Goal: Task Accomplishment & Management: Manage account settings

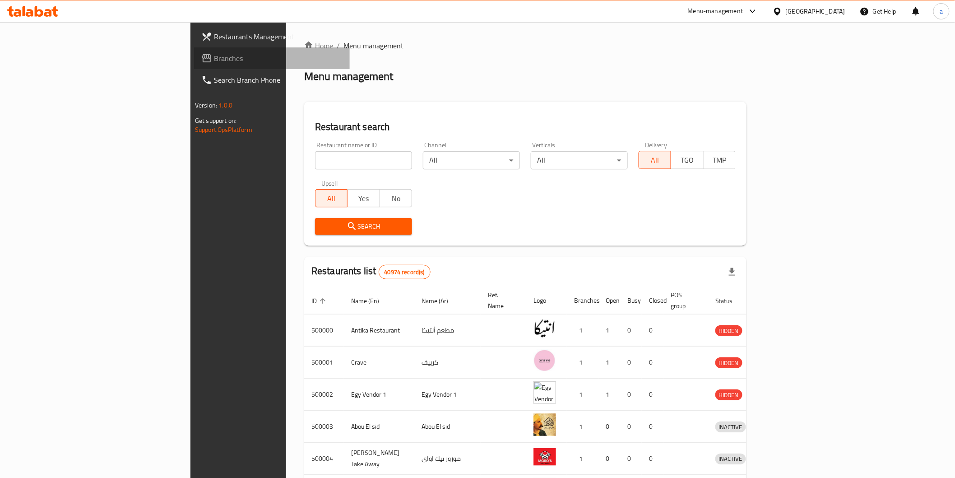
click at [214, 58] on span "Branches" at bounding box center [278, 58] width 129 height 11
click at [832, 8] on div "Egypt" at bounding box center [816, 11] width 60 height 10
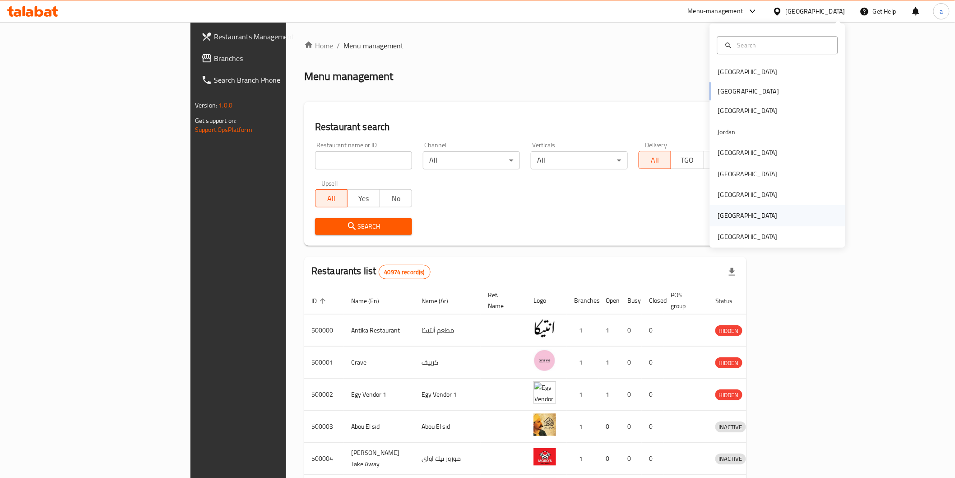
click at [730, 226] on div "Saudi Arabia" at bounding box center [748, 215] width 74 height 21
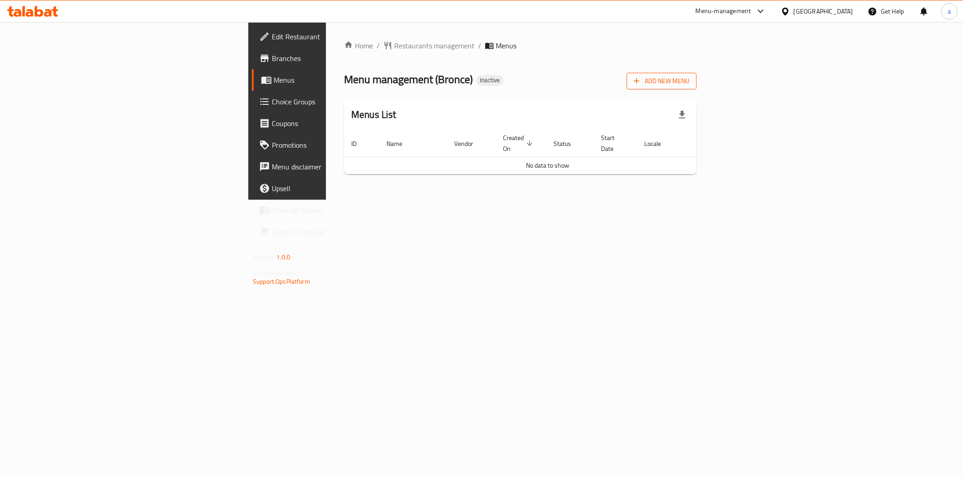
click at [689, 75] on span "Add New Menu" at bounding box center [662, 80] width 56 height 11
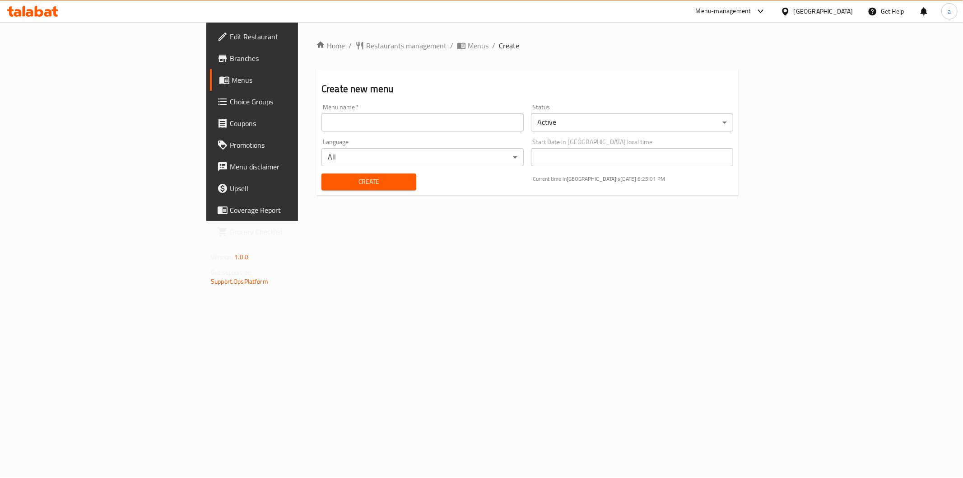
click at [521, 118] on input "text" at bounding box center [422, 122] width 202 height 18
type input "30-8 aya"
click at [329, 186] on span "Create" at bounding box center [369, 181] width 80 height 11
click at [232, 80] on span "Menus" at bounding box center [296, 80] width 128 height 11
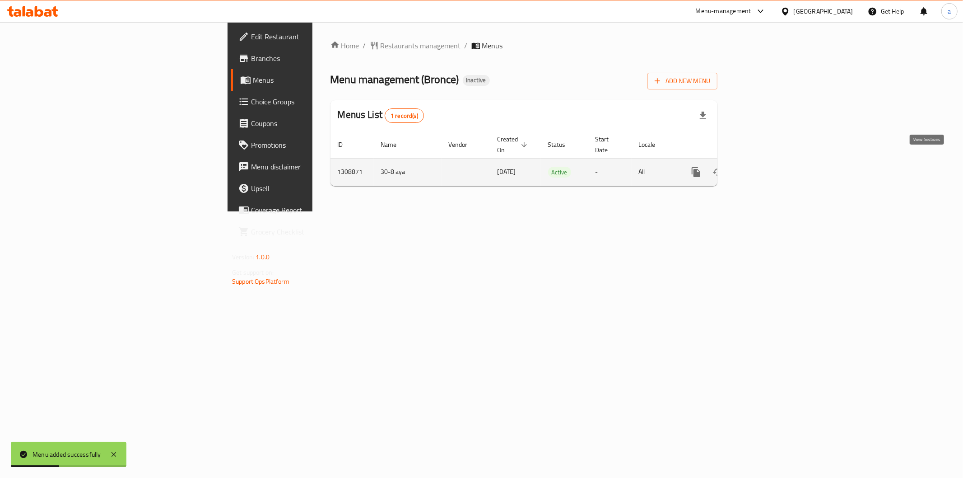
click at [767, 167] on icon "enhanced table" at bounding box center [761, 172] width 11 height 11
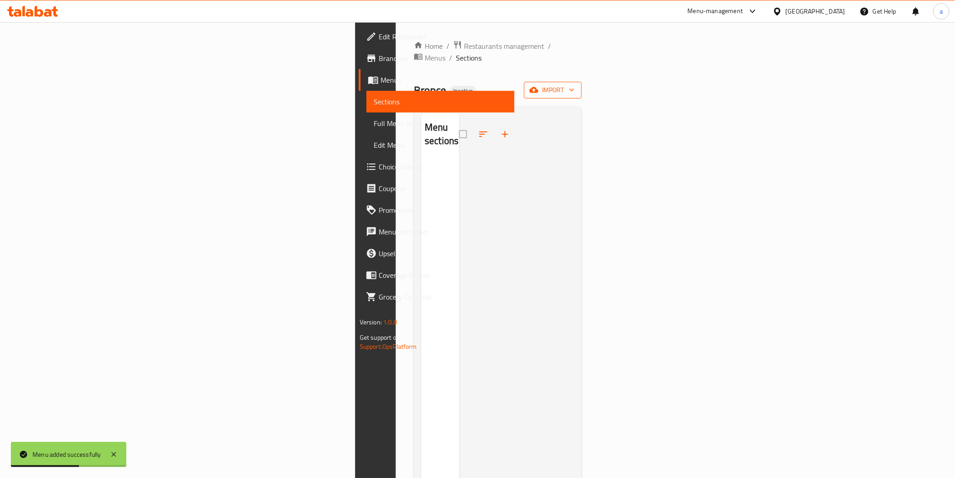
click at [575, 84] on span "import" at bounding box center [552, 89] width 43 height 11
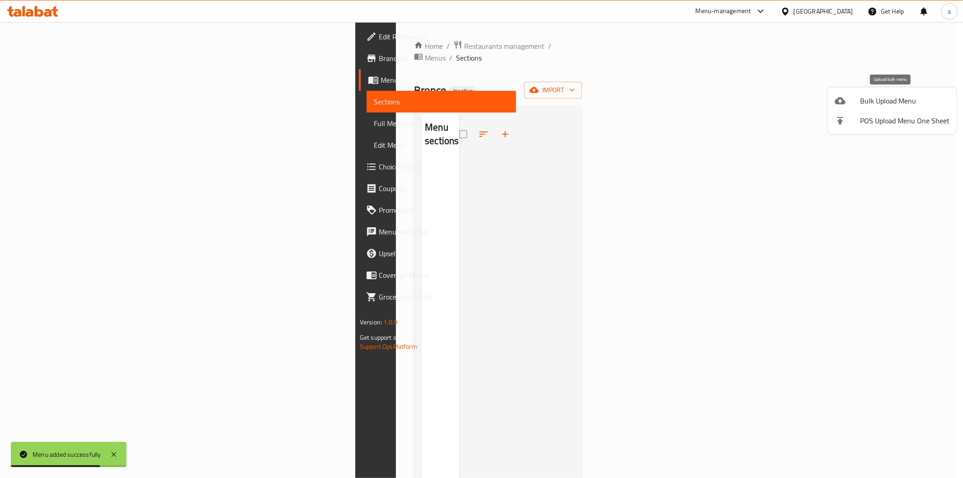
click at [884, 98] on span "Bulk Upload Menu" at bounding box center [904, 100] width 89 height 11
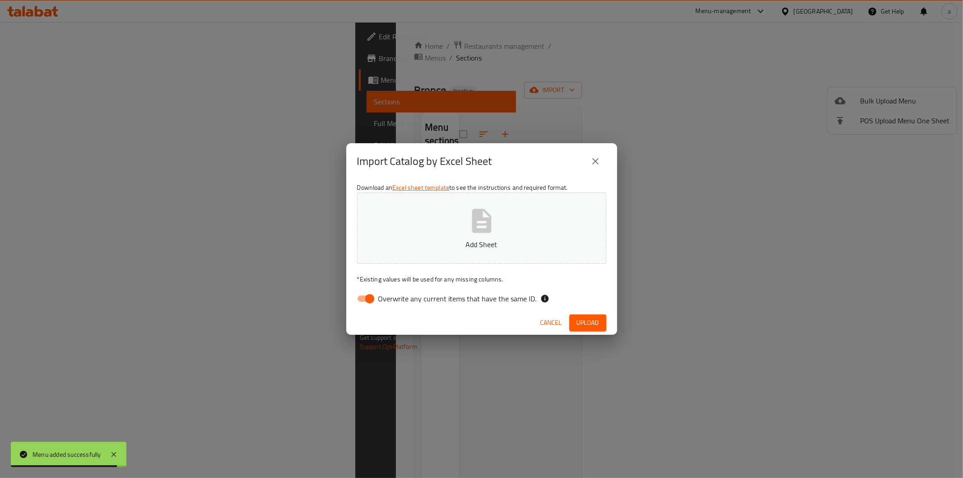
drag, startPoint x: 435, startPoint y: 293, endPoint x: 456, endPoint y: 238, distance: 59.9
click at [436, 293] on span "Overwrite any current items that have the same ID." at bounding box center [457, 298] width 158 height 11
click at [456, 236] on button "Add Sheet" at bounding box center [481, 227] width 249 height 71
click at [368, 303] on input "Overwrite any current items that have the same ID." at bounding box center [369, 298] width 51 height 17
checkbox input "false"
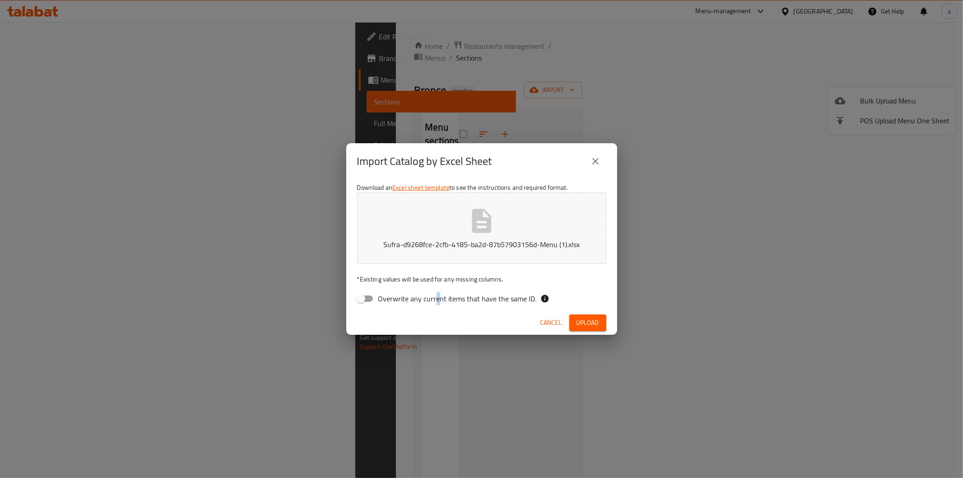
click at [592, 327] on span "Upload" at bounding box center [588, 322] width 23 height 11
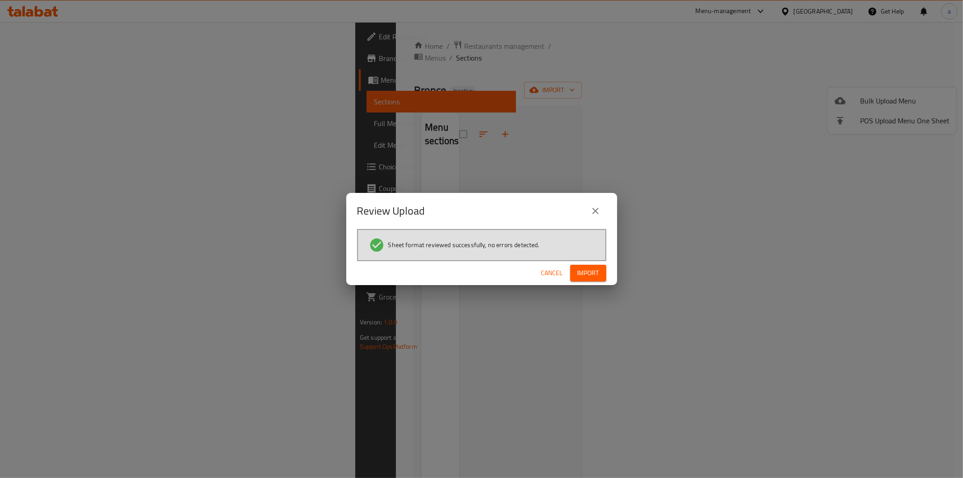
click at [587, 267] on span "Import" at bounding box center [589, 272] width 22 height 11
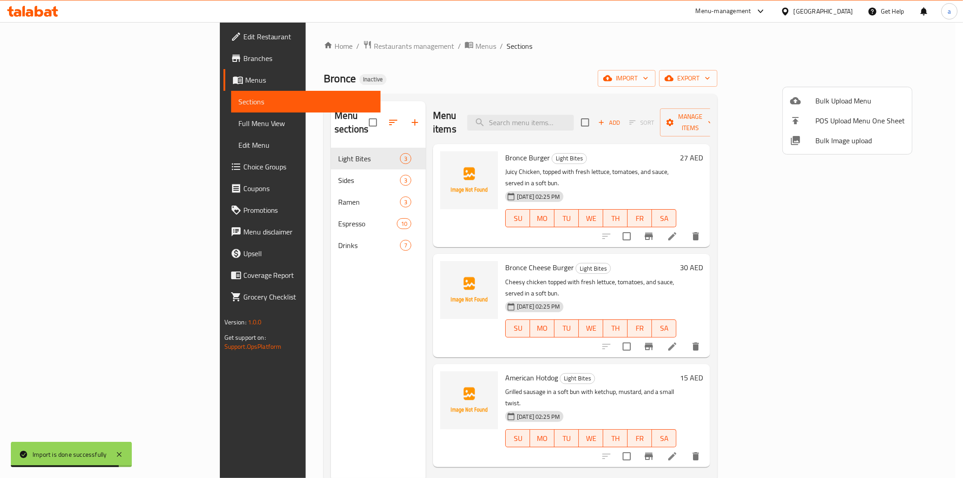
click at [693, 47] on div at bounding box center [481, 239] width 963 height 478
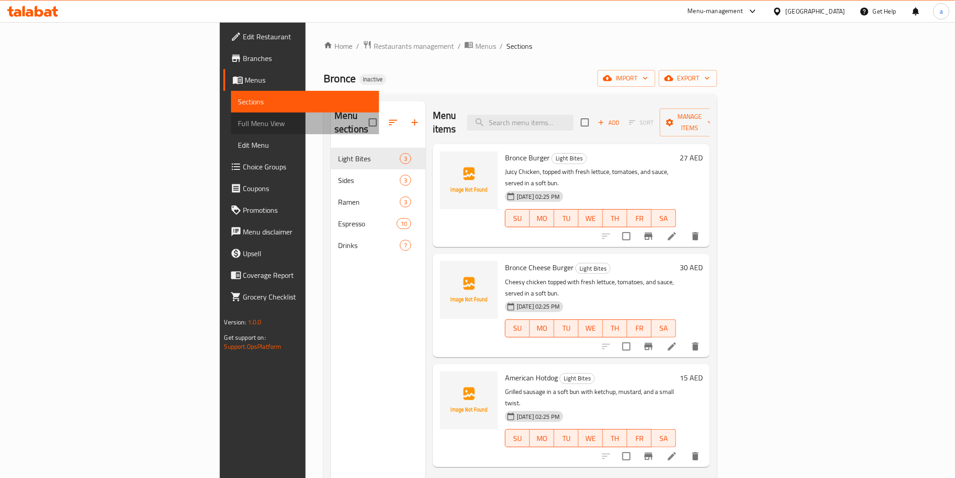
click at [238, 121] on span "Full Menu View" at bounding box center [305, 123] width 134 height 11
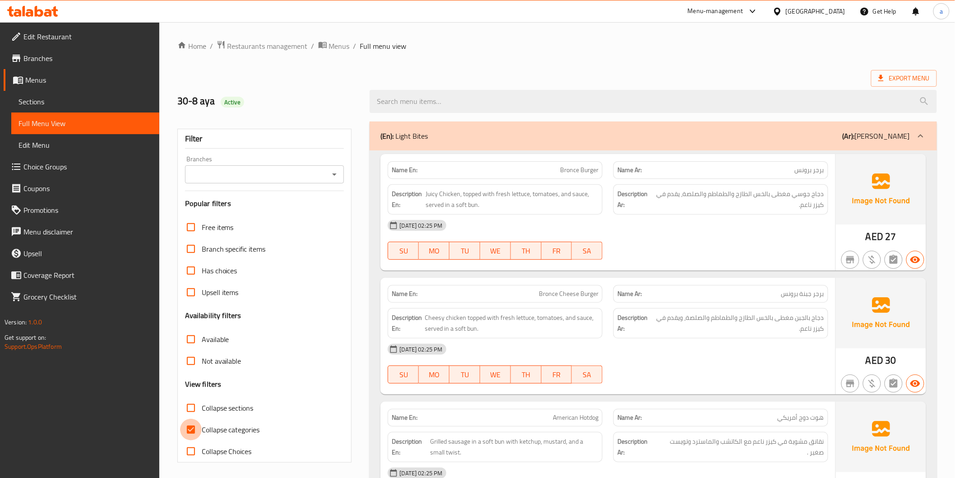
click at [192, 427] on input "Collapse categories" at bounding box center [191, 430] width 22 height 22
checkbox input "false"
click at [528, 136] on div "(En): Light Bites (Ar): لايت بايتس" at bounding box center [645, 135] width 529 height 11
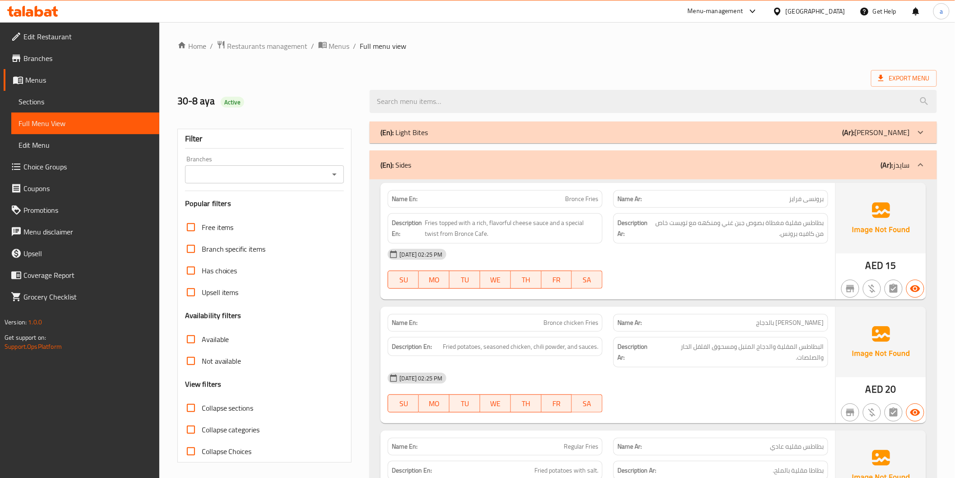
click at [848, 123] on div "(En): Light Bites (Ar): لايت بايتس" at bounding box center [653, 132] width 567 height 22
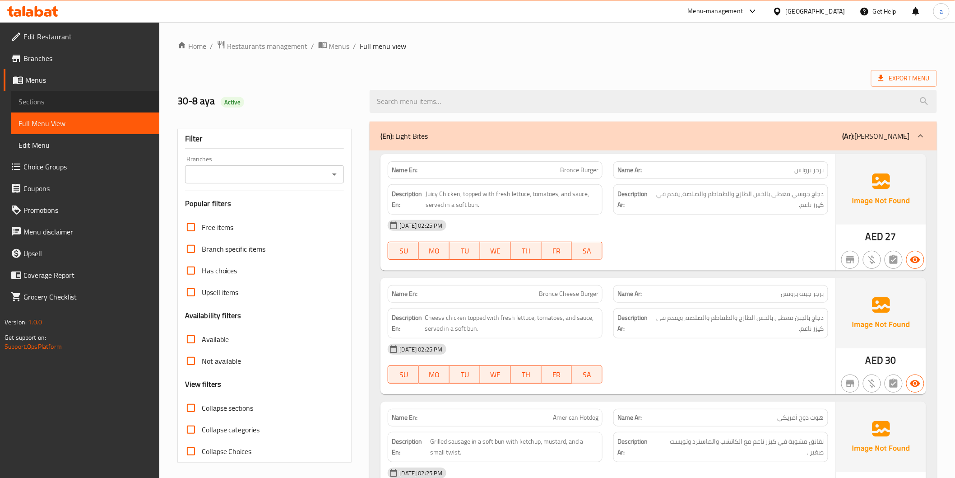
click at [72, 98] on span "Sections" at bounding box center [86, 101] width 134 height 11
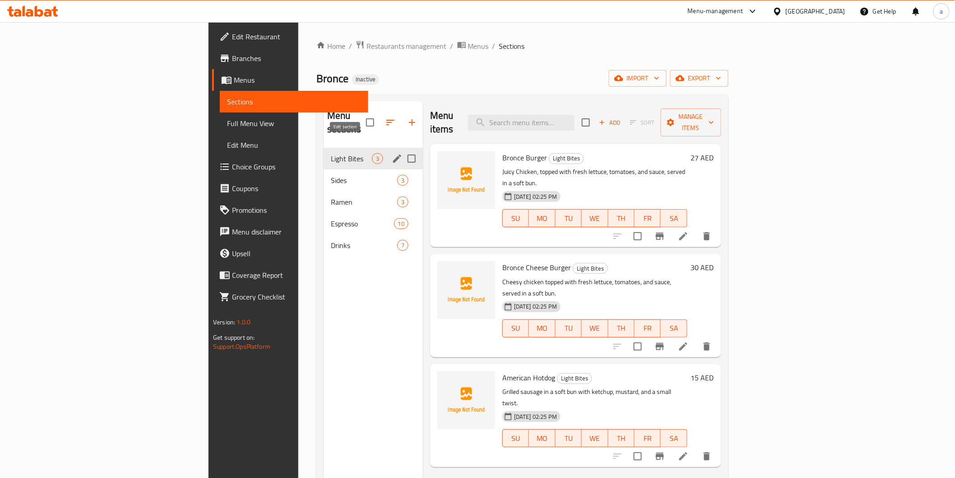
click at [393, 154] on icon "edit" at bounding box center [397, 158] width 8 height 8
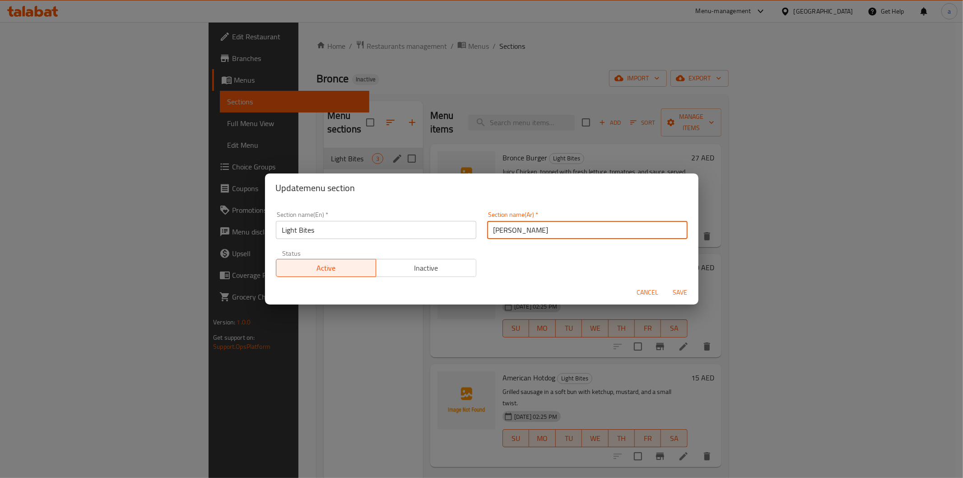
drag, startPoint x: 535, startPoint y: 230, endPoint x: 369, endPoint y: 228, distance: 165.7
click at [369, 228] on div "Section name(En)   * Light Bites Section name(En) * Section name(Ar)   * لايت ب…" at bounding box center [481, 244] width 423 height 76
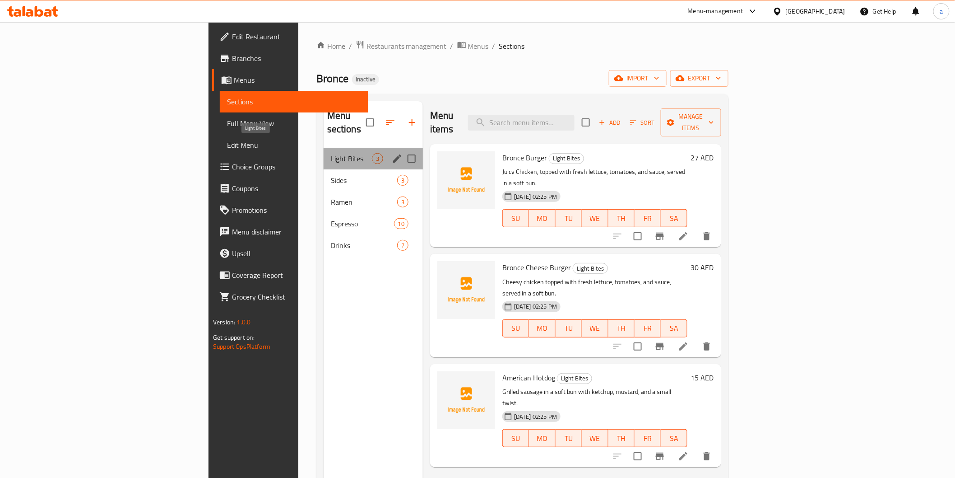
click at [331, 153] on span "Light Bites" at bounding box center [351, 158] width 41 height 11
click at [392, 153] on icon "edit" at bounding box center [397, 158] width 11 height 11
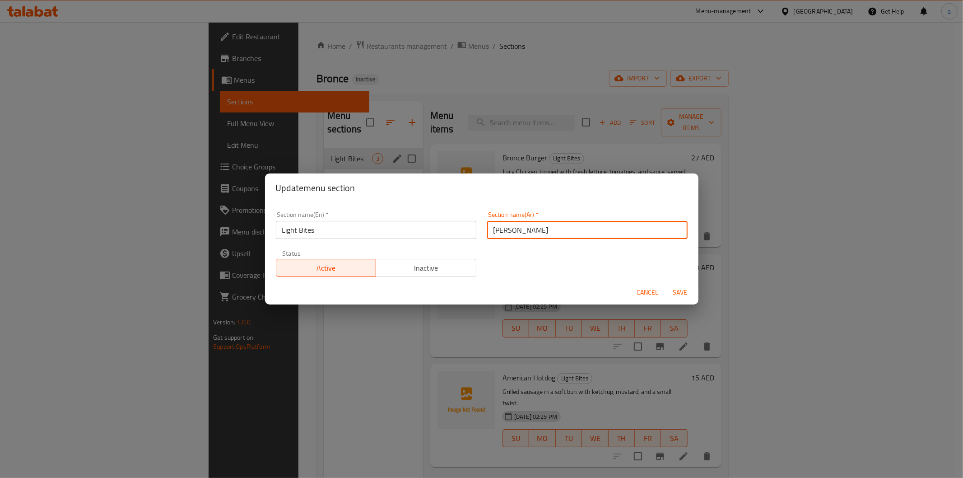
drag, startPoint x: 527, startPoint y: 223, endPoint x: 485, endPoint y: 223, distance: 42.0
click at [487, 223] on input "[PERSON_NAME]" at bounding box center [587, 230] width 200 height 18
type input "h"
type input "ا"
click at [331, 227] on input "Light Bites" at bounding box center [376, 230] width 200 height 18
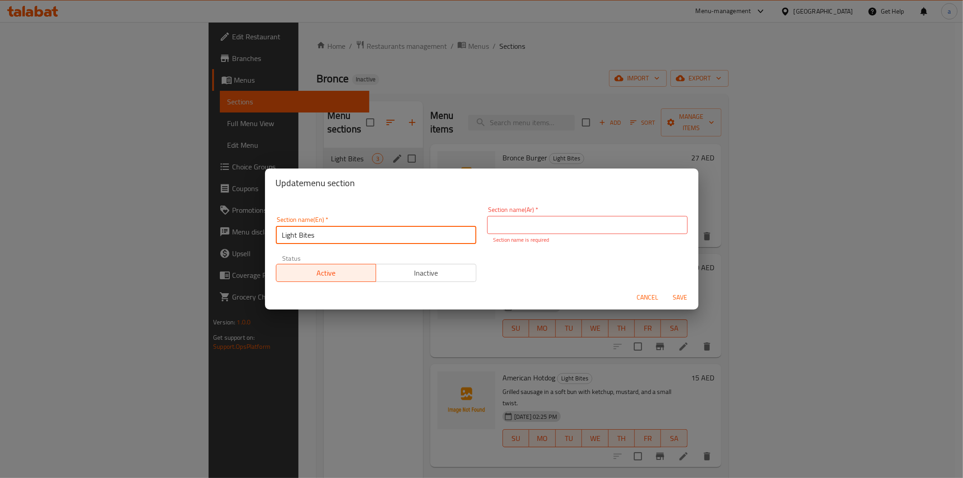
click at [326, 227] on input "Light Bites" at bounding box center [376, 235] width 200 height 18
click at [313, 233] on input "Light Bites" at bounding box center [376, 235] width 200 height 18
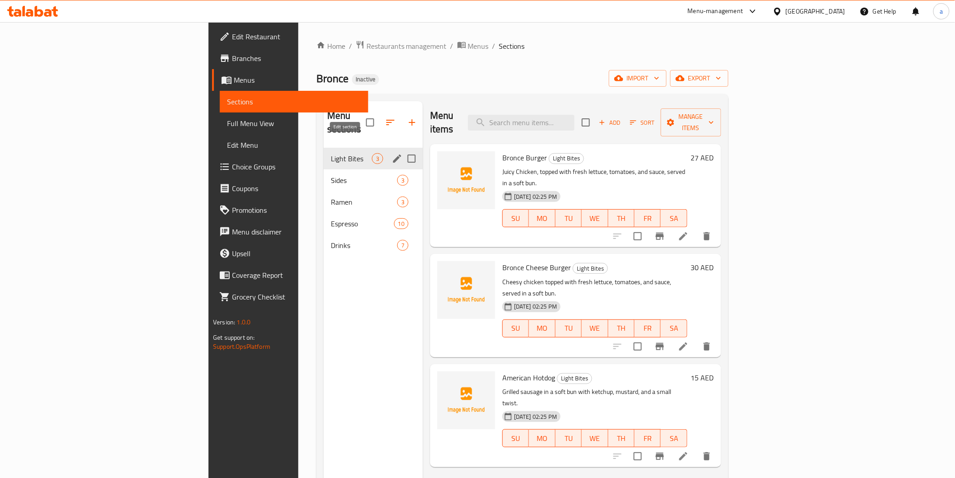
click at [392, 153] on icon "edit" at bounding box center [397, 158] width 11 height 11
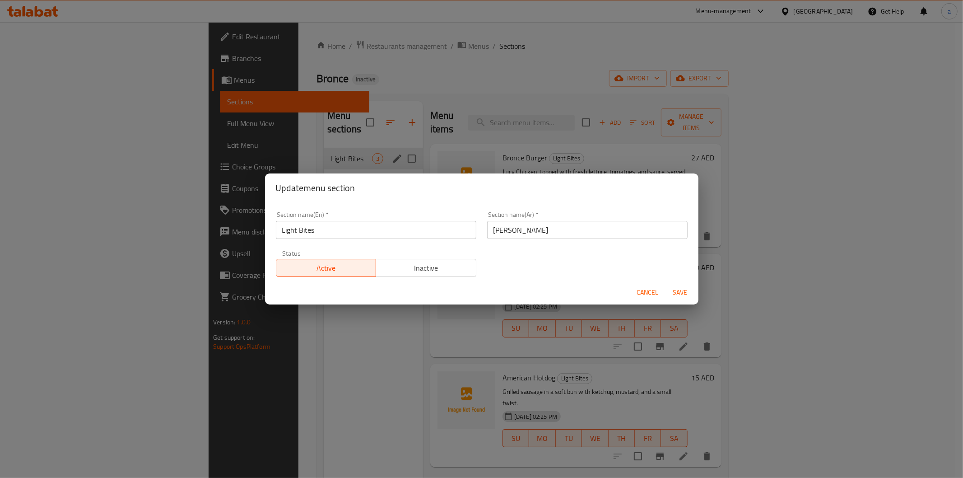
click at [303, 355] on div "Update menu section Section name(En)   * Light Bites Section name(En) * Section…" at bounding box center [481, 239] width 963 height 478
click at [646, 299] on button "Cancel" at bounding box center [647, 292] width 29 height 17
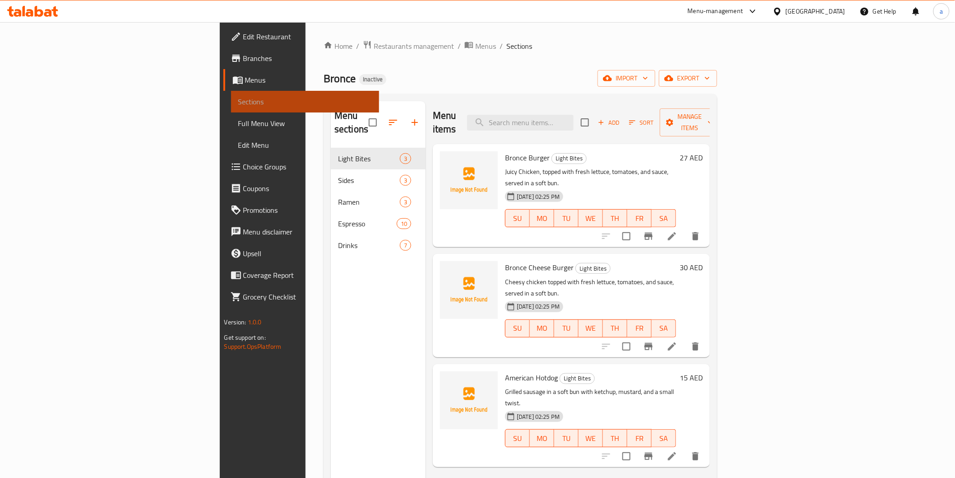
click at [238, 104] on span "Sections" at bounding box center [305, 101] width 134 height 11
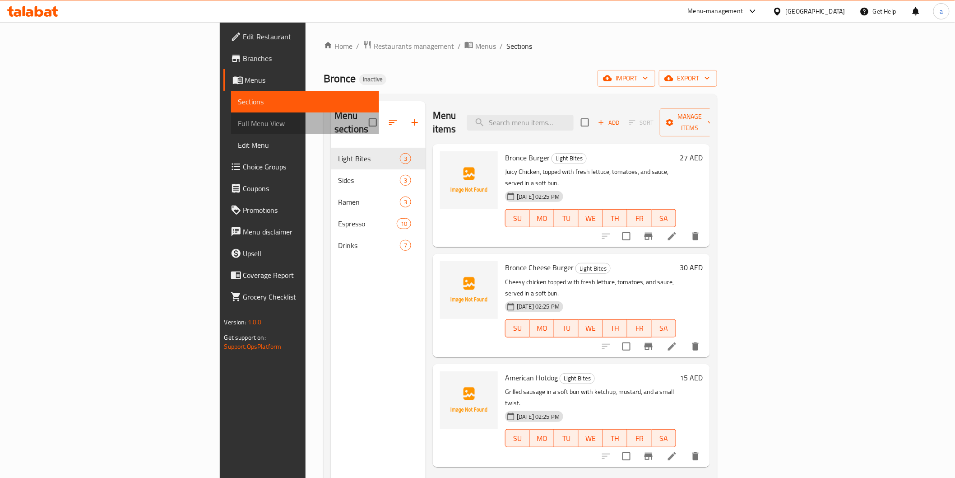
click at [238, 124] on span "Full Menu View" at bounding box center [305, 123] width 134 height 11
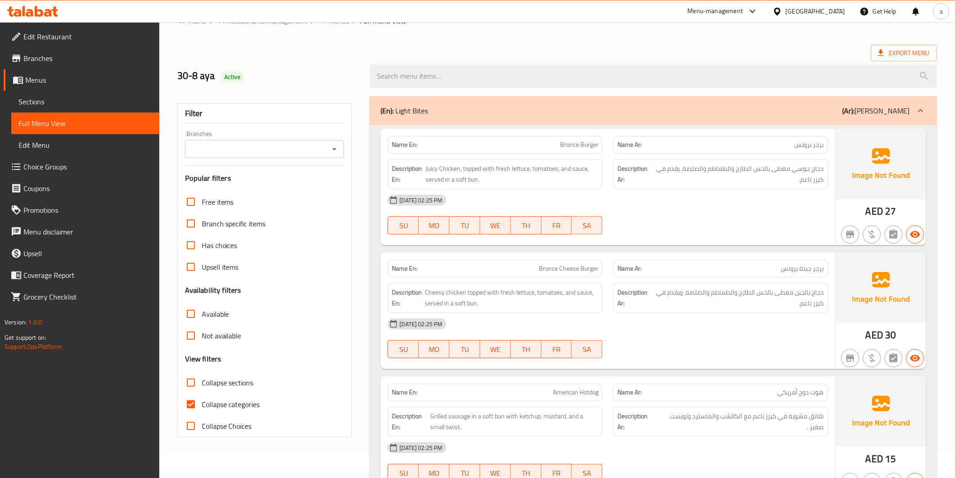
scroll to position [50, 0]
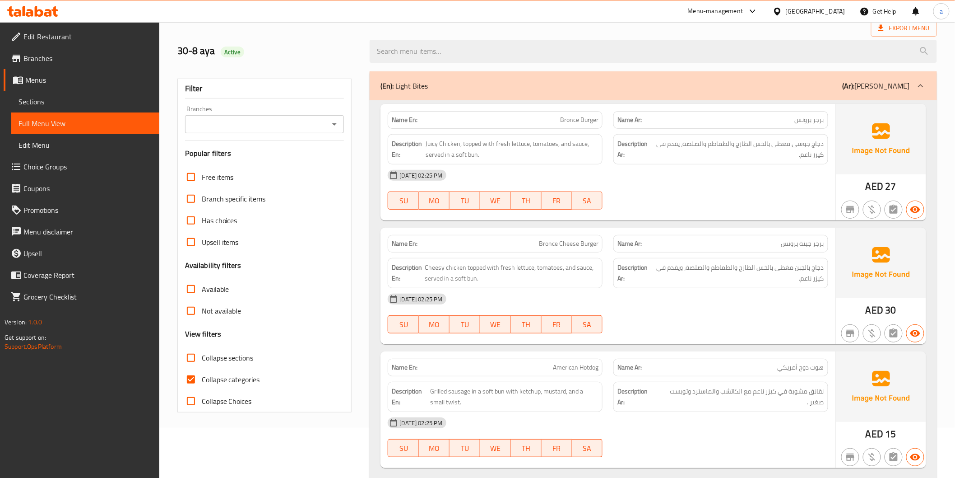
click at [191, 386] on input "Collapse categories" at bounding box center [191, 379] width 22 height 22
checkbox input "false"
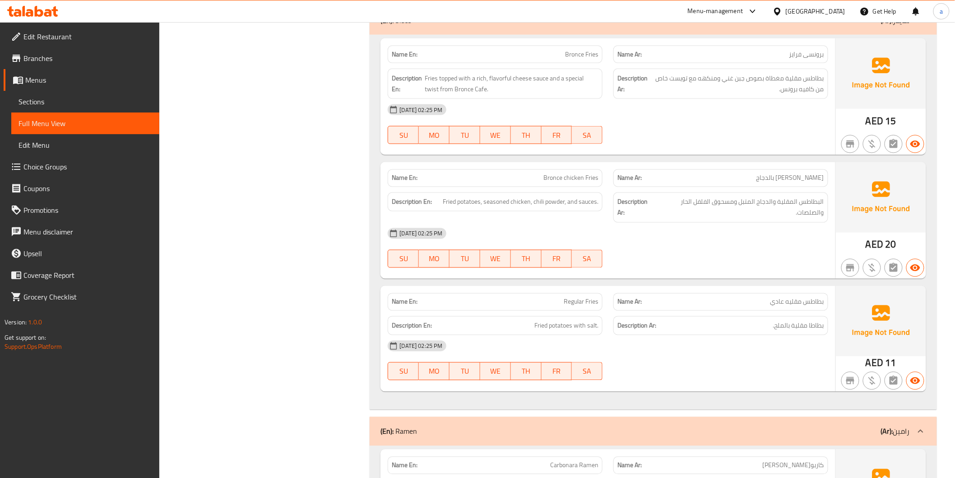
scroll to position [602, 0]
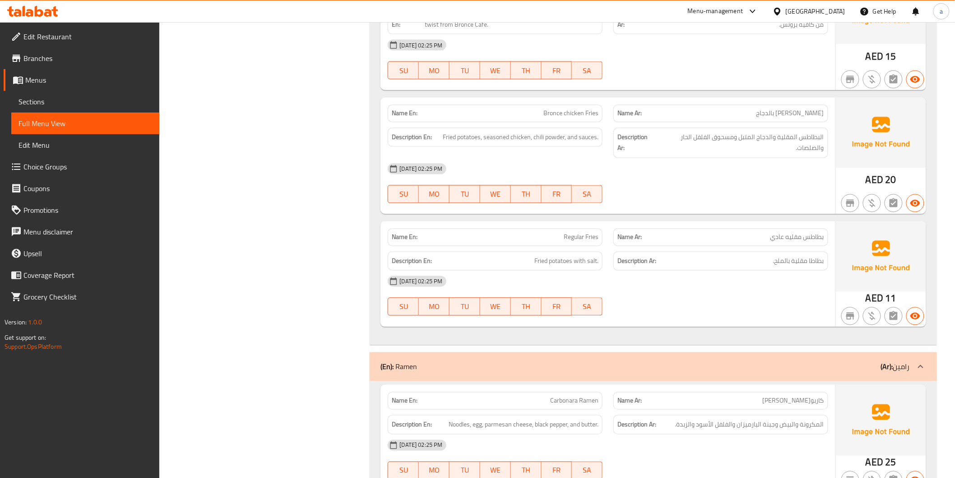
drag, startPoint x: 824, startPoint y: 292, endPoint x: 837, endPoint y: 299, distance: 15.2
click at [837, 299] on div "AED 11" at bounding box center [881, 274] width 90 height 106
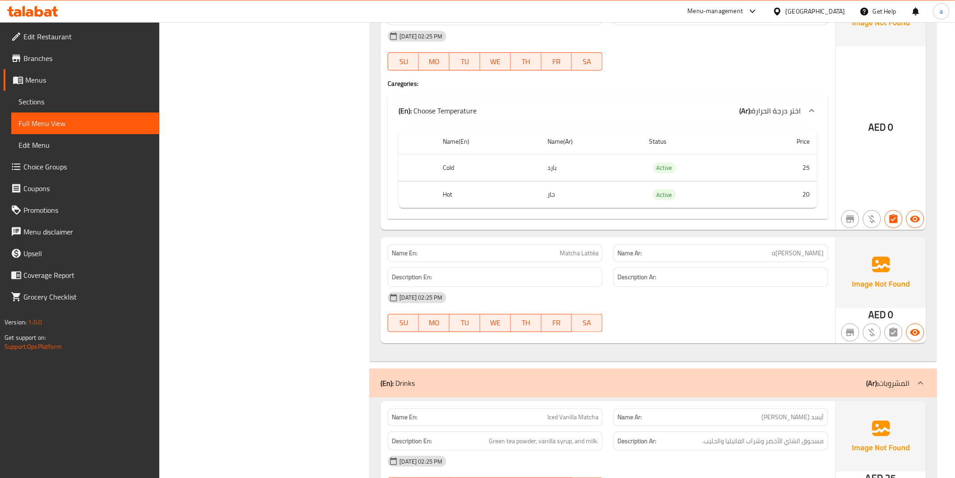
scroll to position [2910, 0]
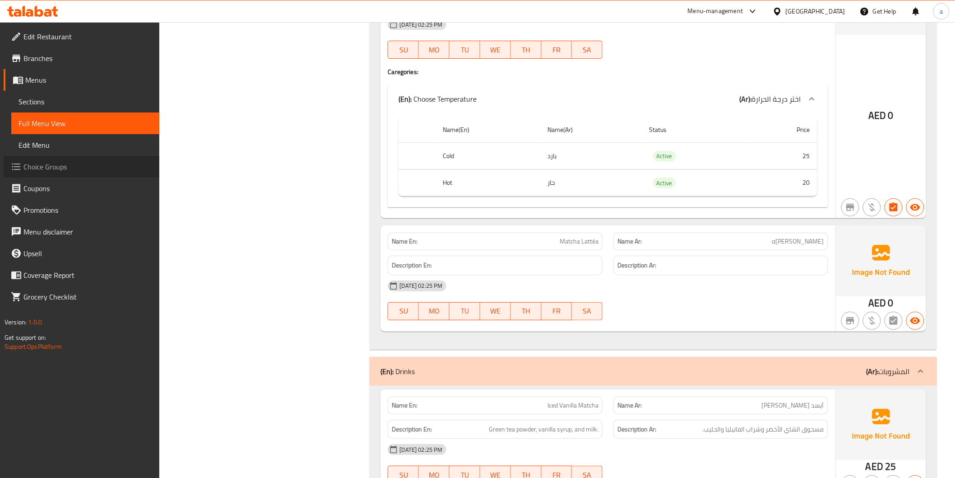
click at [55, 167] on span "Choice Groups" at bounding box center [87, 166] width 129 height 11
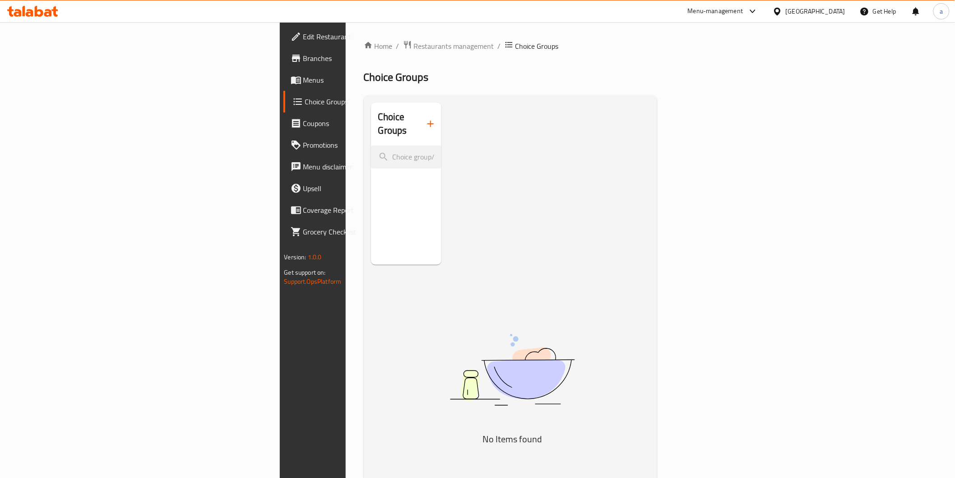
click at [305, 103] on span "Choice Groups" at bounding box center [368, 101] width 127 height 11
click at [303, 82] on span "Menus" at bounding box center [367, 80] width 129 height 11
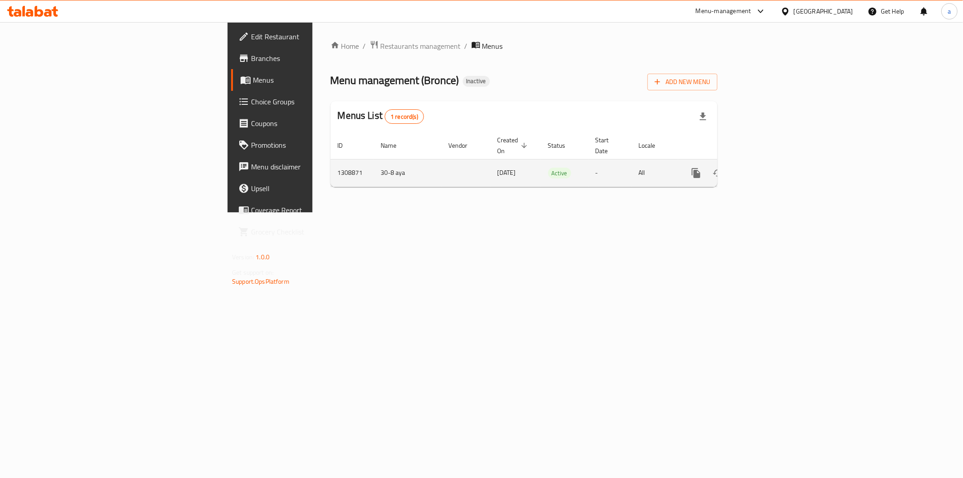
click at [442, 173] on td "enhanced table" at bounding box center [466, 173] width 49 height 28
click at [772, 162] on link "enhanced table" at bounding box center [761, 173] width 22 height 22
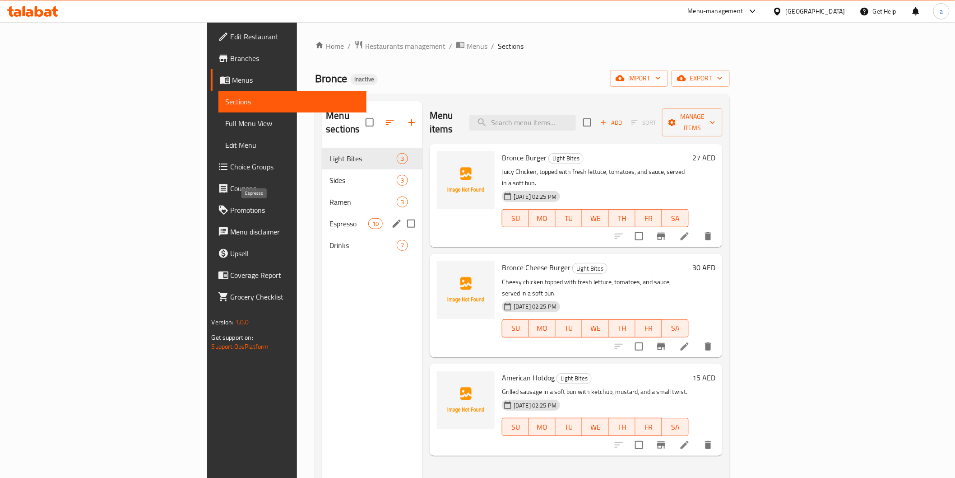
click at [330, 218] on span "Espresso" at bounding box center [349, 223] width 38 height 11
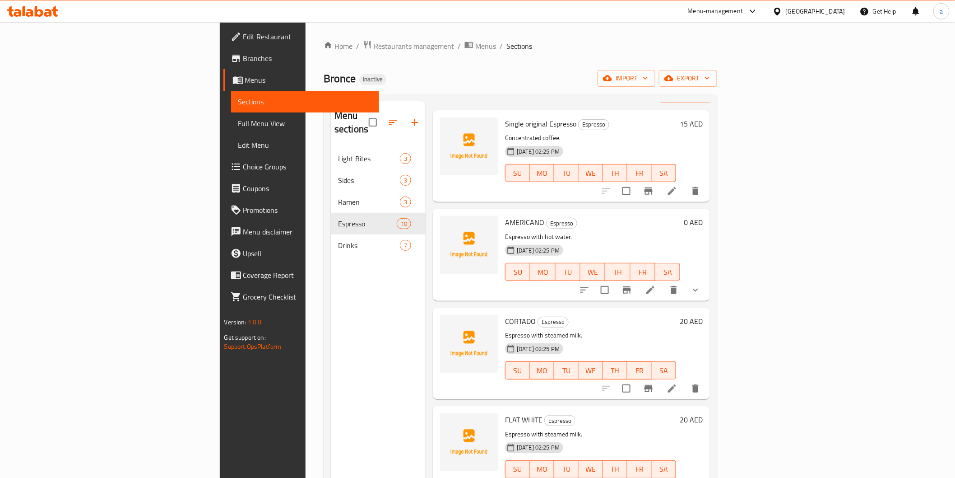
scroll to position [50, 0]
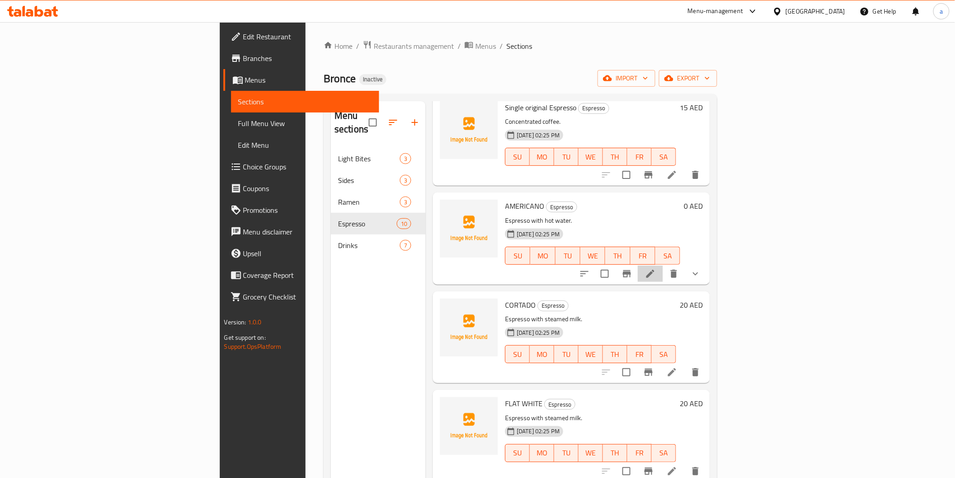
click at [663, 266] on li at bounding box center [650, 274] width 25 height 16
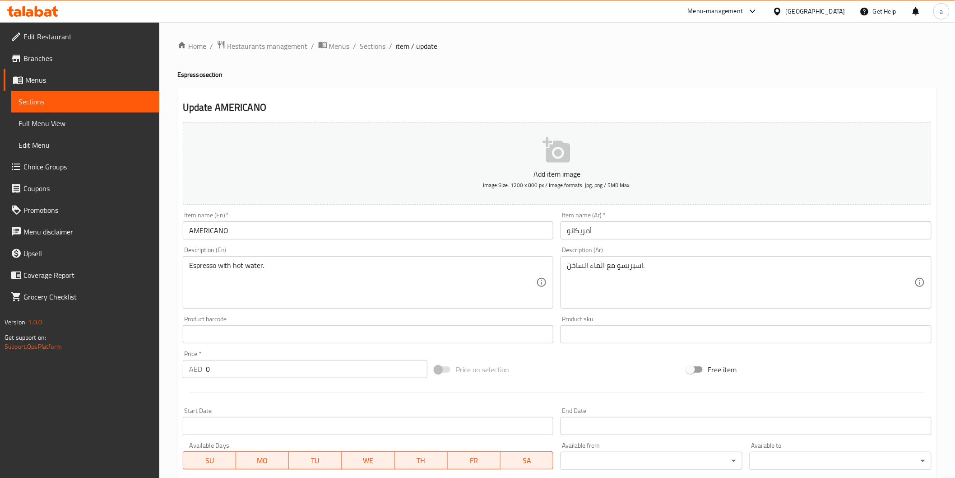
scroll to position [180, 0]
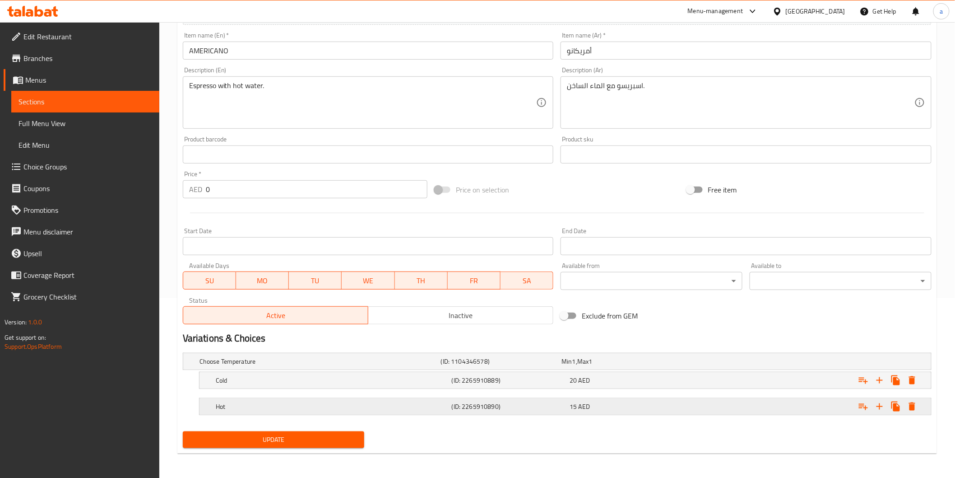
click at [503, 400] on div "(ID: 2265910890)" at bounding box center [509, 406] width 118 height 13
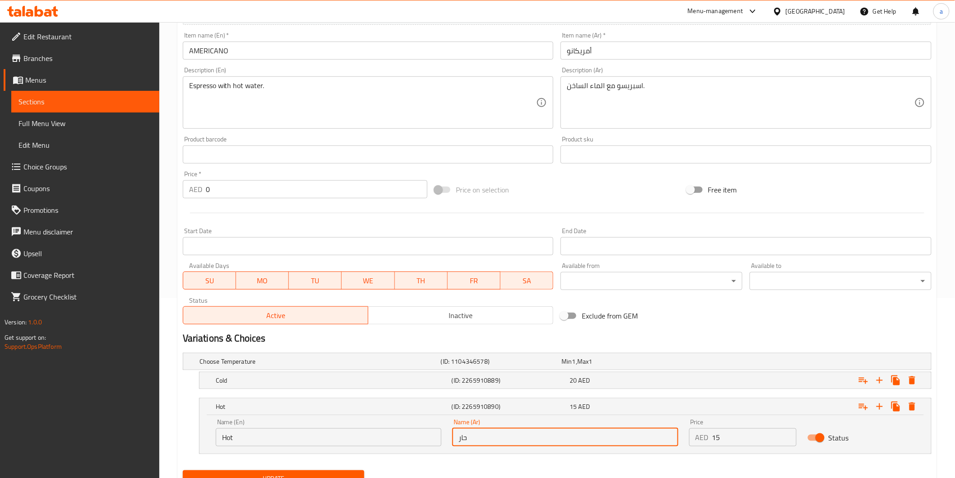
drag, startPoint x: 475, startPoint y: 441, endPoint x: 456, endPoint y: 434, distance: 19.7
click at [456, 434] on input "حار" at bounding box center [565, 437] width 226 height 18
type input "ش"
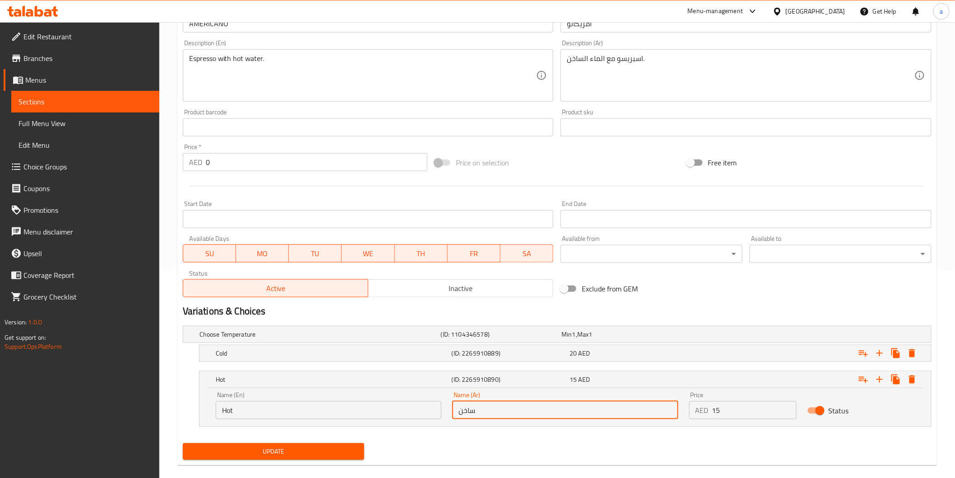
scroll to position [219, 0]
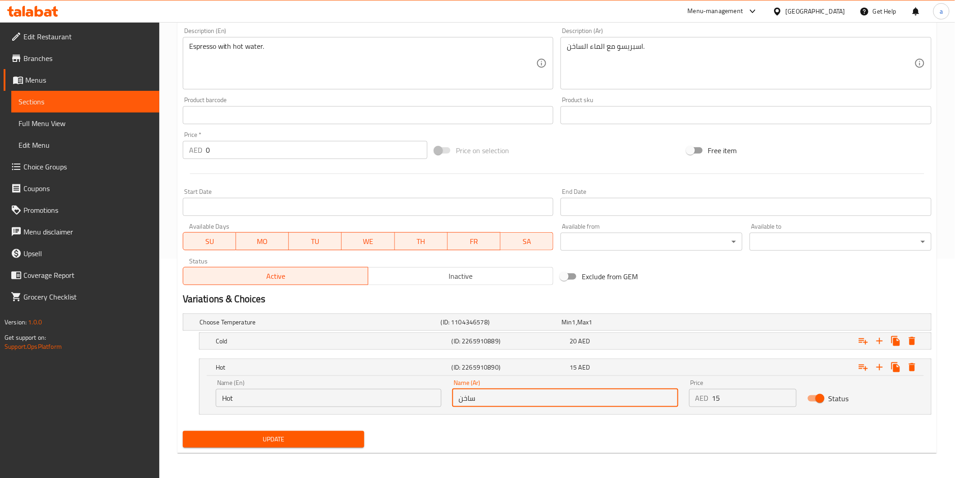
type input "ساخن"
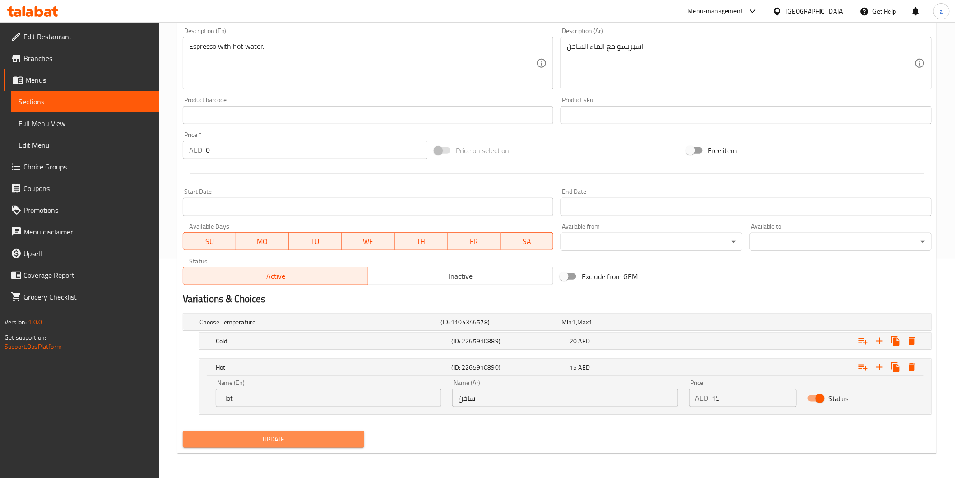
click at [315, 434] on span "Update" at bounding box center [274, 438] width 168 height 11
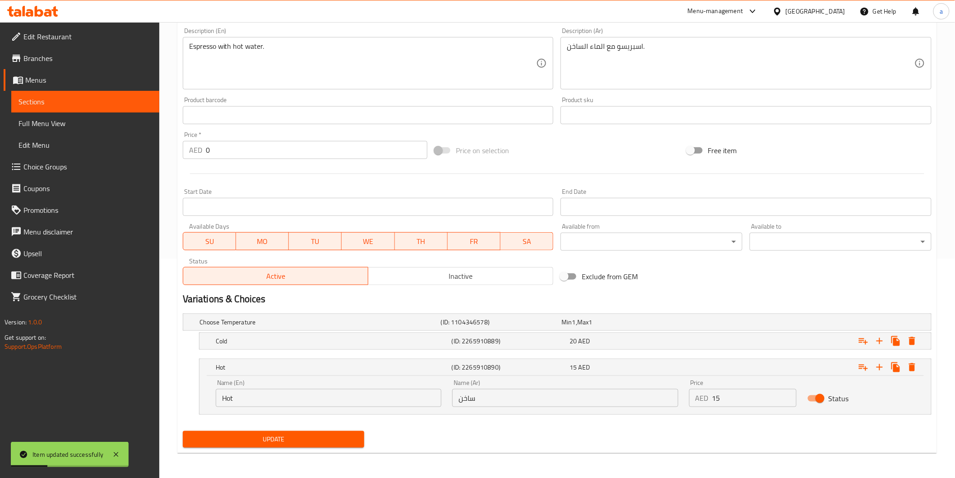
click at [25, 89] on link "Menus" at bounding box center [82, 80] width 156 height 22
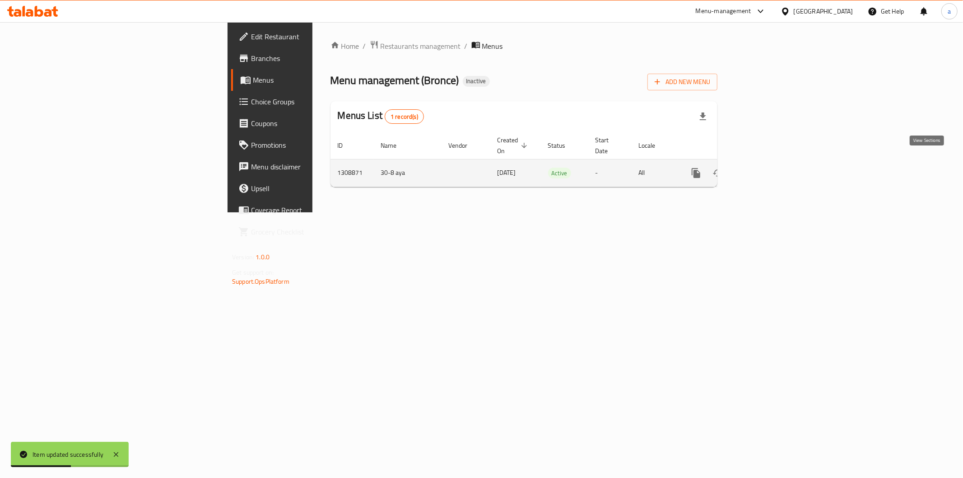
click at [767, 168] on icon "enhanced table" at bounding box center [761, 173] width 11 height 11
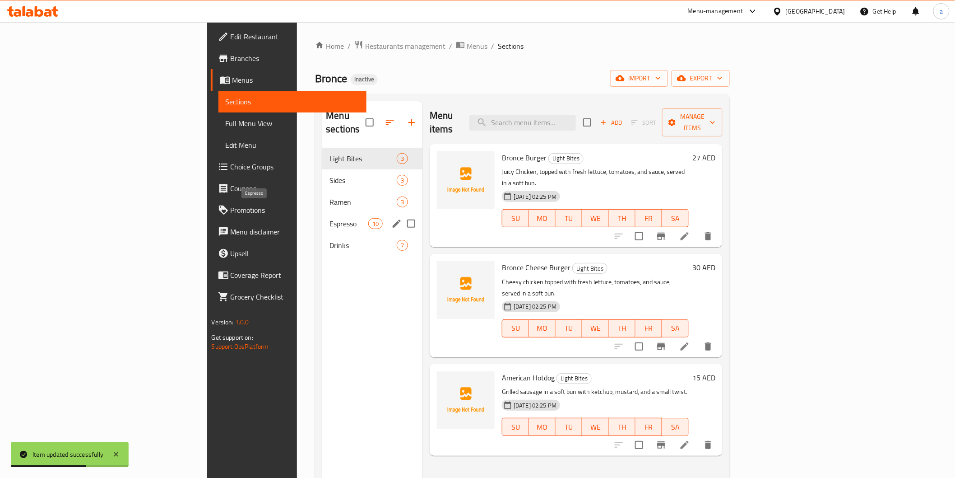
click at [330, 218] on span "Espresso" at bounding box center [349, 223] width 38 height 11
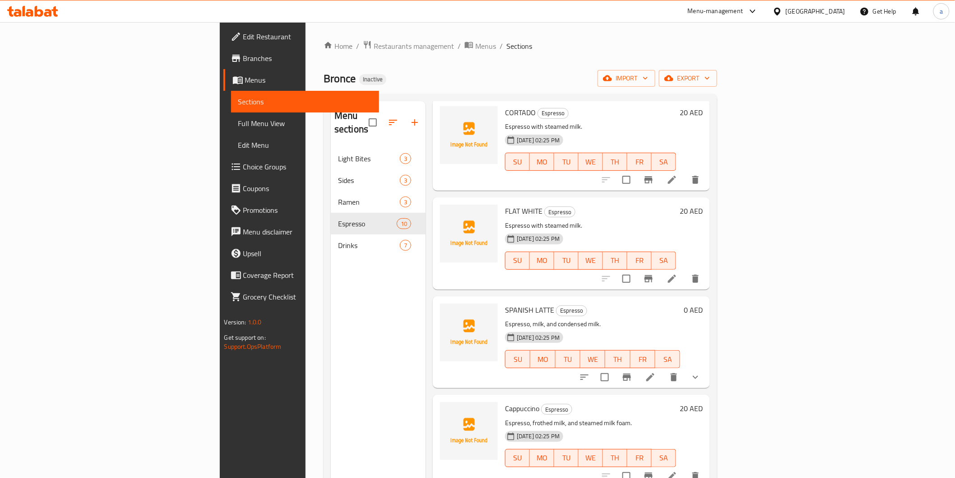
scroll to position [301, 0]
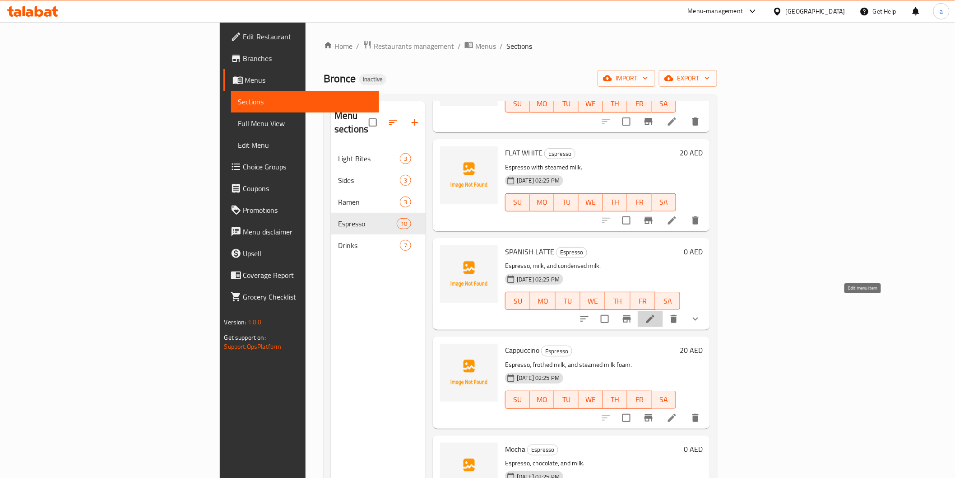
click at [655, 315] on icon at bounding box center [651, 319] width 8 height 8
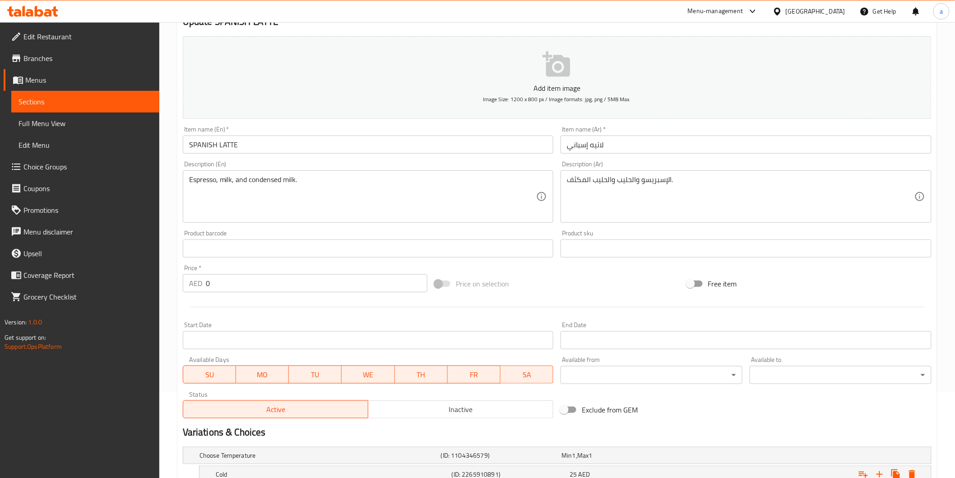
scroll to position [180, 0]
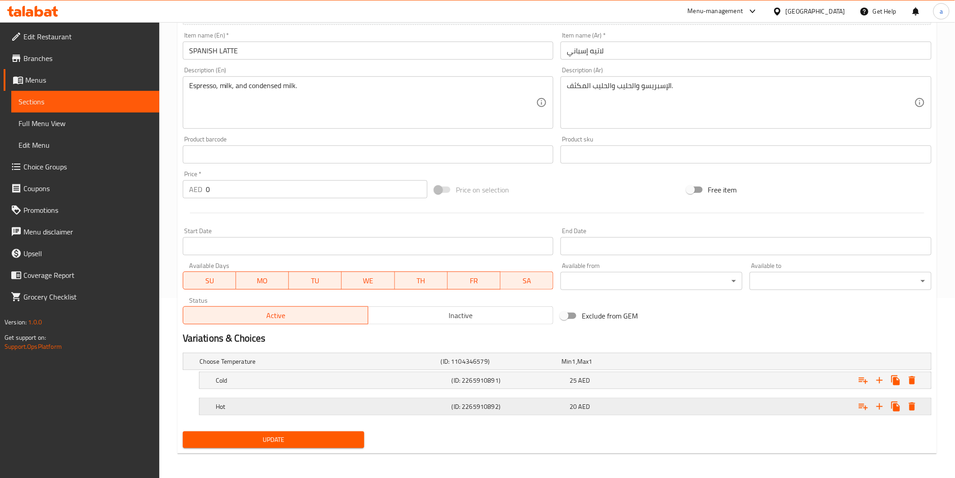
click at [434, 407] on h5 "Hot" at bounding box center [332, 406] width 233 height 9
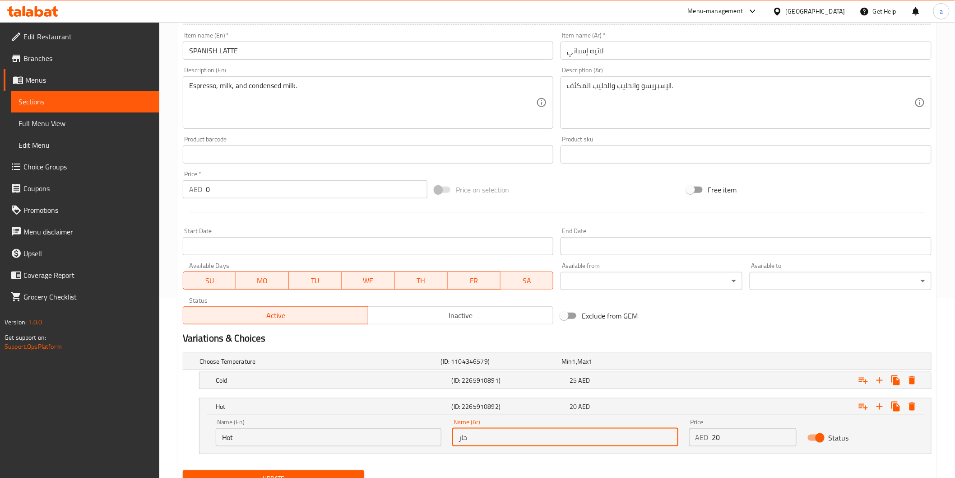
drag, startPoint x: 470, startPoint y: 430, endPoint x: 432, endPoint y: 422, distance: 38.7
click at [432, 422] on div "Name (En) Hot Name (En) Name (Ar) حار Name (Ar) Price AED 20 Price Status" at bounding box center [565, 432] width 710 height 38
type input "ي"
type input "ب"
type input "ساخن"
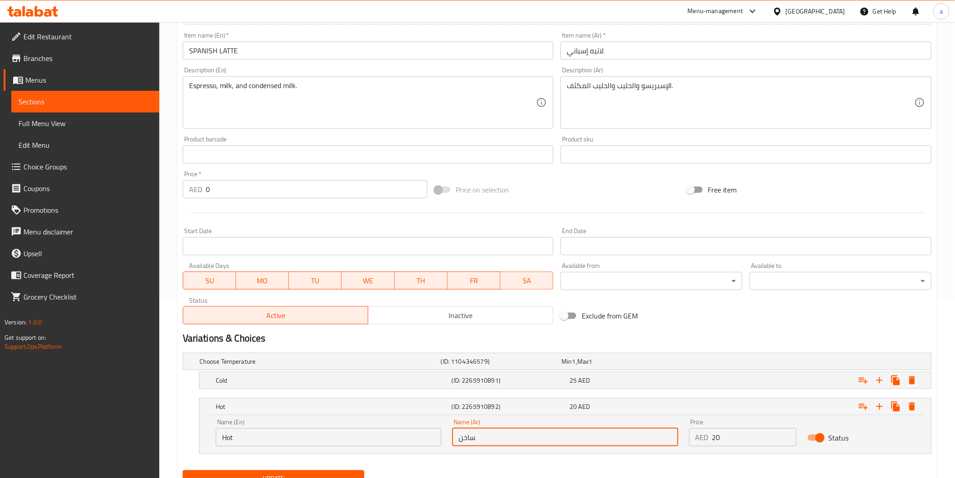
scroll to position [219, 0]
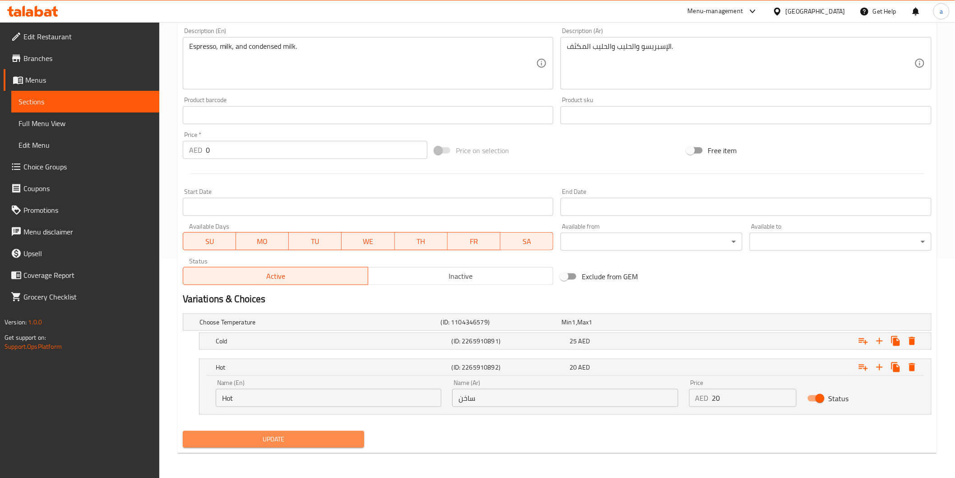
click at [335, 434] on span "Update" at bounding box center [274, 438] width 168 height 11
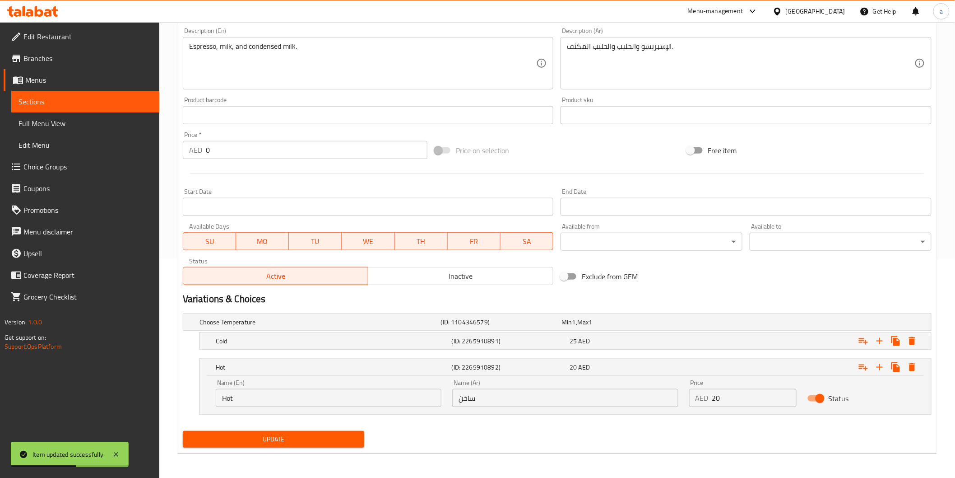
click at [77, 102] on span "Sections" at bounding box center [86, 101] width 134 height 11
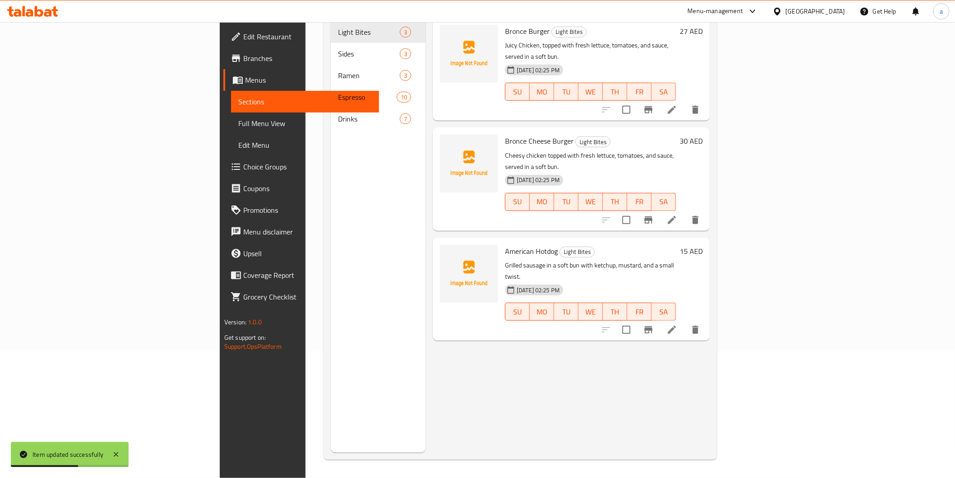
scroll to position [126, 0]
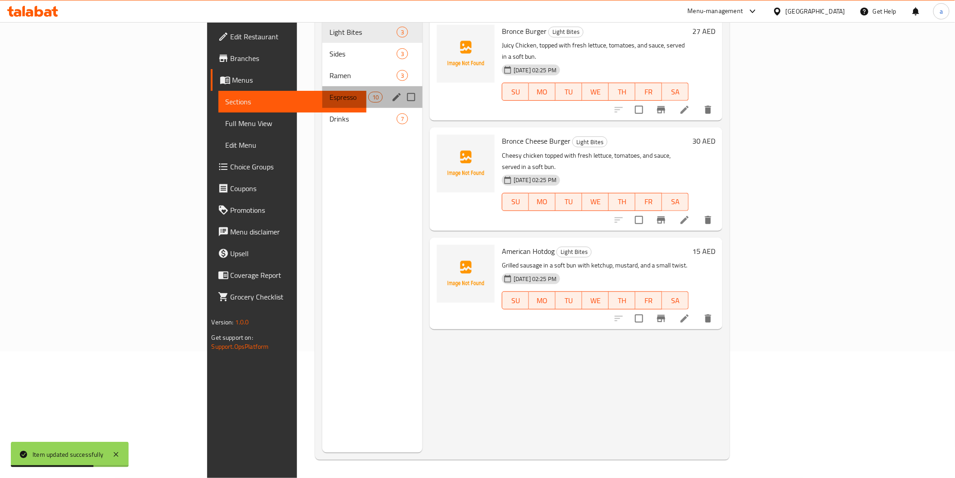
click at [322, 90] on div "Espresso 10" at bounding box center [372, 97] width 100 height 22
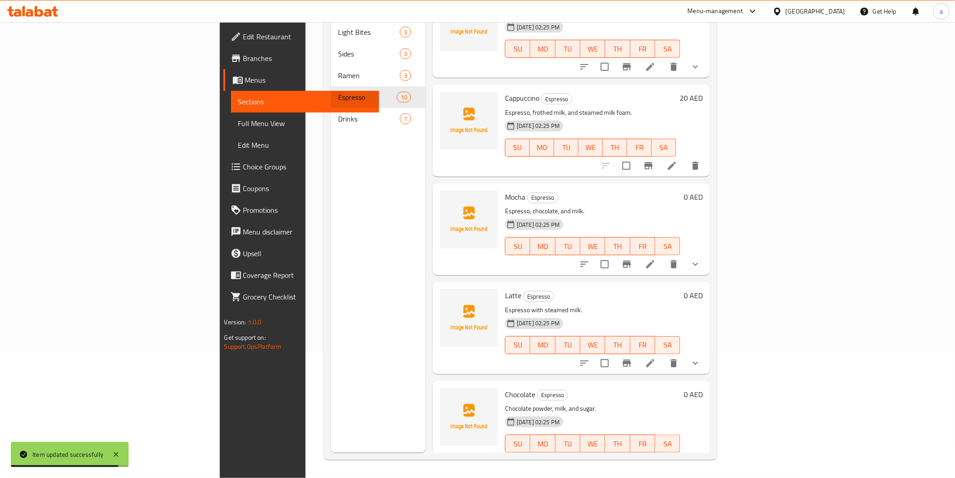
scroll to position [452, 0]
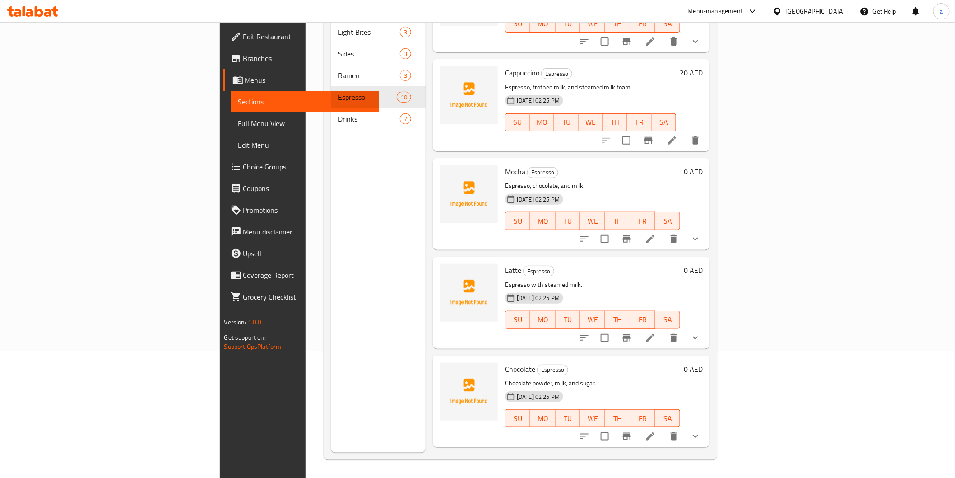
click at [663, 231] on li at bounding box center [650, 239] width 25 height 16
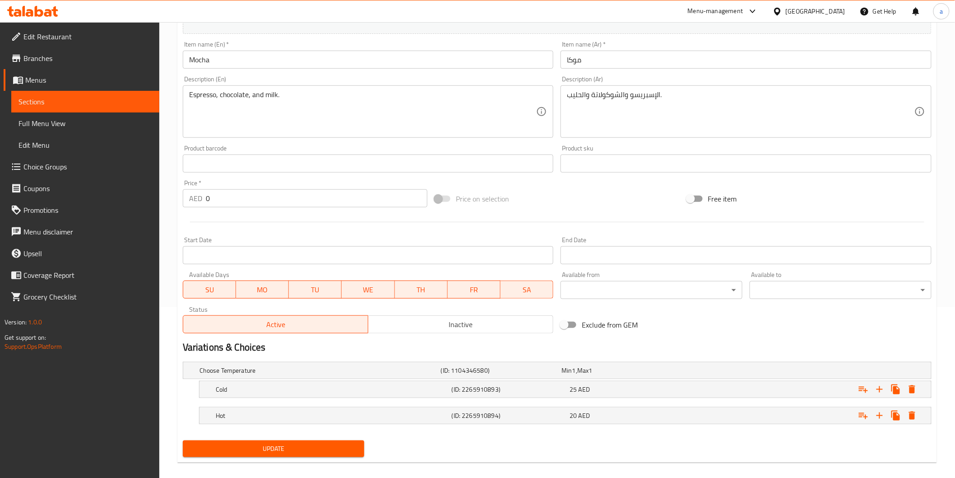
scroll to position [180, 0]
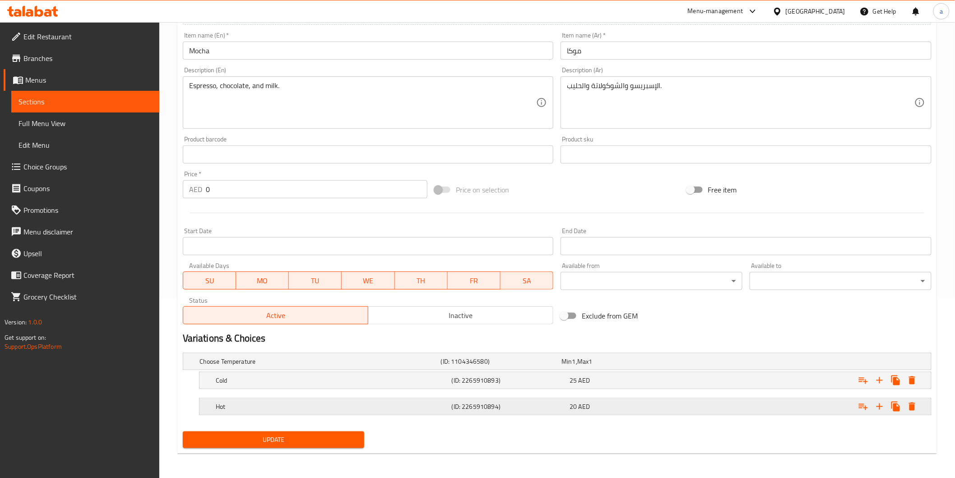
click at [549, 410] on h5 "(ID: 2265910894)" at bounding box center [509, 406] width 115 height 9
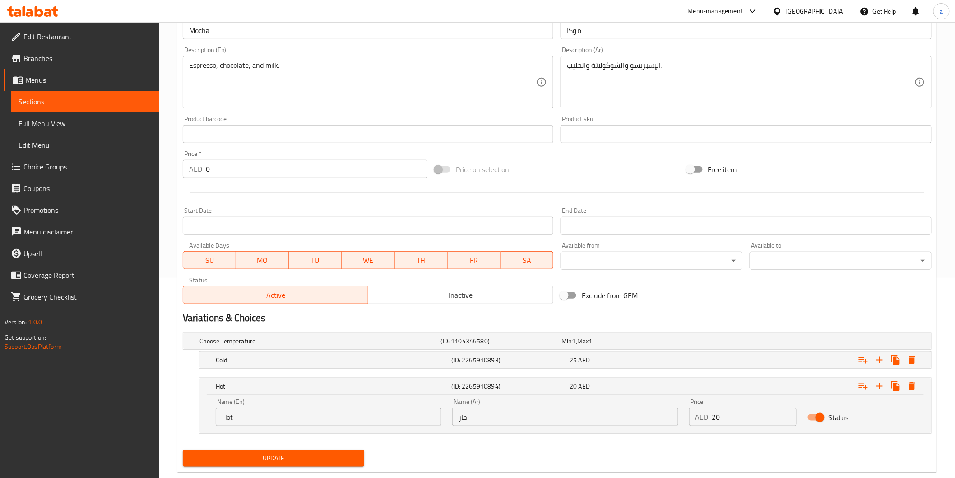
scroll to position [219, 0]
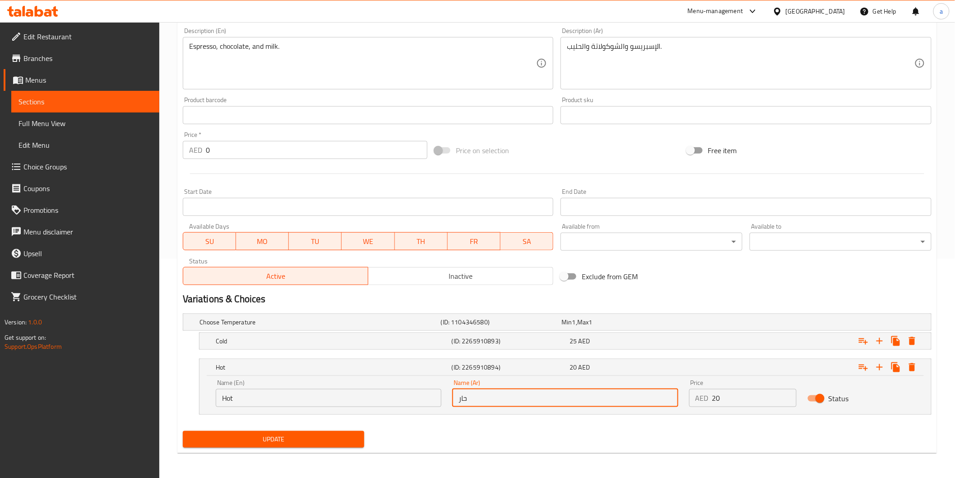
drag, startPoint x: 473, startPoint y: 390, endPoint x: 464, endPoint y: 395, distance: 10.5
click at [450, 399] on div "Name (Ar) حار Name (Ar)" at bounding box center [565, 393] width 237 height 38
type input "ساخن"
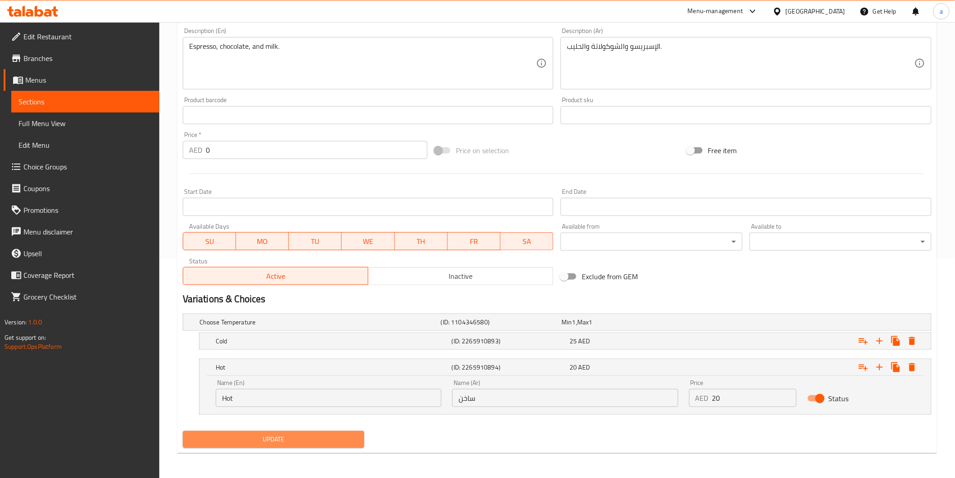
click at [341, 431] on button "Update" at bounding box center [274, 439] width 182 height 17
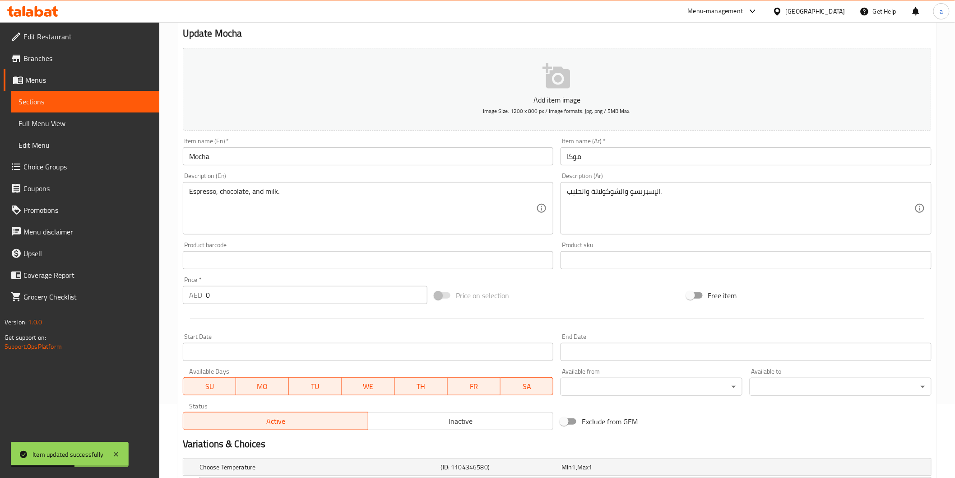
scroll to position [69, 0]
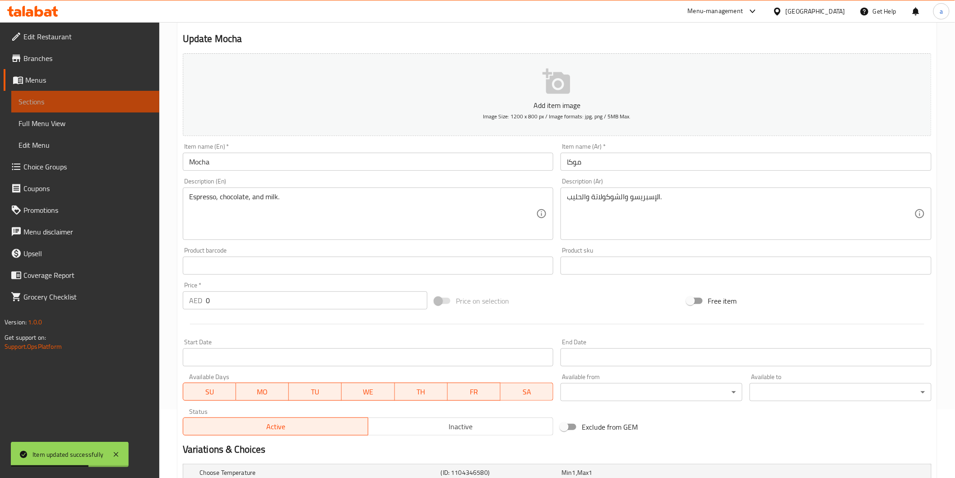
click at [46, 101] on span "Sections" at bounding box center [86, 101] width 134 height 11
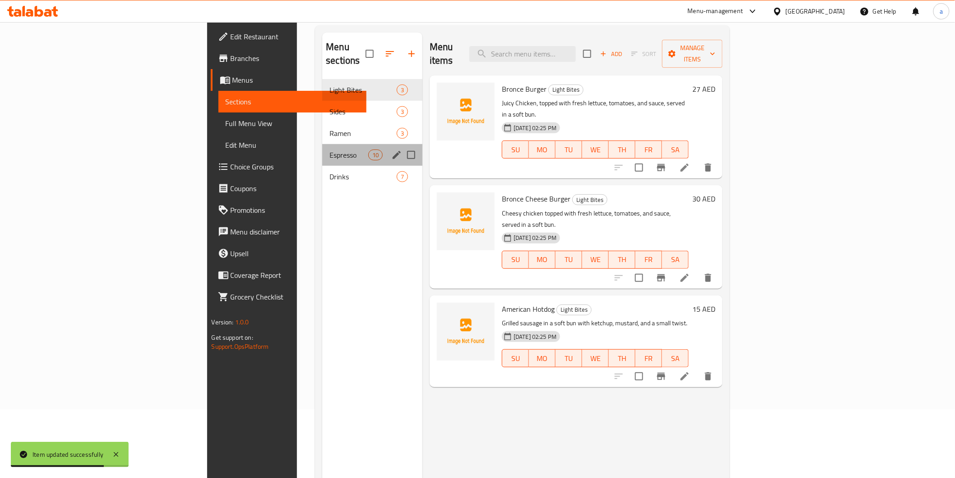
click at [322, 144] on div "Espresso 10" at bounding box center [372, 155] width 100 height 22
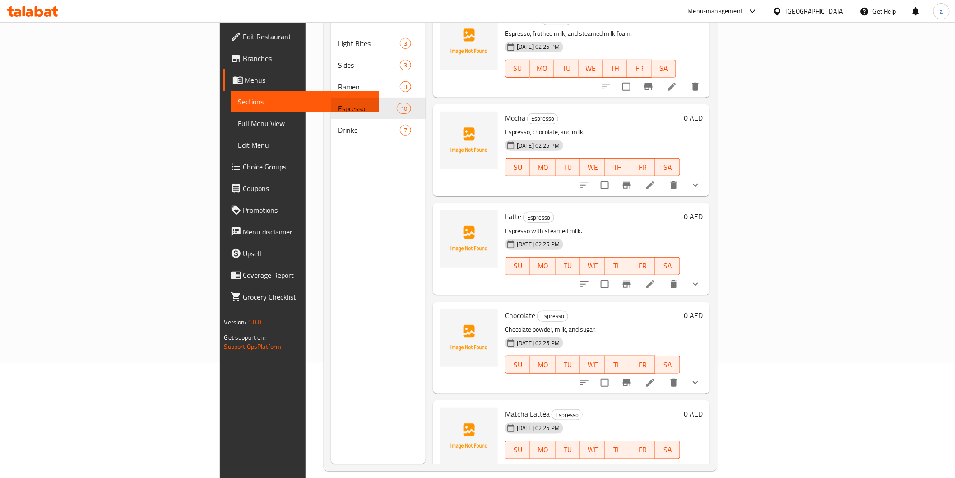
scroll to position [126, 0]
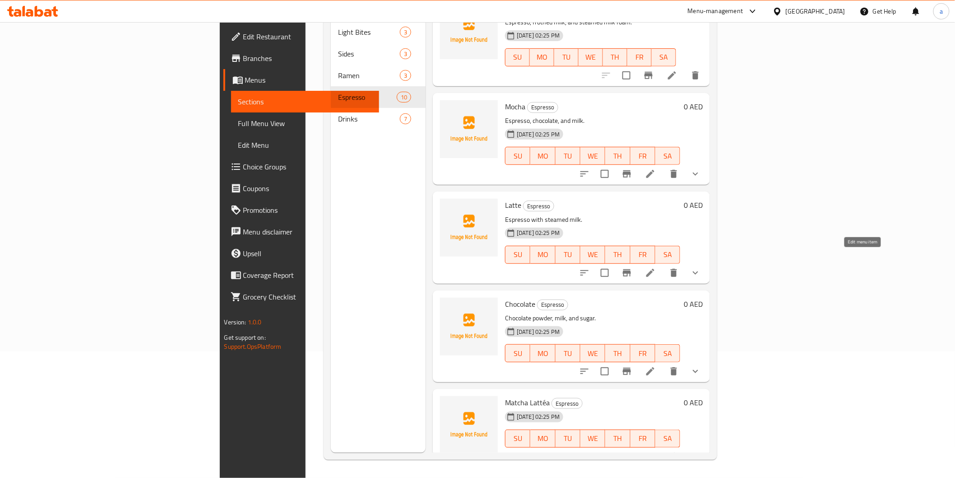
click at [656, 267] on icon at bounding box center [650, 272] width 11 height 11
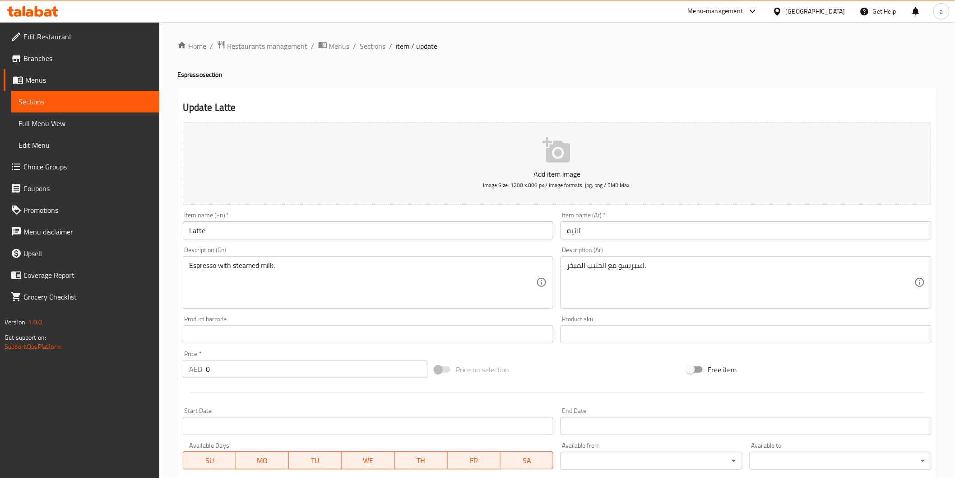
scroll to position [180, 0]
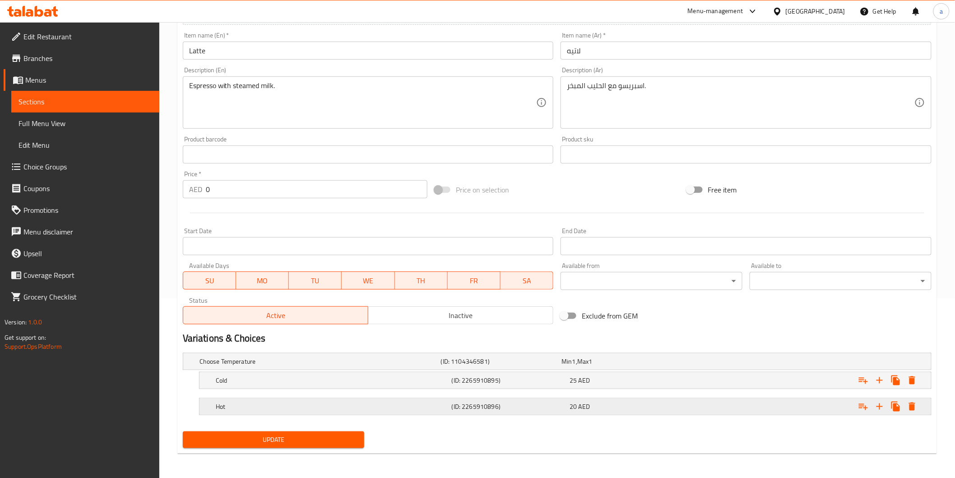
click at [402, 400] on div "Hot" at bounding box center [332, 406] width 236 height 13
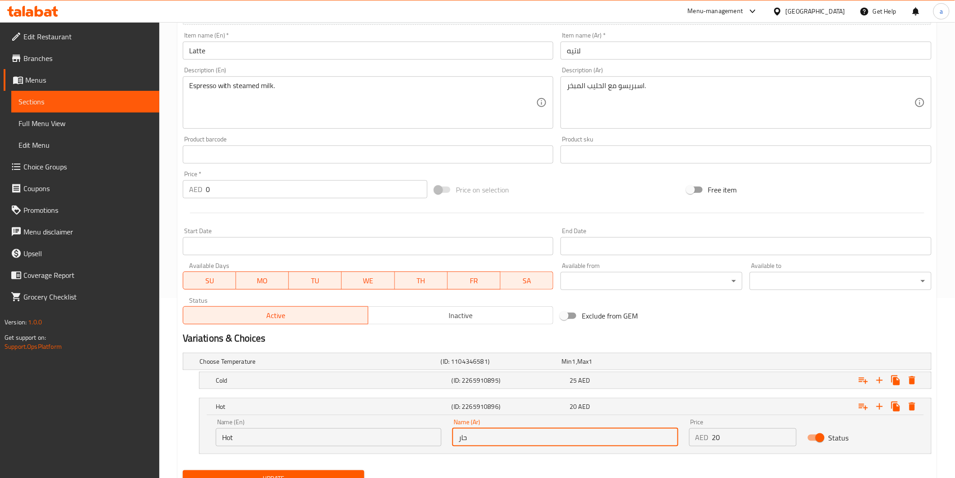
drag, startPoint x: 480, startPoint y: 439, endPoint x: 439, endPoint y: 439, distance: 40.2
click at [439, 439] on div "Name (En) Hot Name (En) Name (Ar) حار Name (Ar) Price AED 20 Price Status" at bounding box center [565, 432] width 710 height 38
type input "ساخن"
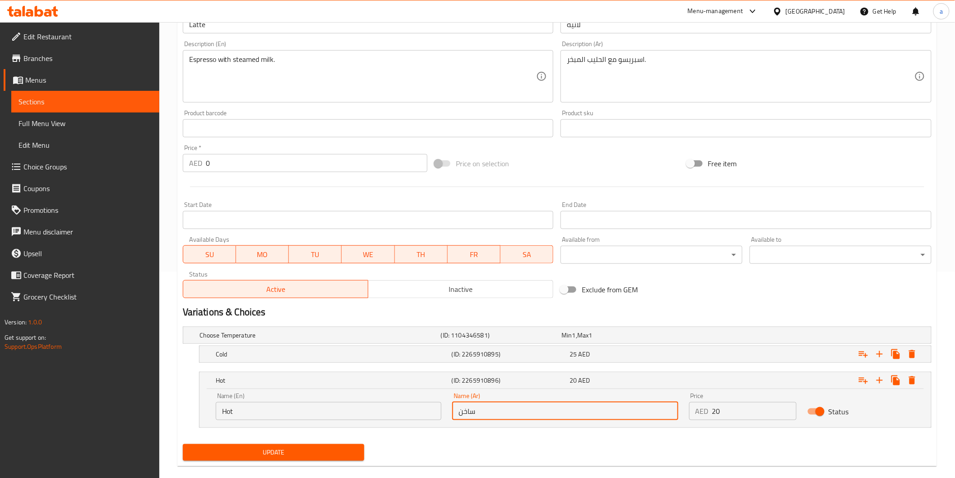
scroll to position [219, 0]
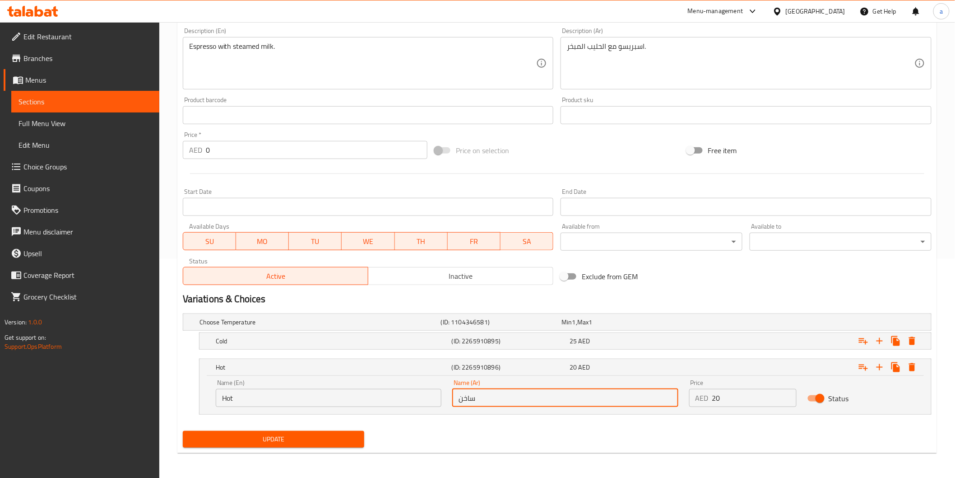
click at [317, 431] on button "Update" at bounding box center [274, 439] width 182 height 17
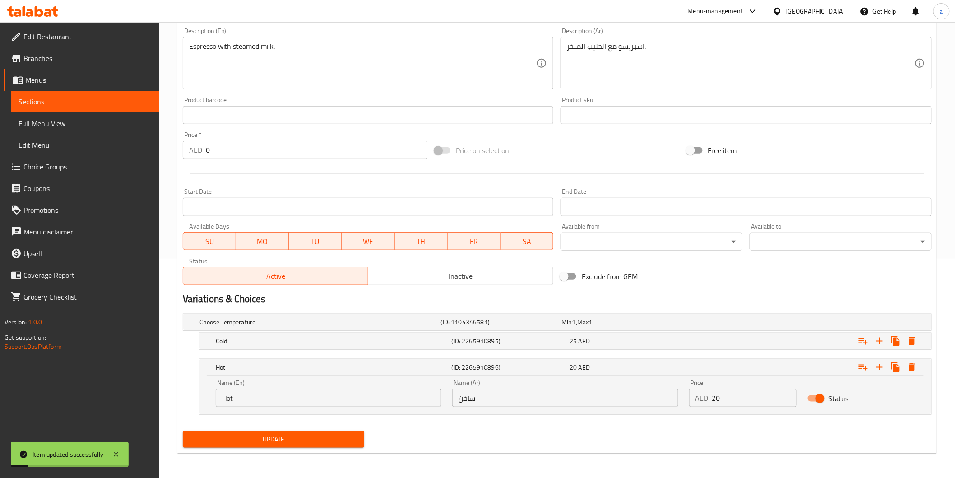
click at [36, 103] on span "Sections" at bounding box center [86, 101] width 134 height 11
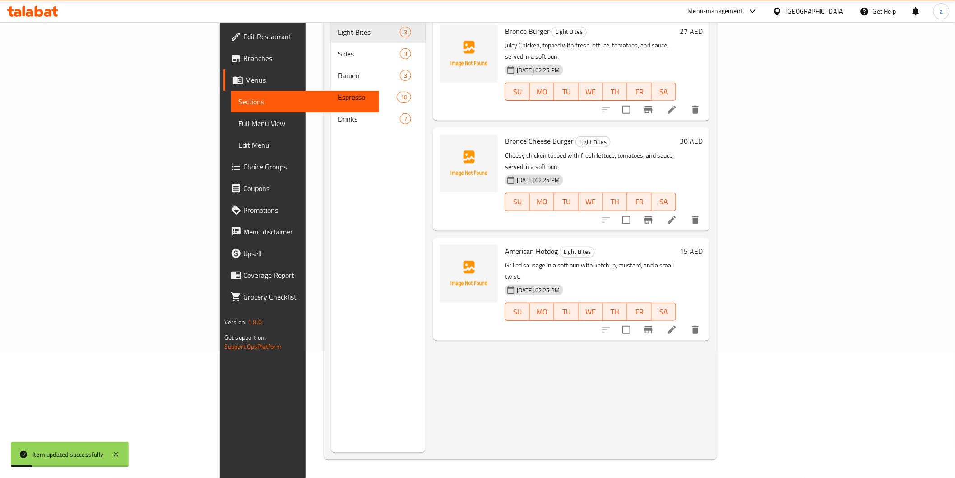
scroll to position [126, 0]
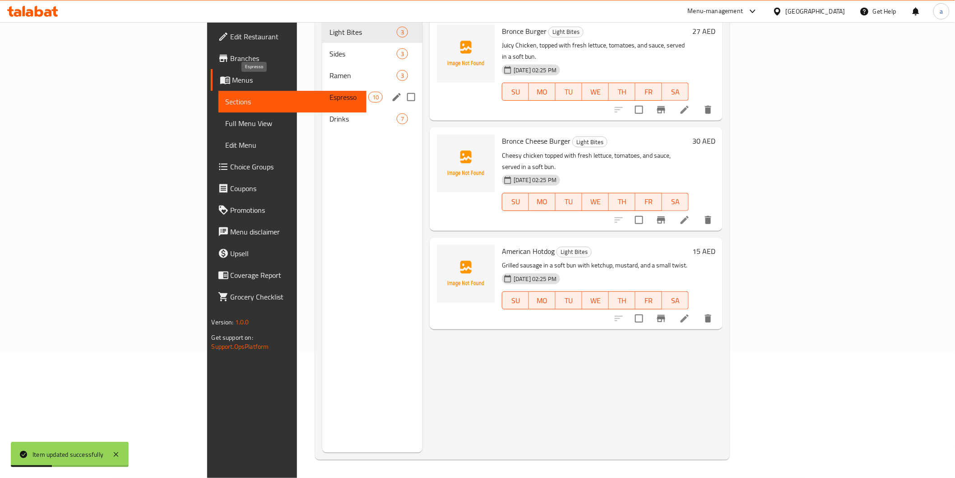
click at [330, 92] on span "Espresso" at bounding box center [349, 97] width 38 height 11
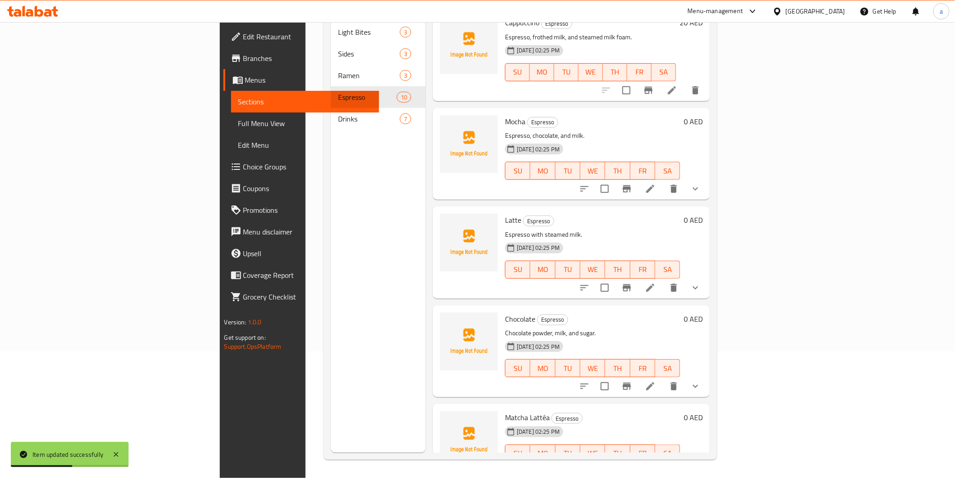
scroll to position [517, 0]
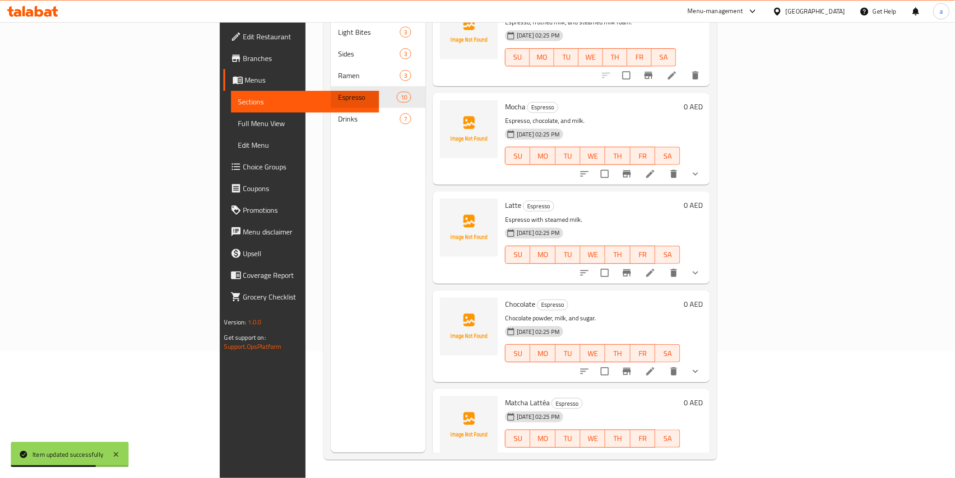
click at [655, 367] on icon at bounding box center [651, 371] width 8 height 8
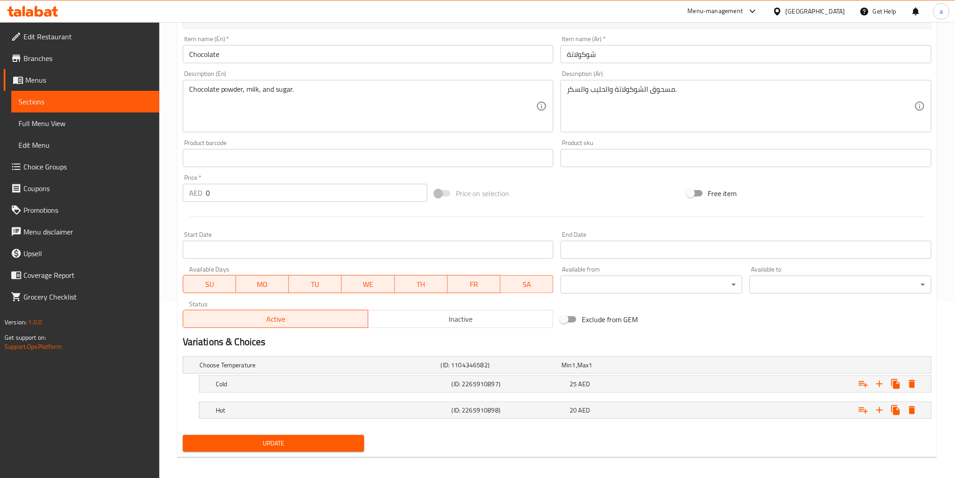
scroll to position [180, 0]
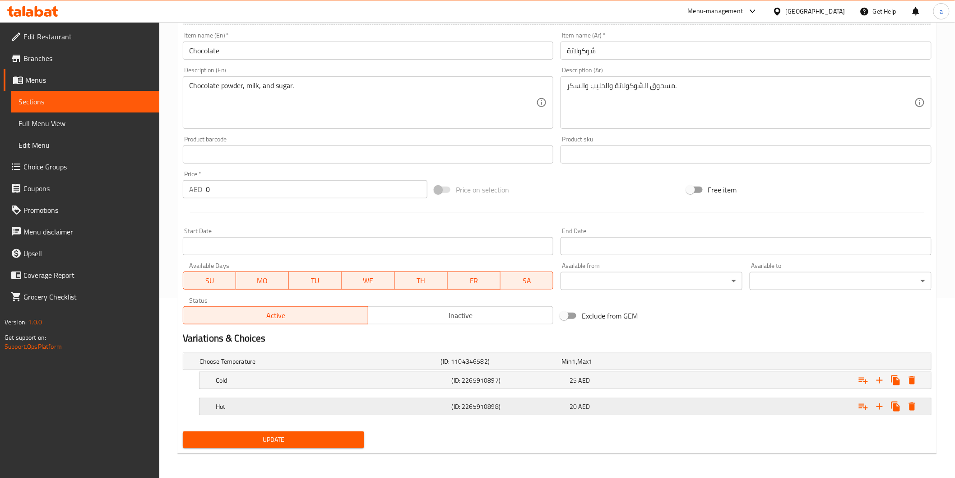
click at [278, 409] on h5 "Hot" at bounding box center [332, 406] width 233 height 9
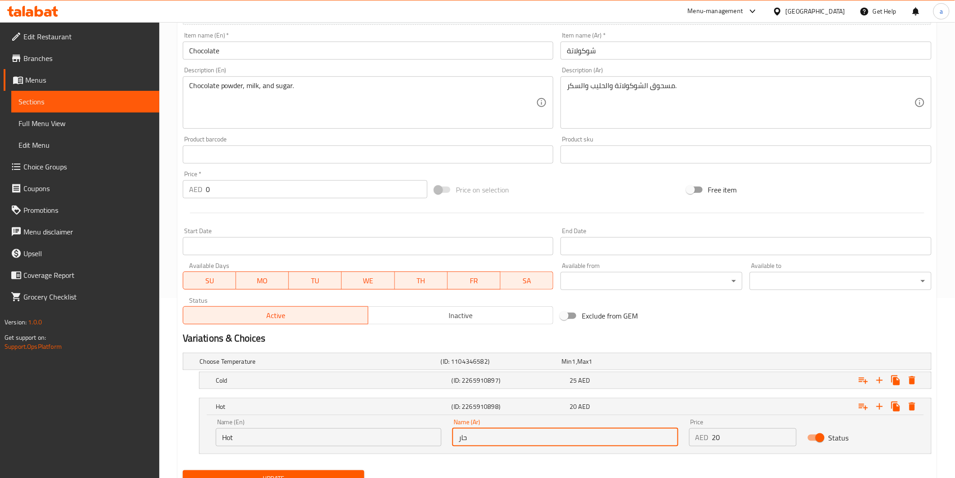
drag, startPoint x: 478, startPoint y: 443, endPoint x: 440, endPoint y: 445, distance: 37.5
click at [440, 445] on div "Name (En) Hot Name (En) Name (Ar) حار Name (Ar) Price AED 20 Price Status" at bounding box center [565, 432] width 710 height 38
type input "ساخن"
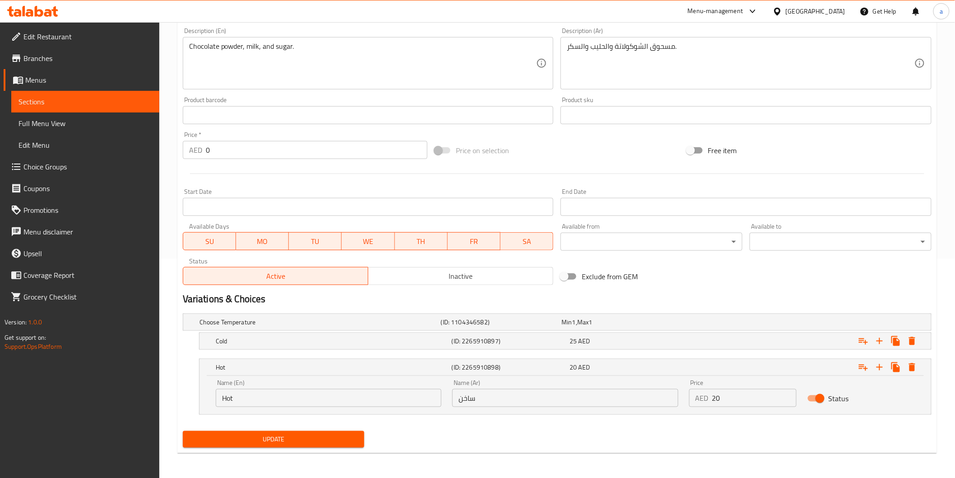
click at [343, 429] on div "Update" at bounding box center [273, 439] width 189 height 24
click at [337, 444] on span "Update" at bounding box center [274, 438] width 168 height 11
click at [50, 100] on span "Sections" at bounding box center [86, 101] width 134 height 11
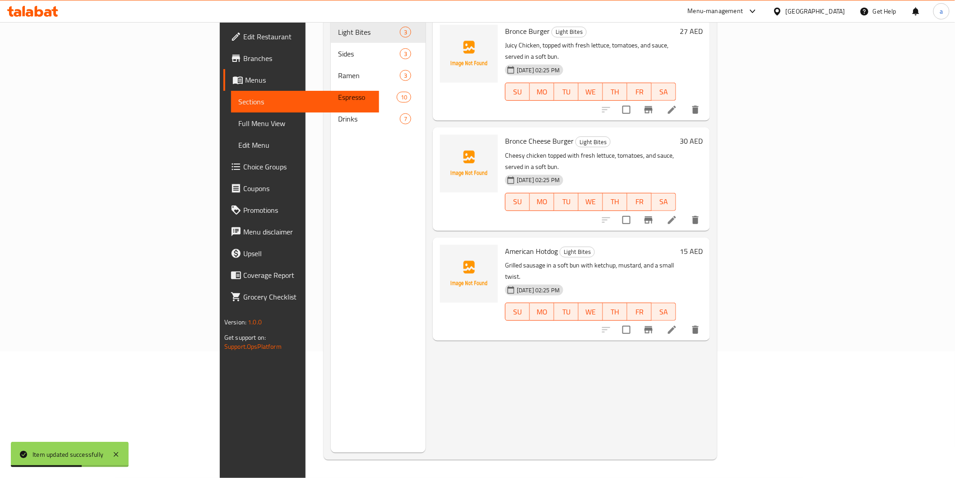
scroll to position [126, 0]
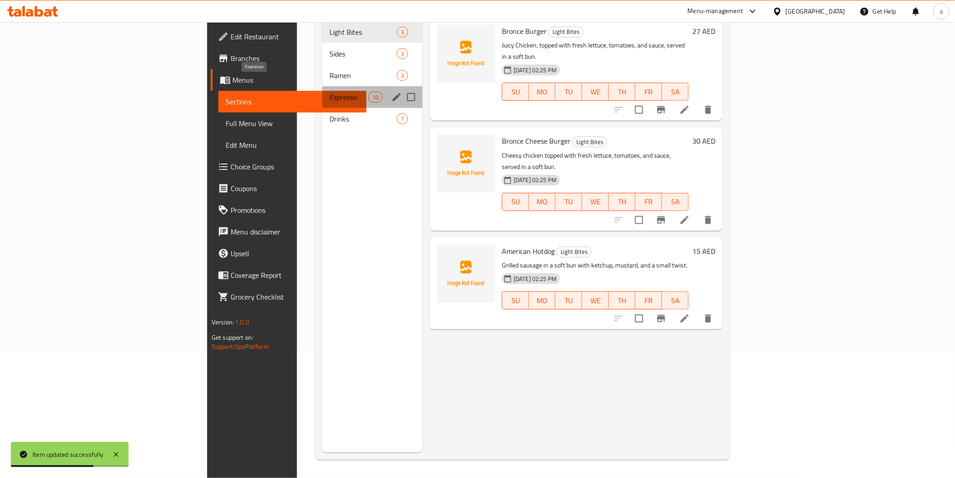
click at [330, 92] on span "Espresso" at bounding box center [349, 97] width 38 height 11
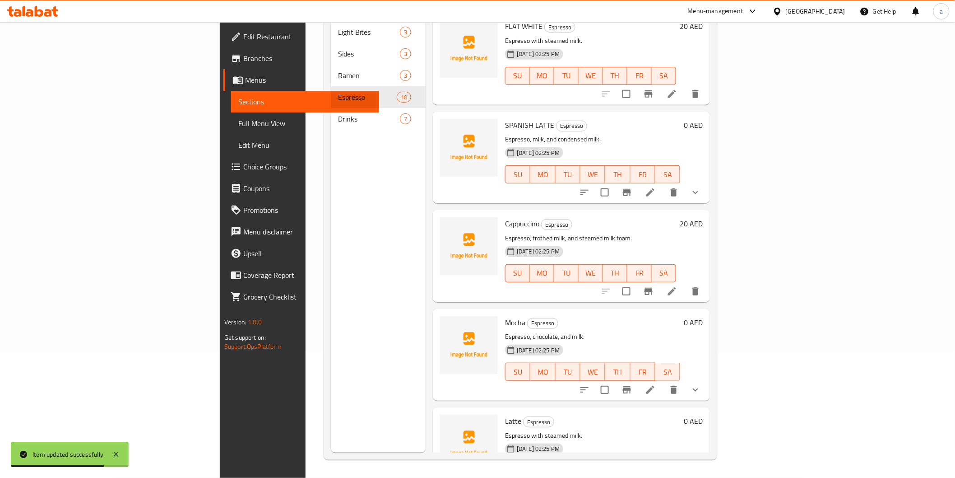
scroll to position [517, 0]
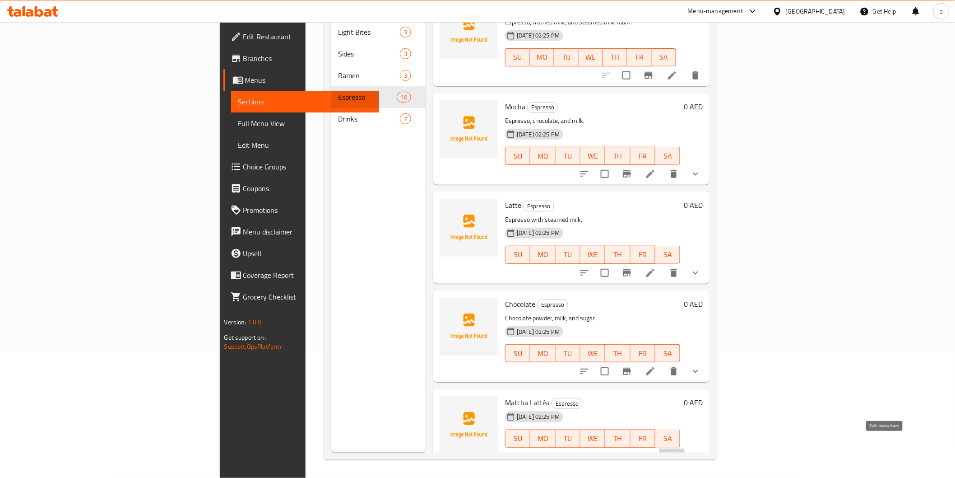
click at [678, 451] on icon at bounding box center [672, 456] width 11 height 11
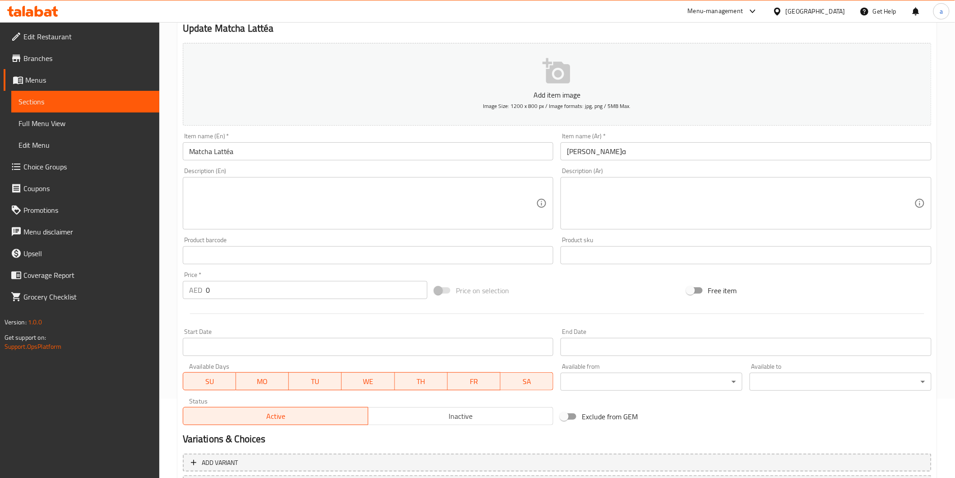
scroll to position [158, 0]
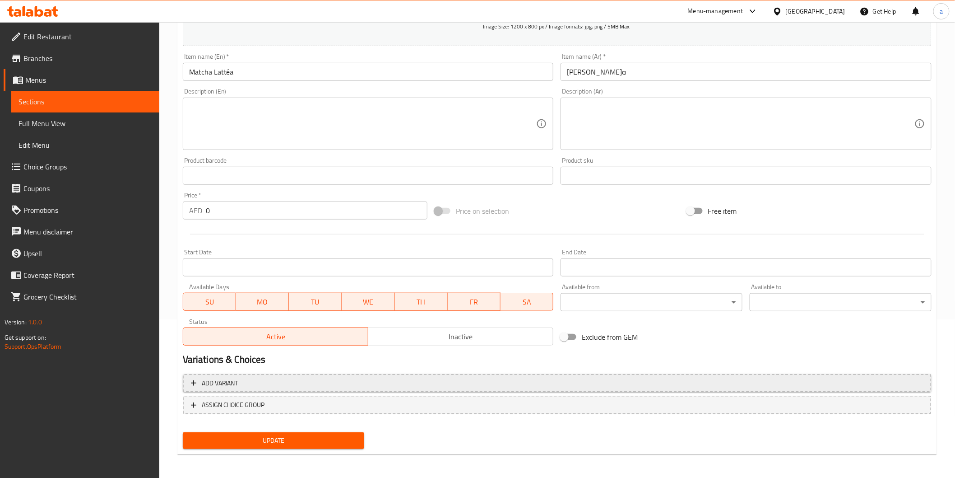
click at [327, 384] on span "Add variant" at bounding box center [557, 382] width 733 height 11
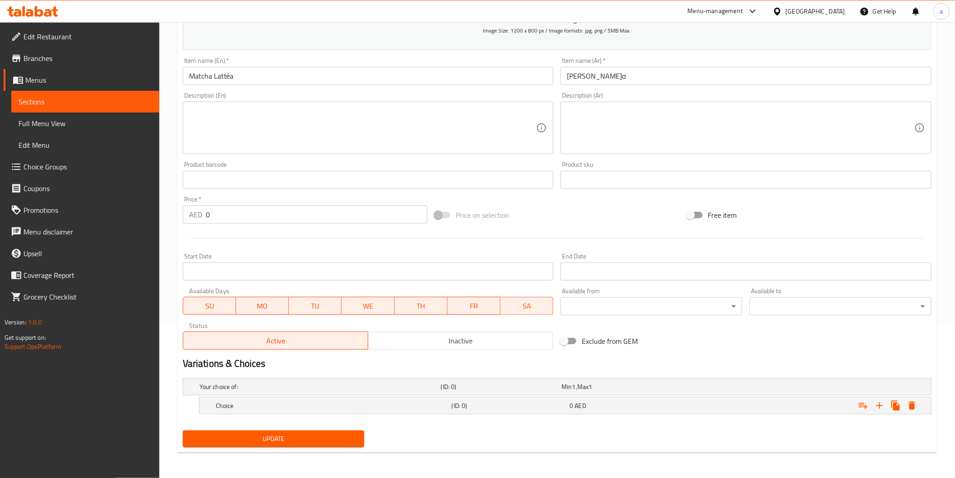
scroll to position [154, 0]
click at [326, 409] on h5 "Choice" at bounding box center [332, 405] width 233 height 9
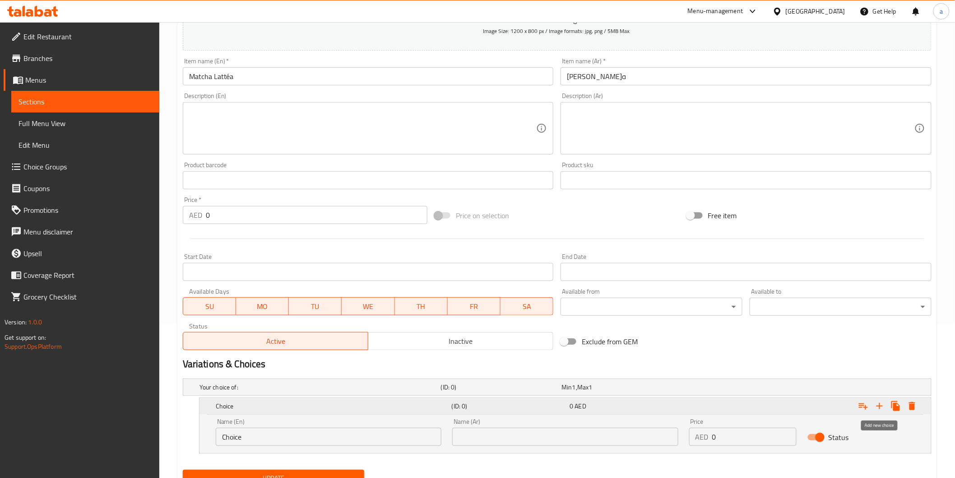
click at [880, 398] on button "Expand" at bounding box center [880, 406] width 16 height 16
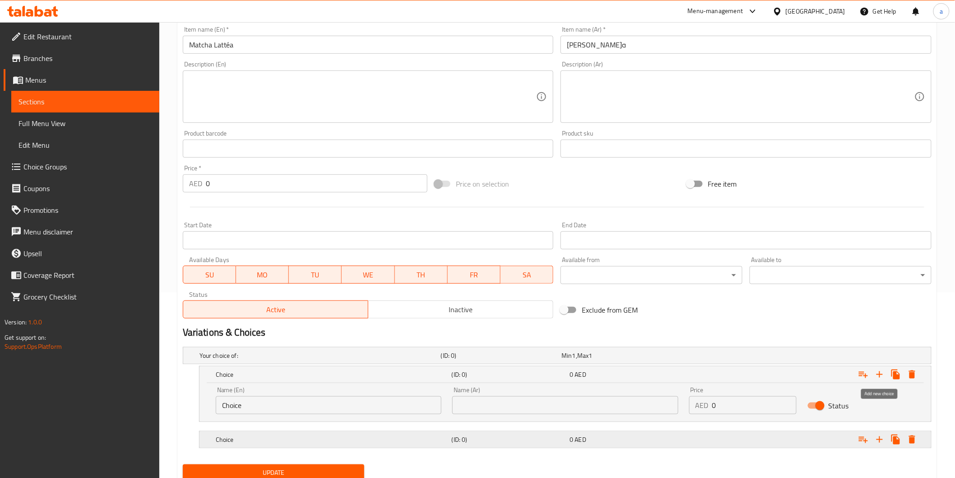
scroll to position [219, 0]
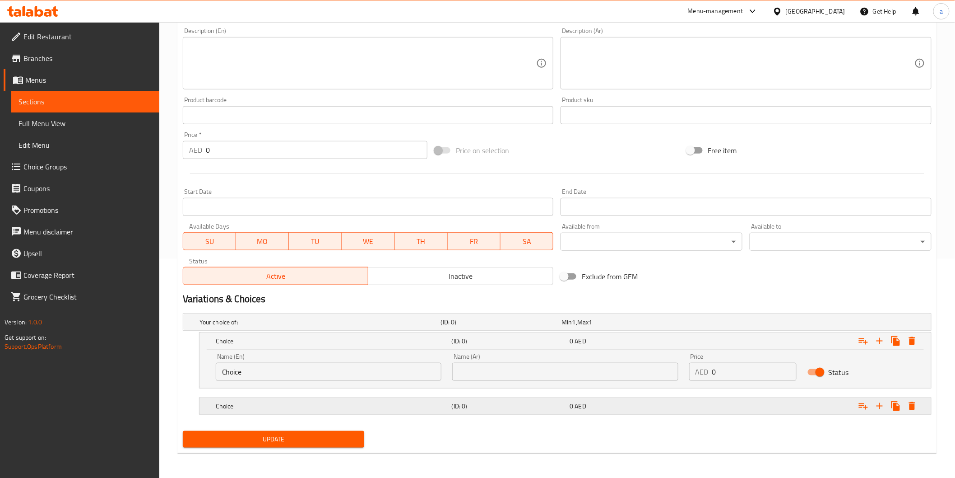
click at [709, 404] on div "Expand" at bounding box center [804, 406] width 236 height 20
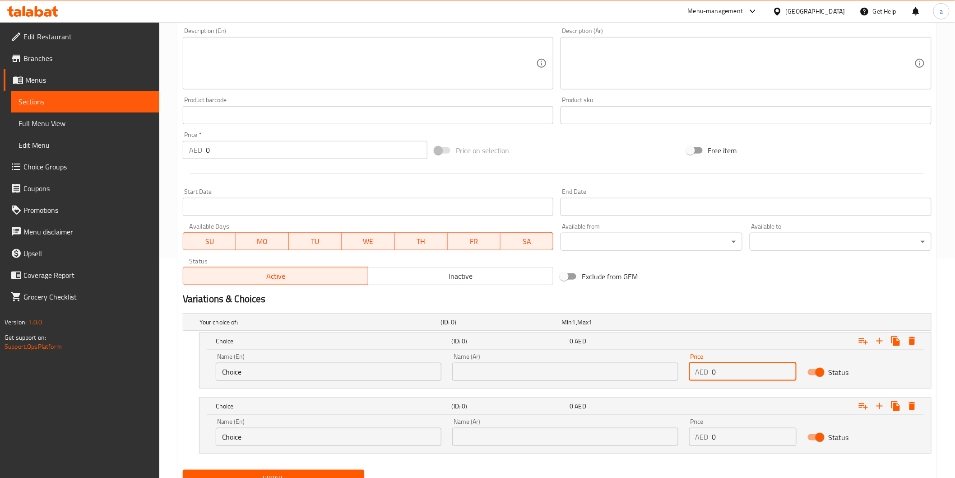
drag, startPoint x: 726, startPoint y: 366, endPoint x: 692, endPoint y: 370, distance: 34.1
click at [692, 370] on div "AED 0 Price" at bounding box center [742, 372] width 107 height 18
type input "20"
drag, startPoint x: 743, startPoint y: 441, endPoint x: 664, endPoint y: 444, distance: 78.6
click at [664, 444] on div "Name (En) Choice Name (En) Name (Ar) Name (Ar) Price AED 0 Price Status" at bounding box center [565, 432] width 710 height 38
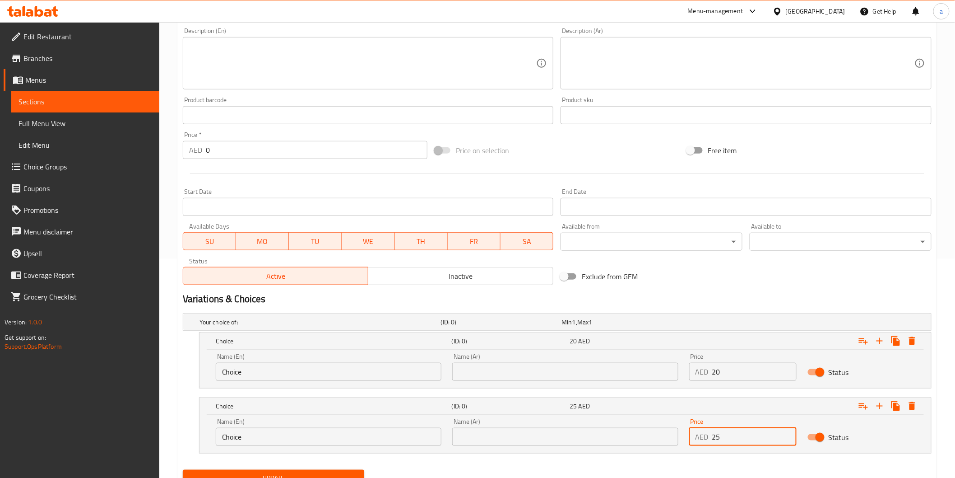
type input "25"
click at [321, 377] on input "Choice" at bounding box center [329, 372] width 226 height 18
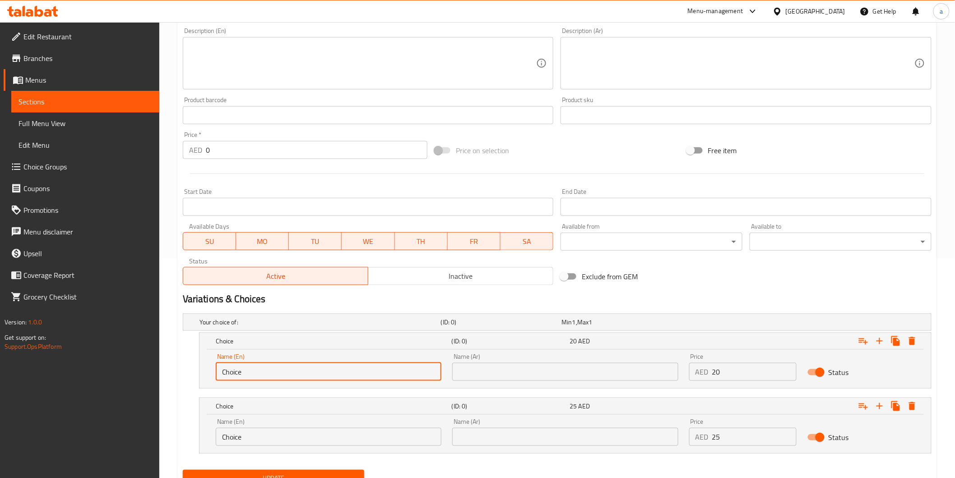
drag, startPoint x: 321, startPoint y: 377, endPoint x: 242, endPoint y: 375, distance: 78.6
click at [242, 375] on input "Choice" at bounding box center [329, 372] width 226 height 18
click at [258, 376] on input "text" at bounding box center [329, 372] width 226 height 18
click at [226, 372] on input "text" at bounding box center [329, 372] width 226 height 18
type input "ؤ"
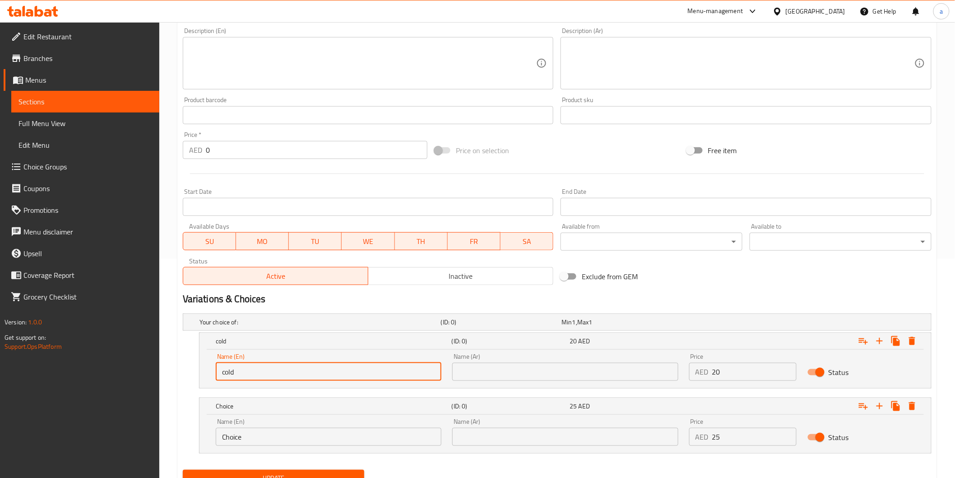
type input "cold"
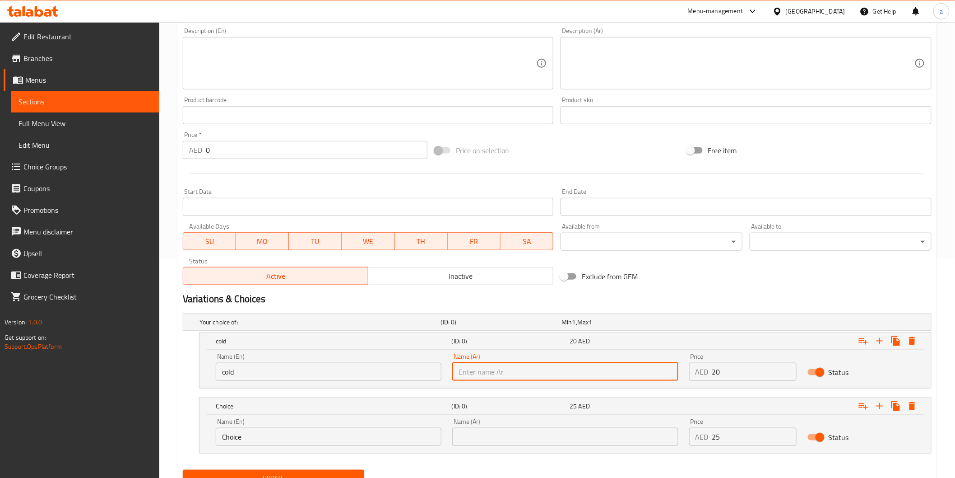
click at [553, 371] on input "text" at bounding box center [565, 372] width 226 height 18
type input "بارد"
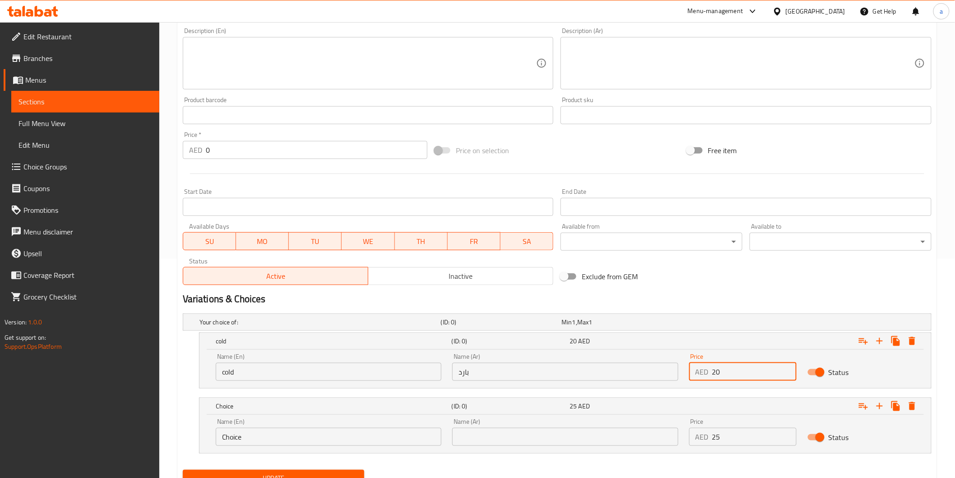
drag, startPoint x: 723, startPoint y: 377, endPoint x: 696, endPoint y: 371, distance: 27.7
click at [696, 371] on div "AED 20 Price" at bounding box center [742, 372] width 107 height 18
type input "25"
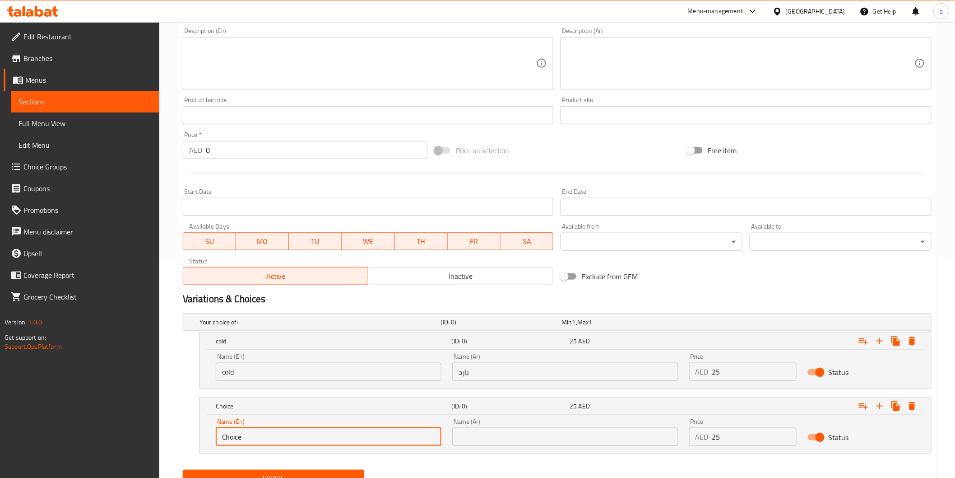
drag, startPoint x: 304, startPoint y: 429, endPoint x: 217, endPoint y: 443, distance: 88.7
click at [217, 443] on input "Choice" at bounding box center [329, 437] width 226 height 18
type input "Hot"
click at [463, 434] on input "text" at bounding box center [565, 437] width 226 height 18
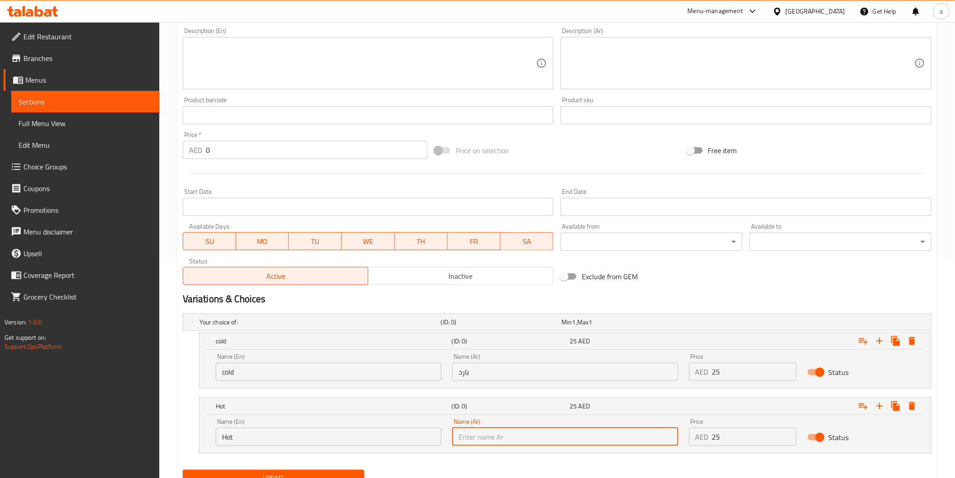
type input "ساخن"
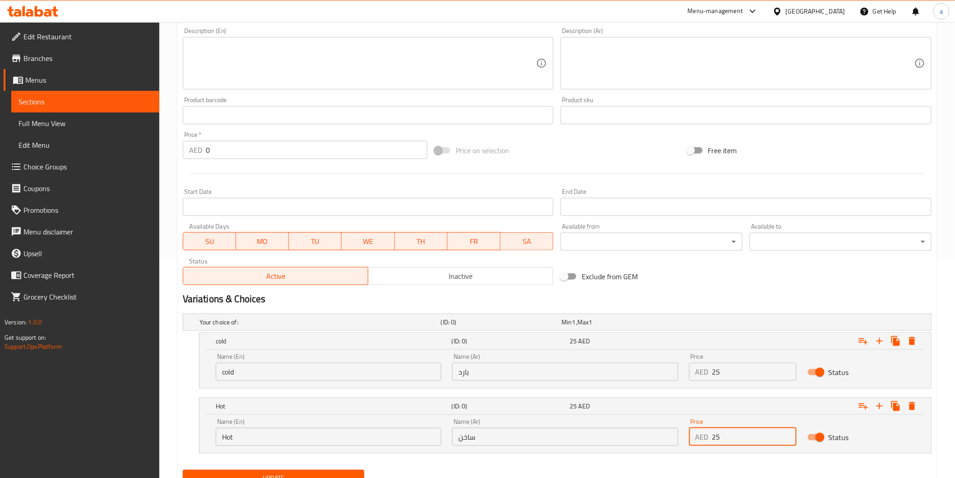
drag, startPoint x: 730, startPoint y: 436, endPoint x: 672, endPoint y: 429, distance: 58.6
click at [672, 429] on div "Name (En) Hot Name (En) Name (Ar) ساخن Name (Ar) Price AED 25 Price Status" at bounding box center [565, 432] width 710 height 38
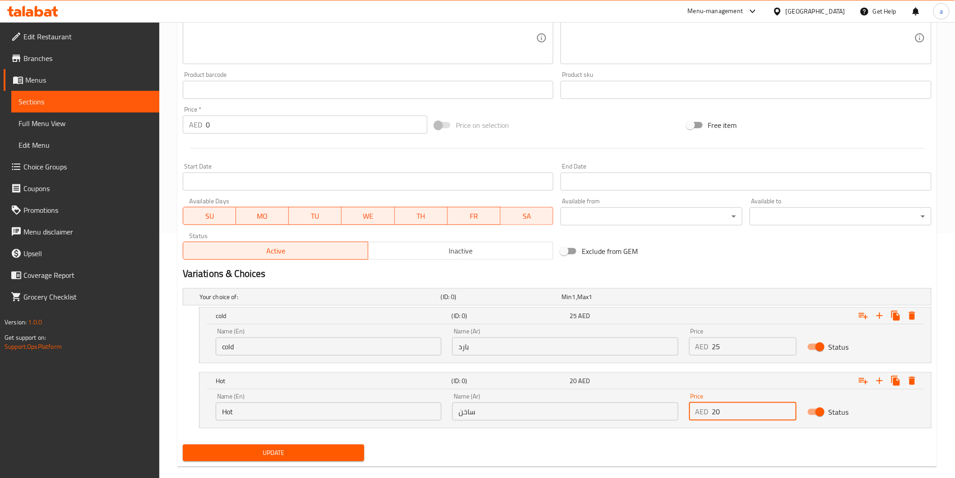
scroll to position [258, 0]
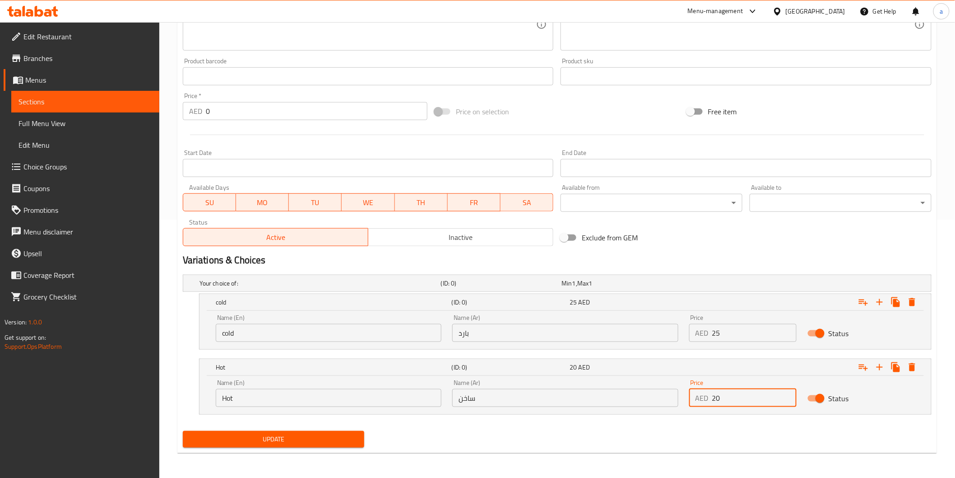
type input "20"
click at [297, 448] on div "Update" at bounding box center [273, 439] width 189 height 24
click at [292, 446] on button "Update" at bounding box center [274, 439] width 182 height 17
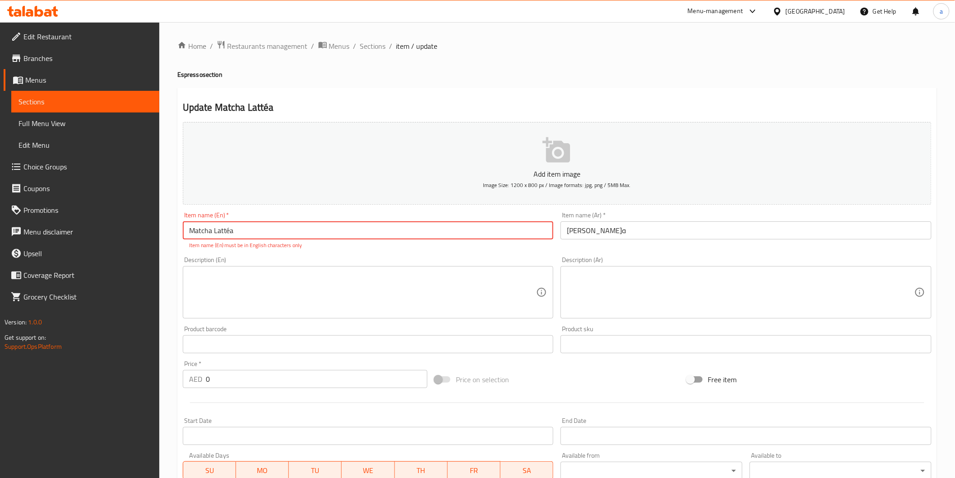
click at [228, 228] on input "Matcha Lattéa" at bounding box center [368, 230] width 371 height 18
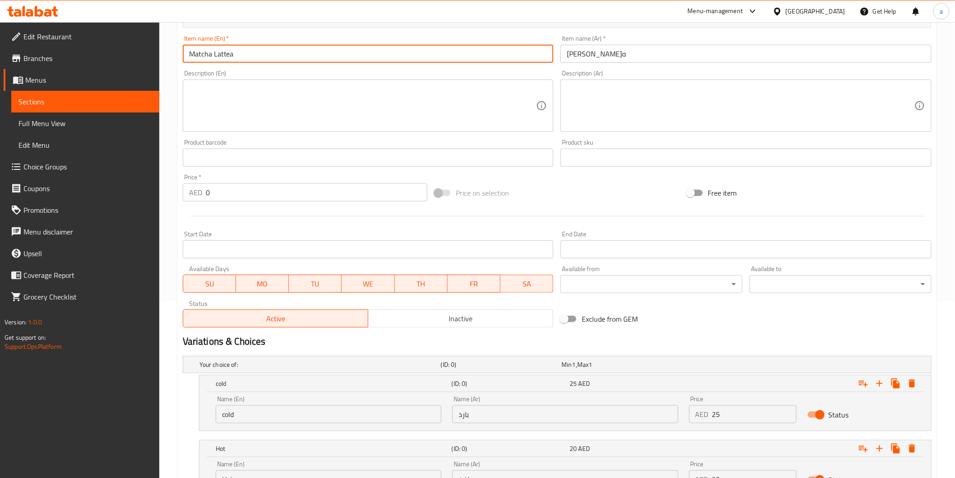
scroll to position [258, 0]
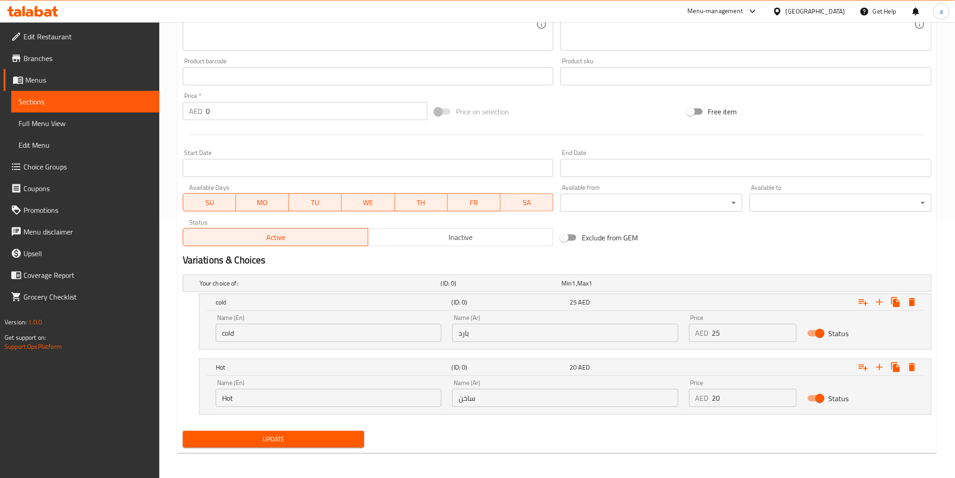
type input "Matcha Lattea"
click at [285, 449] on div "Update" at bounding box center [273, 439] width 189 height 24
click at [278, 438] on span "Update" at bounding box center [274, 438] width 168 height 11
click at [50, 100] on span "Sections" at bounding box center [86, 101] width 134 height 11
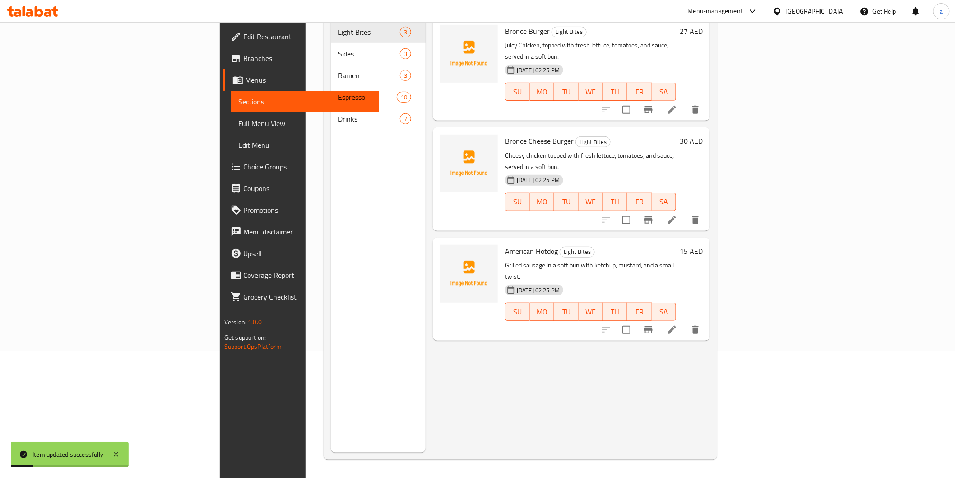
scroll to position [126, 0]
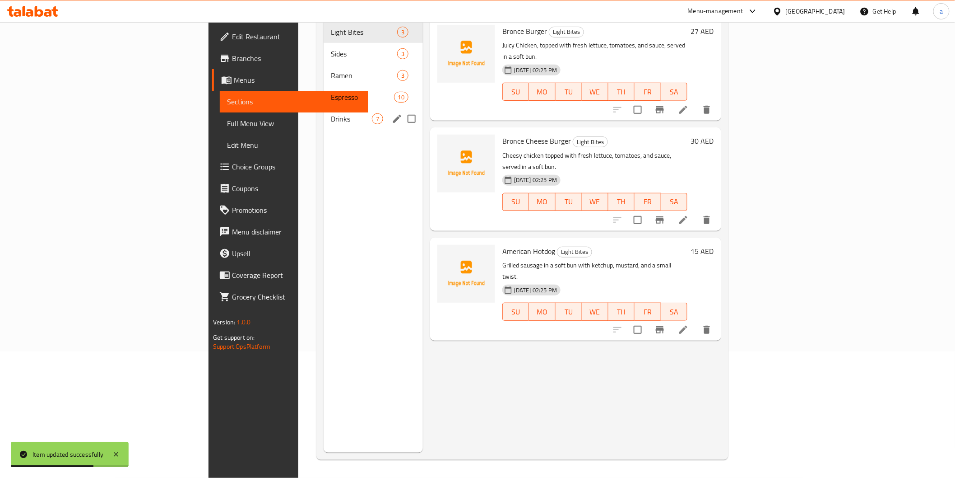
click at [324, 111] on div "Drinks 7" at bounding box center [373, 119] width 99 height 22
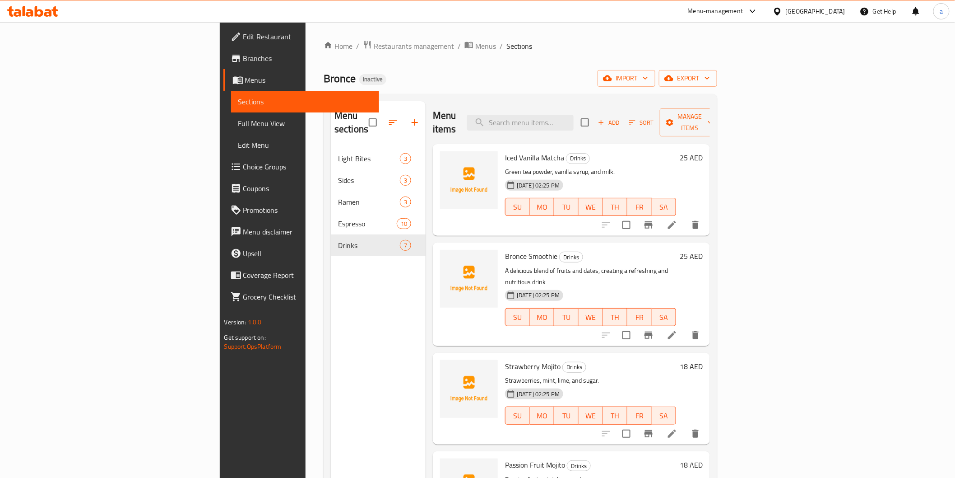
click at [243, 172] on span "Choice Groups" at bounding box center [307, 166] width 129 height 11
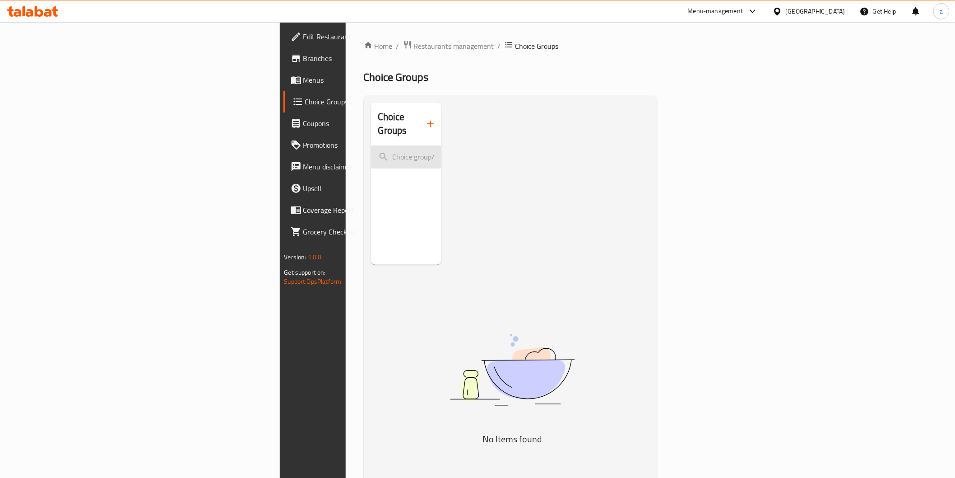
click at [371, 145] on input "search" at bounding box center [406, 156] width 71 height 23
click at [425, 118] on icon "button" at bounding box center [430, 123] width 11 height 11
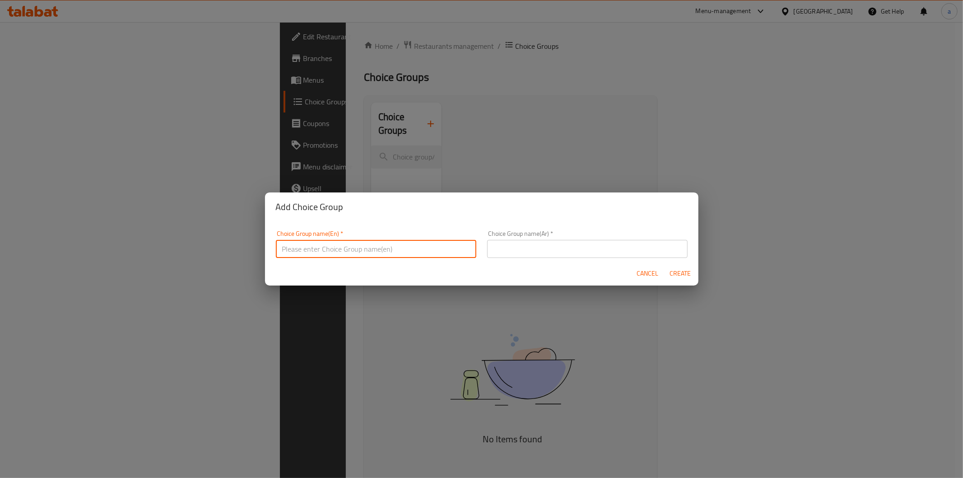
click at [370, 246] on input "text" at bounding box center [376, 249] width 200 height 18
type input "your choice OF milk options"
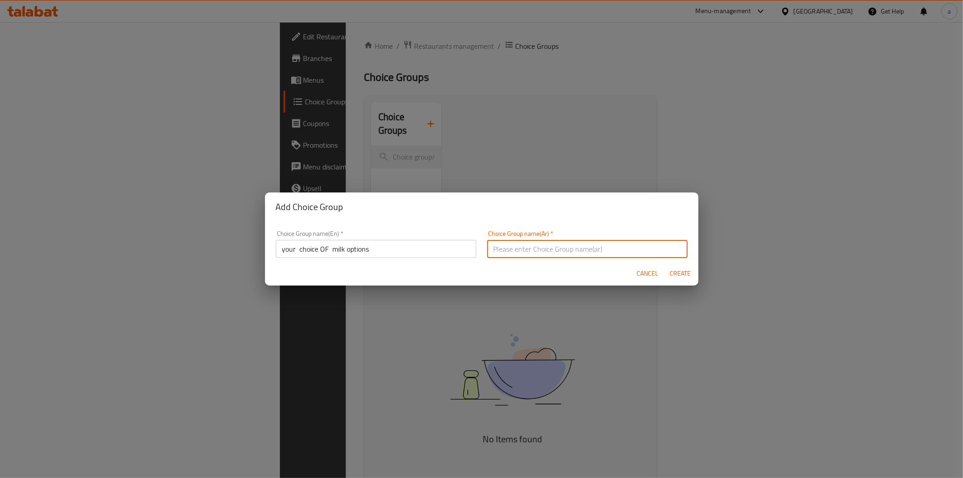
click at [506, 244] on input "text" at bounding box center [587, 249] width 200 height 18
type input "اختيارك من اقتراحات الحليب"
click at [690, 275] on span "Create" at bounding box center [681, 273] width 22 height 11
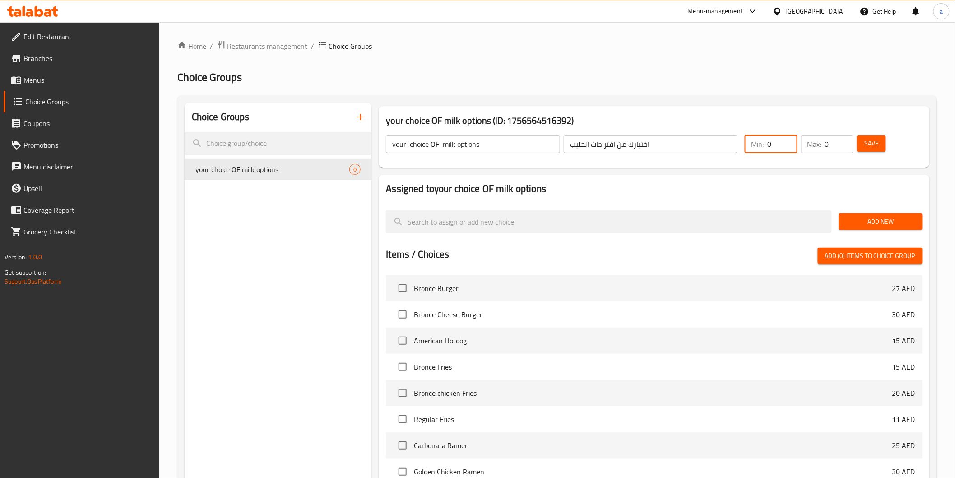
drag, startPoint x: 782, startPoint y: 141, endPoint x: 759, endPoint y: 151, distance: 25.1
click at [759, 151] on div "Min: 0 ​" at bounding box center [771, 144] width 52 height 18
drag, startPoint x: 774, startPoint y: 145, endPoint x: 764, endPoint y: 144, distance: 9.5
click at [764, 144] on div "Min: 1 ​" at bounding box center [771, 144] width 52 height 18
type input "0"
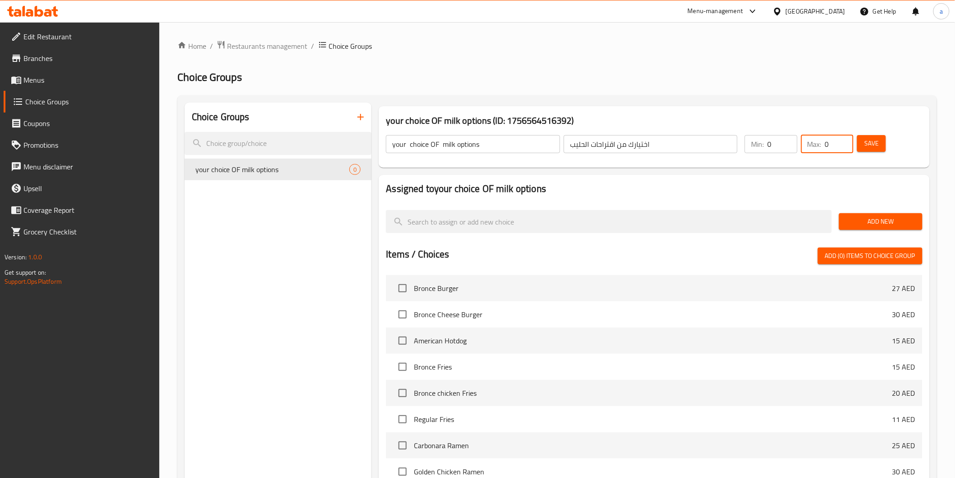
drag, startPoint x: 834, startPoint y: 139, endPoint x: 813, endPoint y: 143, distance: 21.1
click at [813, 143] on div "Max: 0 ​" at bounding box center [827, 144] width 52 height 18
type input "1"
click at [725, 208] on div at bounding box center [608, 221] width 453 height 30
click at [899, 219] on span "Add New" at bounding box center [881, 221] width 69 height 11
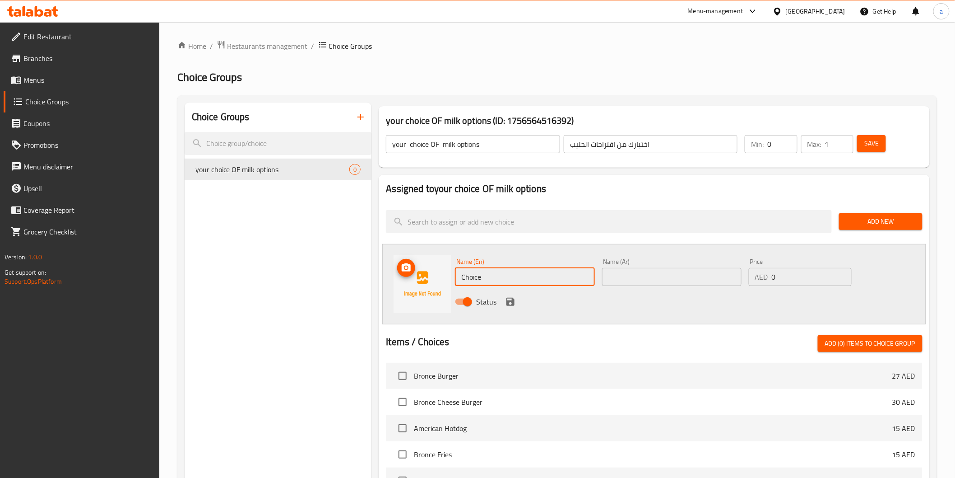
drag, startPoint x: 568, startPoint y: 276, endPoint x: 406, endPoint y: 283, distance: 161.4
click at [406, 283] on div "Name (En) Choice Name (En) Name (Ar) Name (Ar) Price AED 0 Price Status" at bounding box center [654, 284] width 544 height 80
type input "ش"
type input "almond milk"
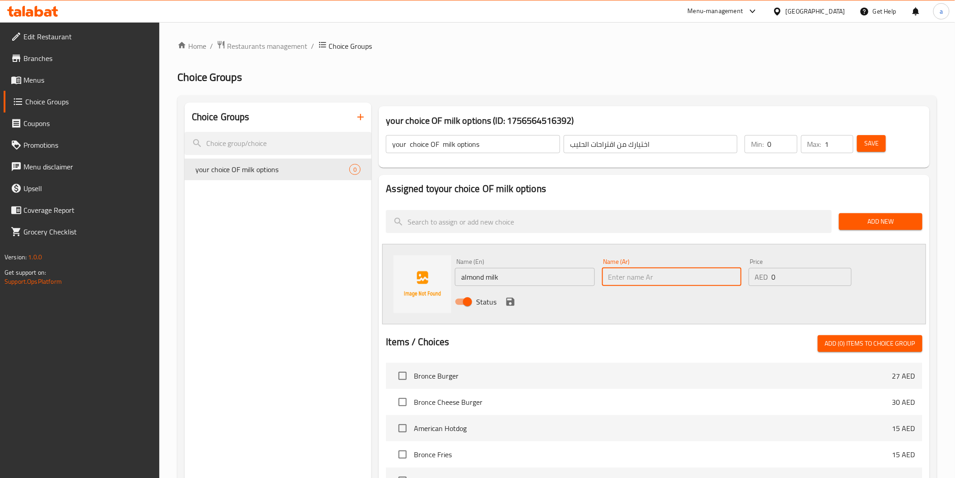
click at [619, 275] on input "text" at bounding box center [672, 277] width 140 height 18
drag, startPoint x: 639, startPoint y: 278, endPoint x: 624, endPoint y: 279, distance: 15.4
click at [624, 279] on input "لبن اللوز" at bounding box center [672, 277] width 140 height 18
type input "حليب اللوز"
drag, startPoint x: 520, startPoint y: 303, endPoint x: 513, endPoint y: 304, distance: 7.3
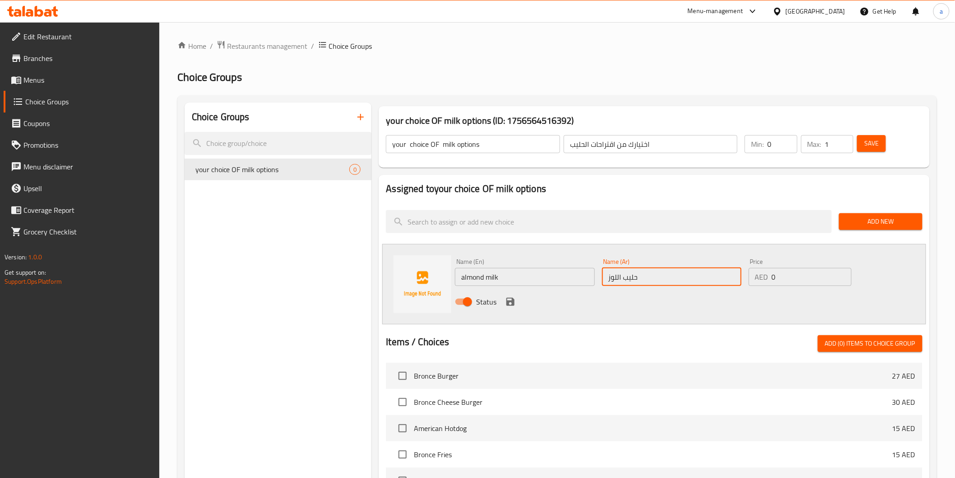
click at [520, 303] on div "Status" at bounding box center [672, 301] width 440 height 24
click at [512, 304] on icon "save" at bounding box center [511, 302] width 8 height 8
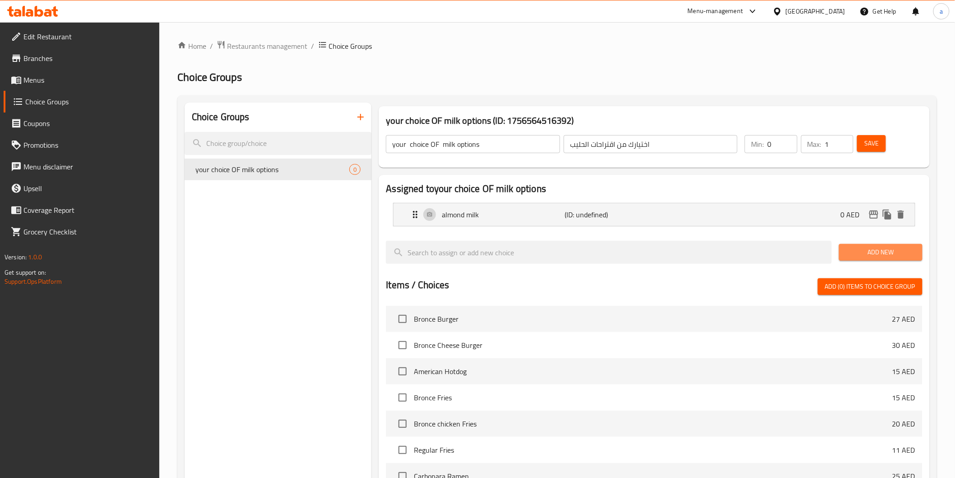
click at [872, 248] on span "Add New" at bounding box center [881, 252] width 69 height 11
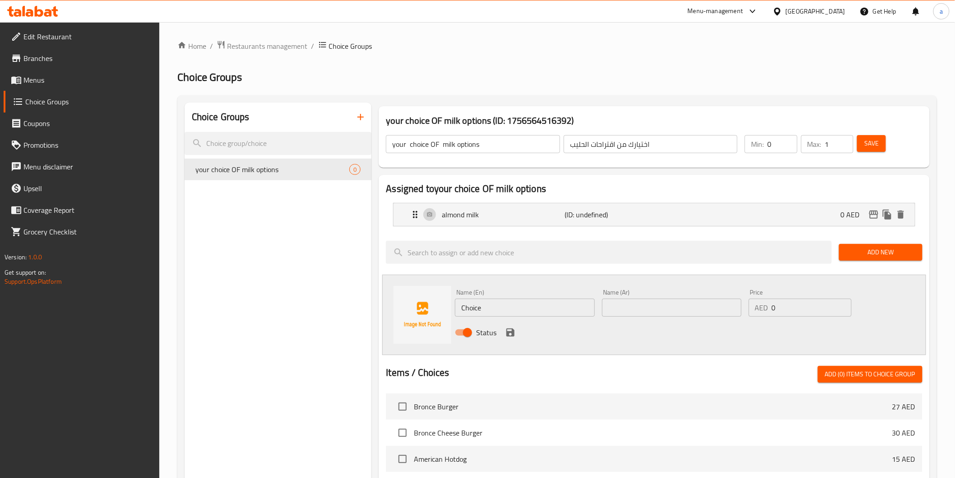
drag, startPoint x: 551, startPoint y: 297, endPoint x: 455, endPoint y: 299, distance: 96.2
click at [455, 299] on div "Name (En) Choice Name (En)" at bounding box center [525, 303] width 140 height 28
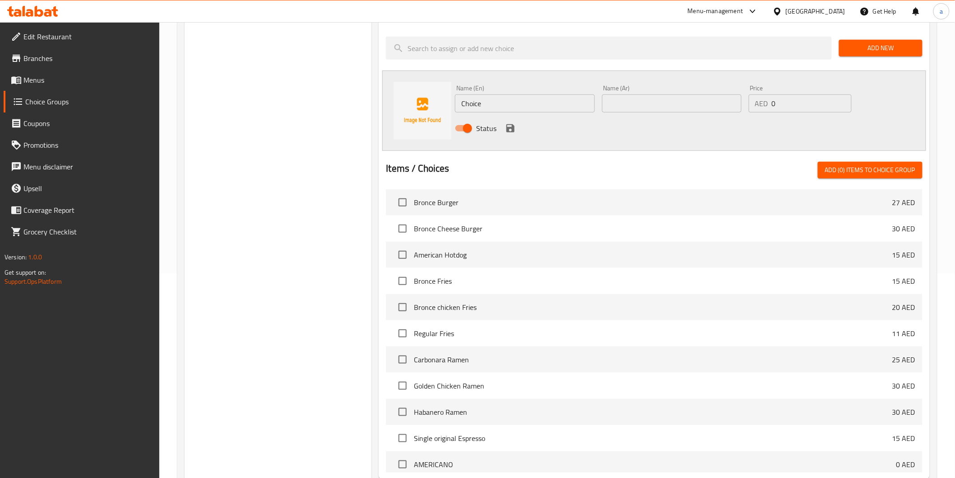
scroll to position [197, 0]
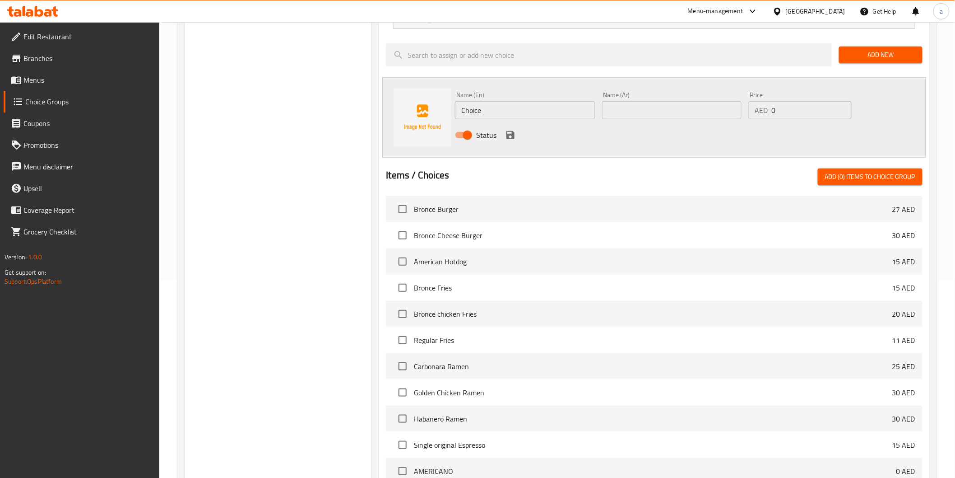
click at [481, 110] on input "Choice" at bounding box center [525, 110] width 140 height 18
click at [479, 110] on input "Choice" at bounding box center [525, 110] width 140 height 18
type input "ؤ"
type input "coconut milk"
click at [617, 111] on input "text" at bounding box center [672, 110] width 140 height 18
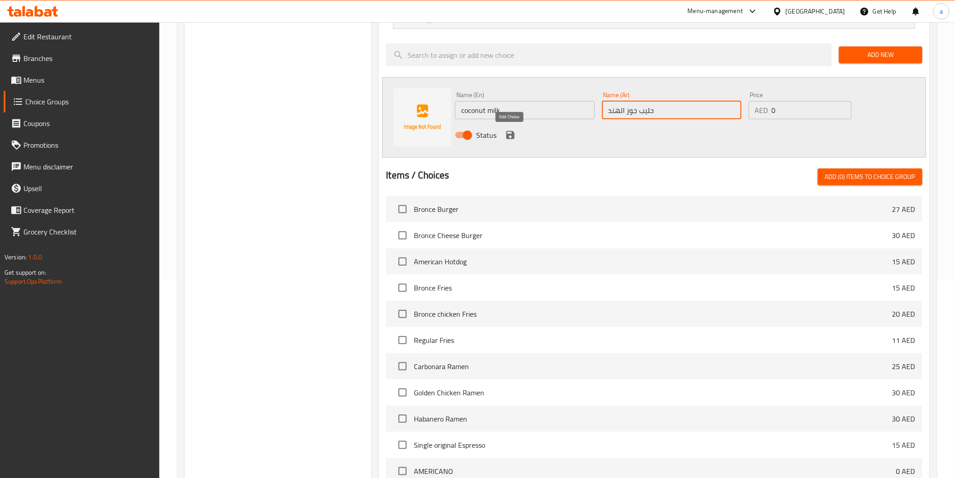
type input "حليب جوز الهند"
click at [512, 130] on icon "save" at bounding box center [510, 135] width 11 height 11
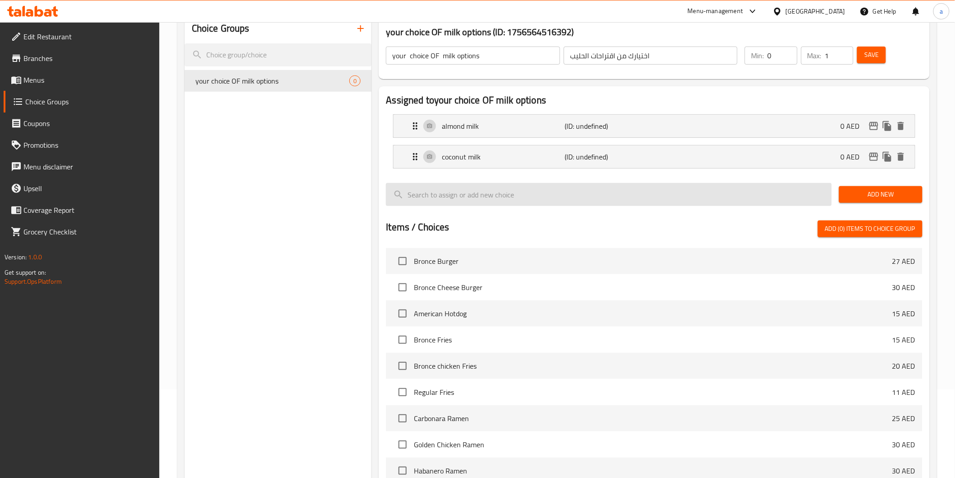
scroll to position [0, 0]
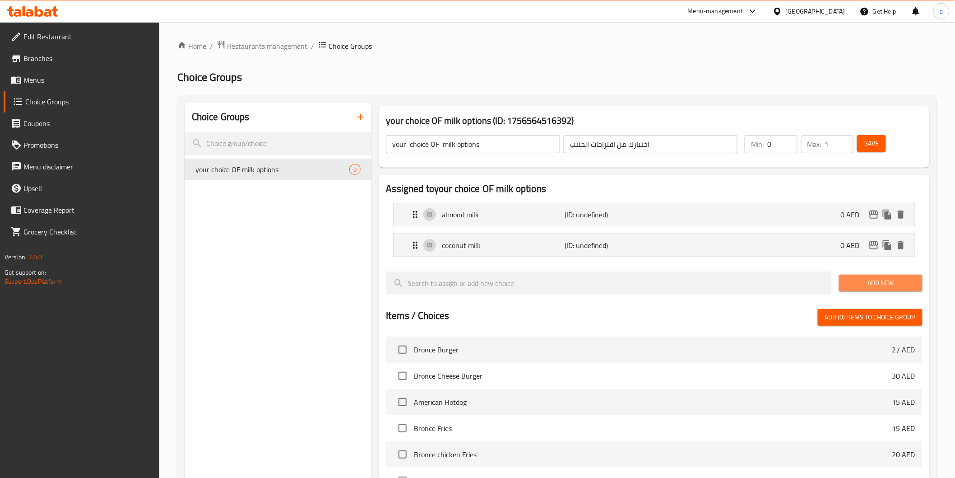
click at [857, 280] on span "Add New" at bounding box center [881, 282] width 69 height 11
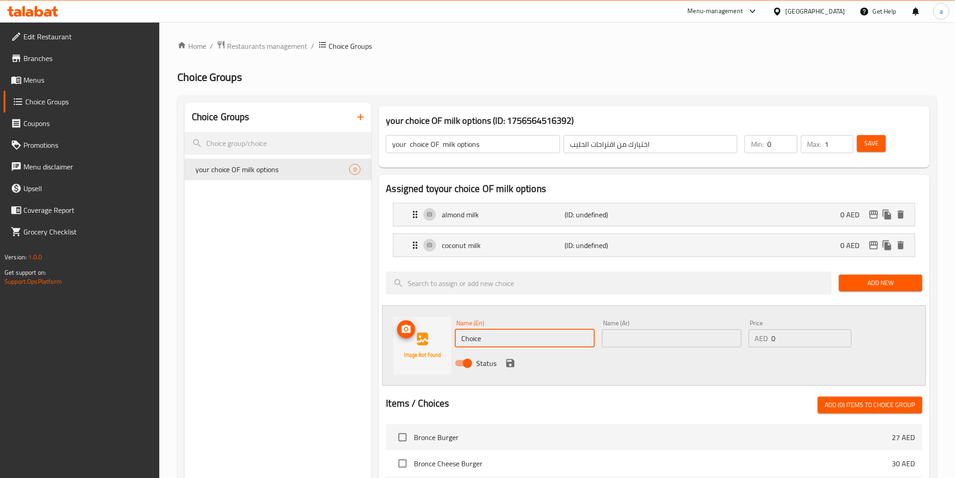
drag, startPoint x: 522, startPoint y: 335, endPoint x: 443, endPoint y: 345, distance: 80.2
click at [443, 345] on div "Name (En) Choice Name (En) Name (Ar) Name (Ar) Price AED 0 Price Status" at bounding box center [654, 345] width 544 height 80
type input "س"
click at [470, 340] on input "soy milk" at bounding box center [525, 338] width 140 height 18
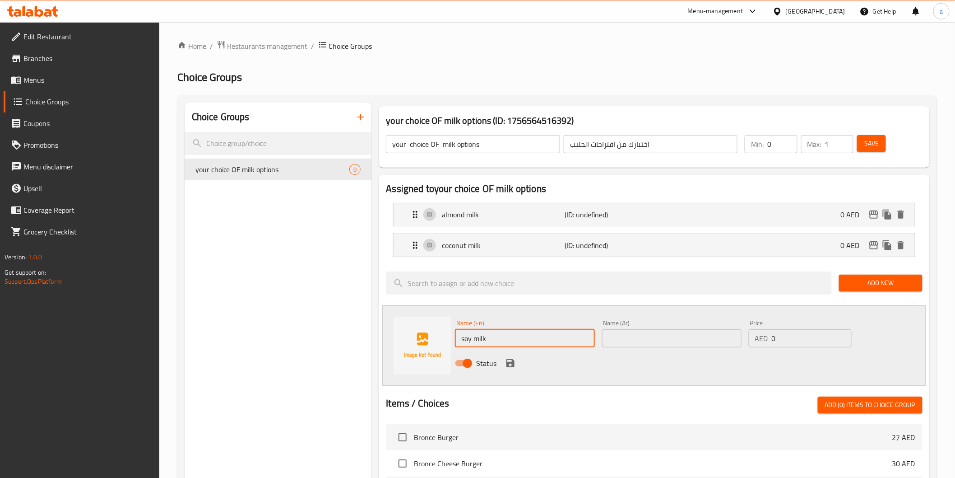
click at [470, 340] on input "soy milk" at bounding box center [525, 338] width 140 height 18
type input "soy milk"
click at [658, 341] on input "text" at bounding box center [672, 338] width 140 height 18
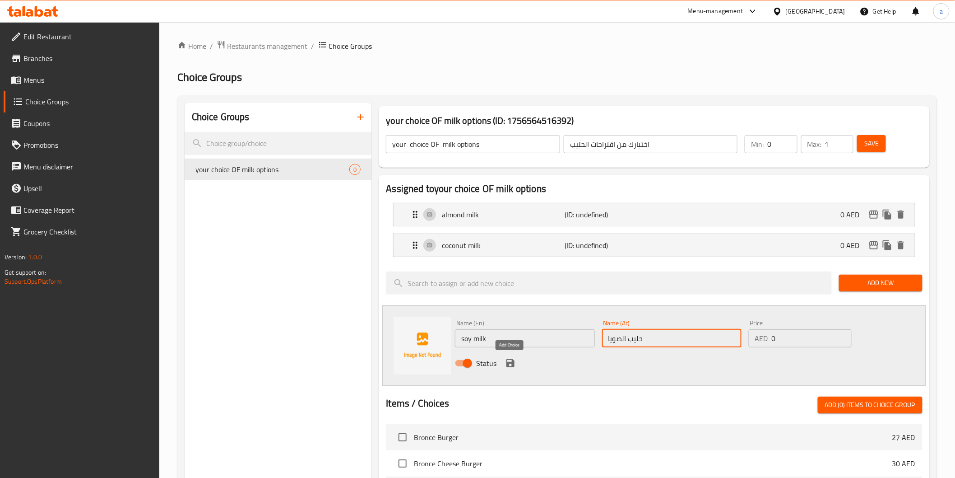
type input "حليب الصويا"
click at [512, 357] on button "save" at bounding box center [511, 363] width 14 height 14
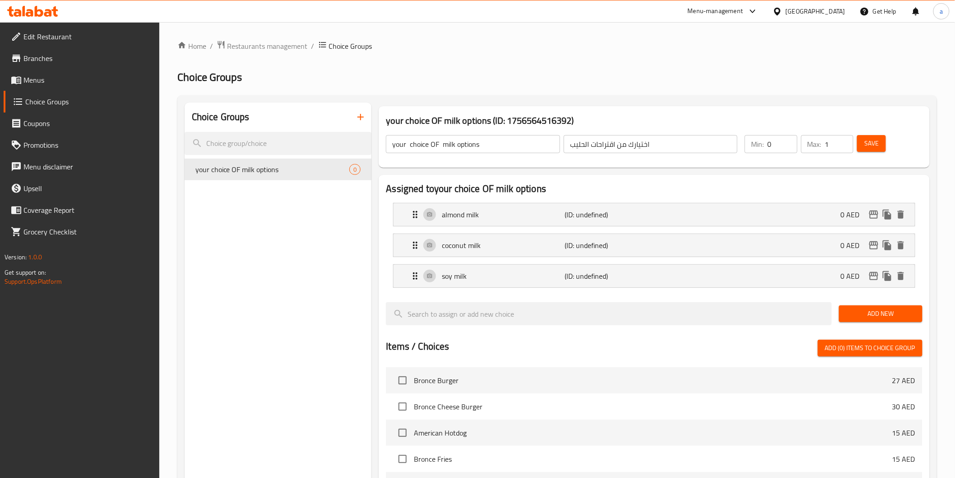
click at [882, 305] on button "Add New" at bounding box center [881, 313] width 84 height 17
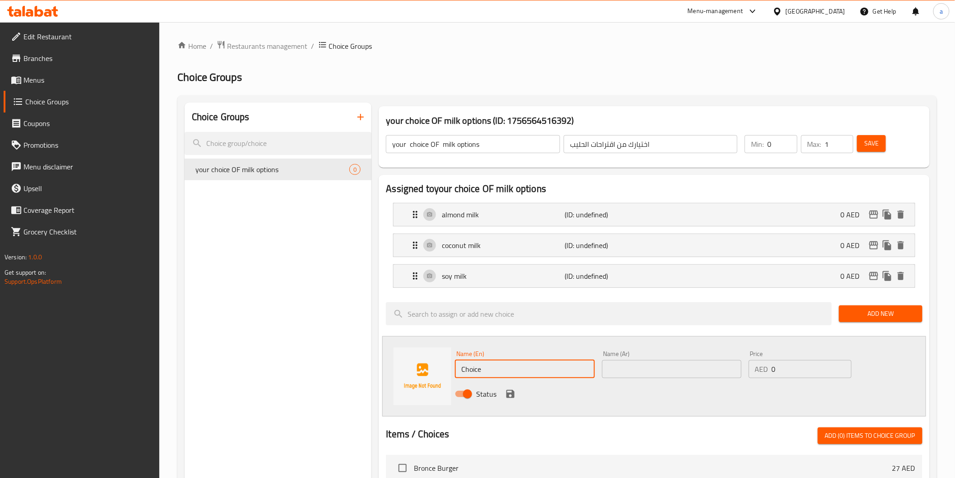
drag, startPoint x: 489, startPoint y: 373, endPoint x: 455, endPoint y: 384, distance: 35.6
click at [455, 384] on div "Name (En) Choice Name (En) Name (Ar) Name (Ar) Price AED 0 Price Status" at bounding box center [672, 376] width 440 height 59
type input "خ"
type input "o"
drag, startPoint x: 499, startPoint y: 365, endPoint x: 392, endPoint y: 373, distance: 107.3
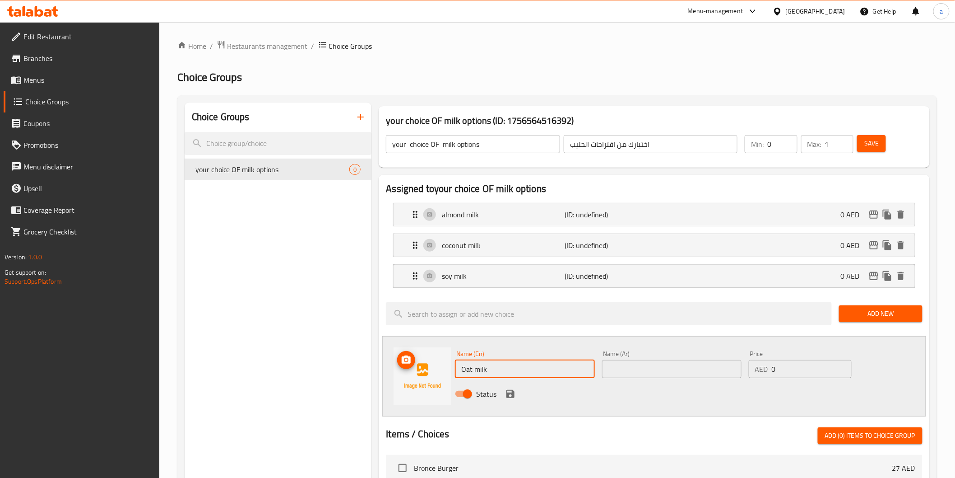
click at [392, 373] on div "Name (En) Oat milk Name (En) Name (Ar) Name (Ar) Price AED 0 Price Status" at bounding box center [654, 376] width 544 height 80
type input "Oat milk"
click at [667, 367] on input "text" at bounding box center [672, 369] width 140 height 18
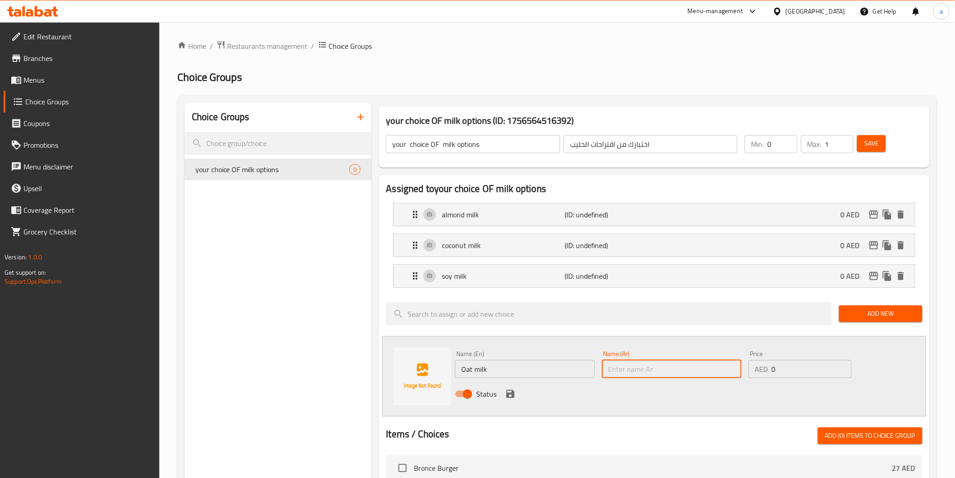
type input "p"
type input "حليب الشوفان"
click at [507, 398] on icon "save" at bounding box center [510, 393] width 11 height 11
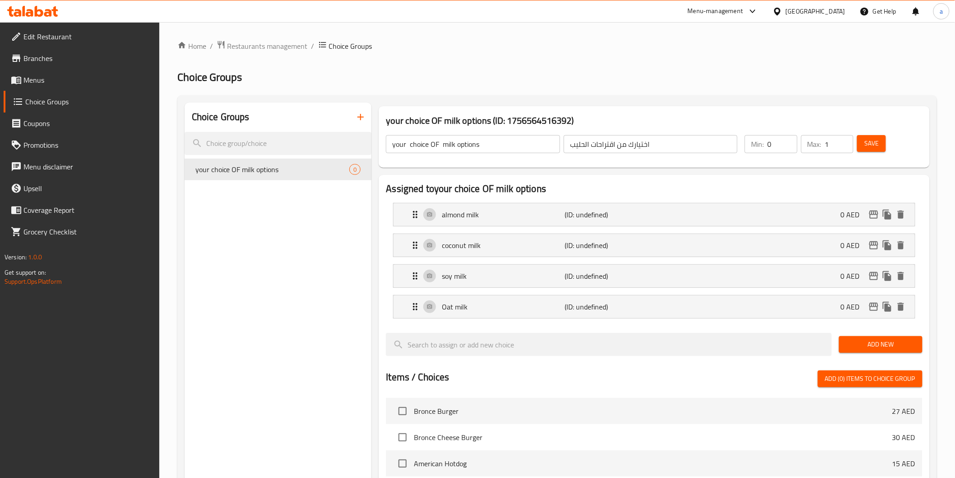
click at [874, 147] on span "Save" at bounding box center [872, 143] width 14 height 11
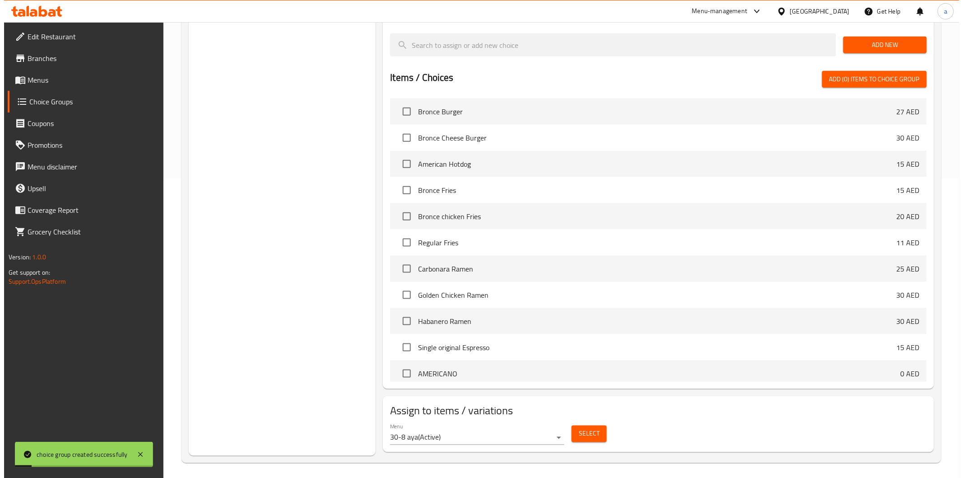
scroll to position [303, 0]
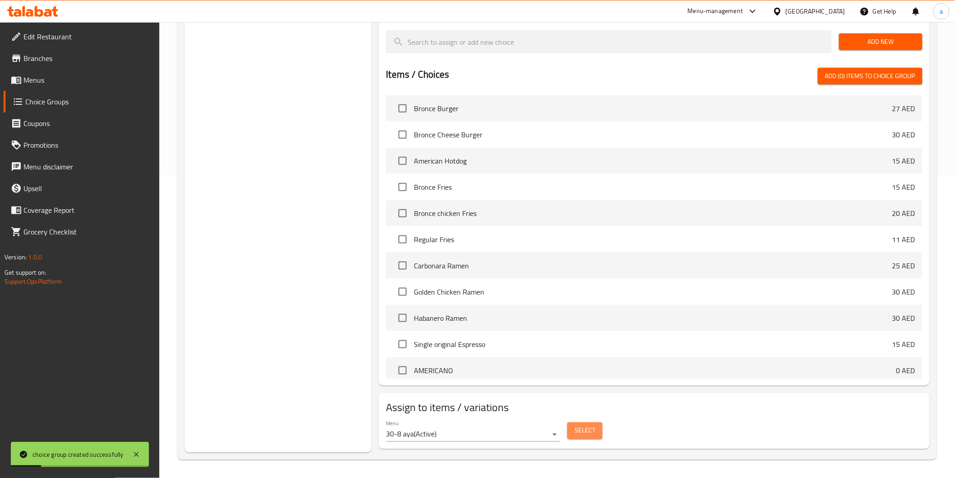
click at [578, 430] on span "Select" at bounding box center [585, 430] width 21 height 11
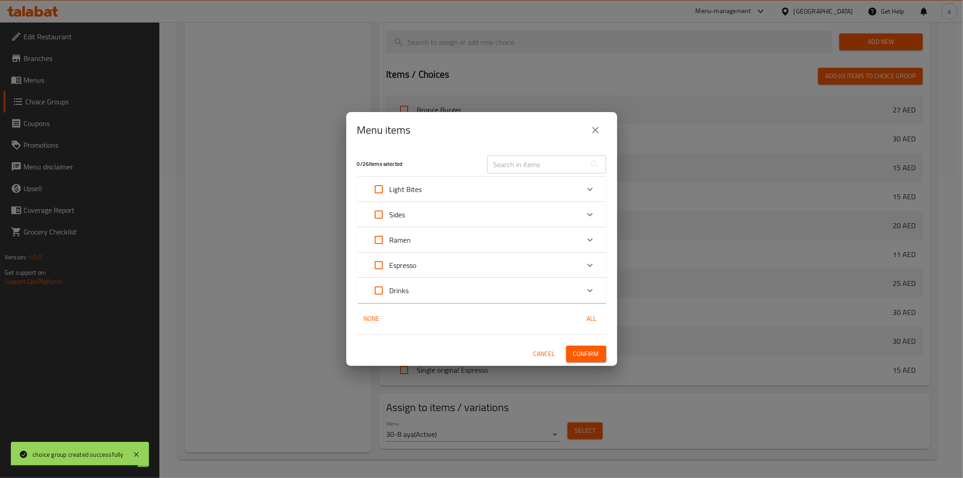
click at [506, 268] on div "Espresso" at bounding box center [473, 265] width 211 height 22
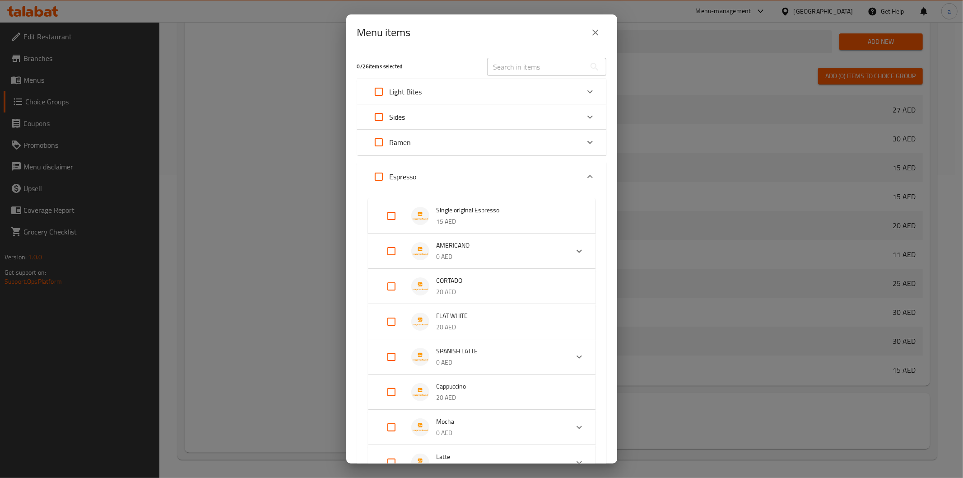
click at [382, 168] on input "Expand" at bounding box center [379, 177] width 22 height 22
checkbox input "true"
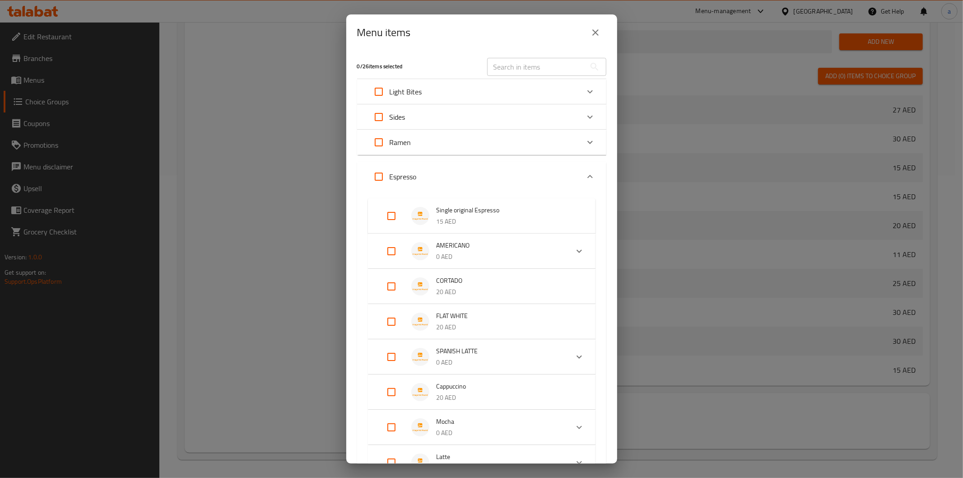
checkbox input "true"
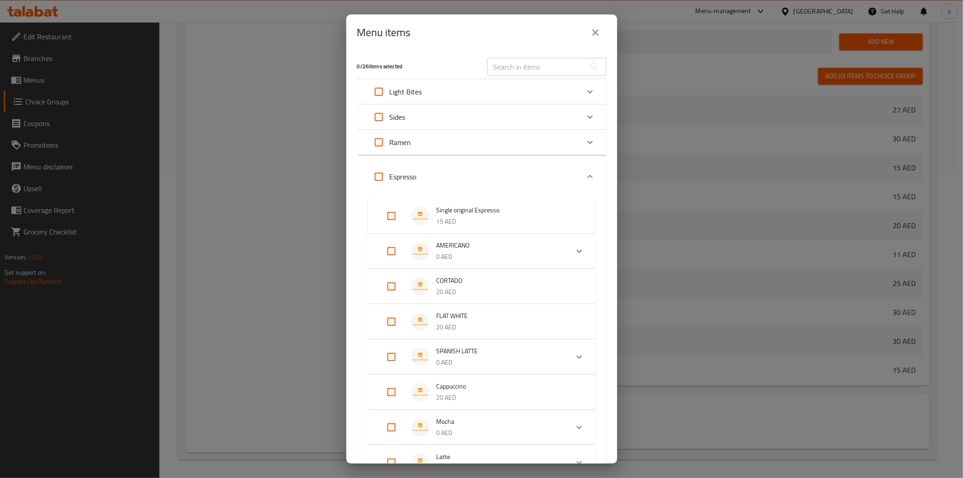
checkbox input "true"
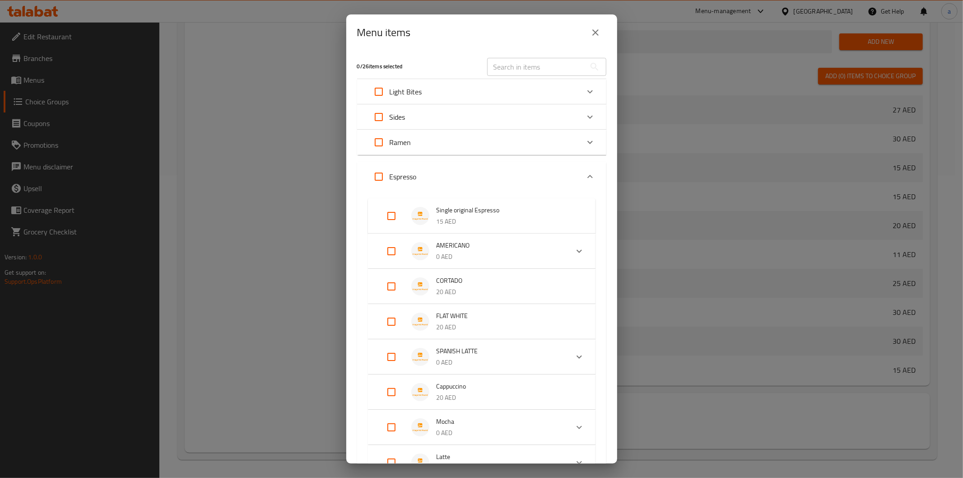
checkbox input "true"
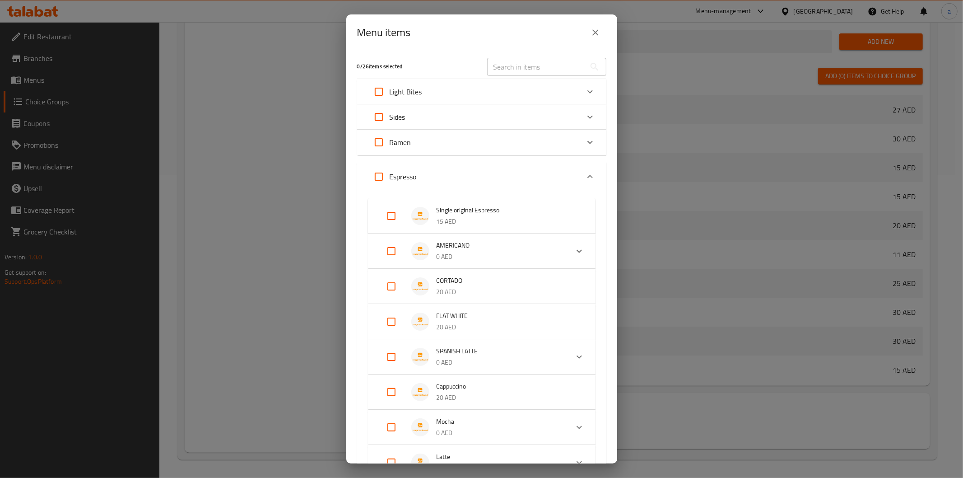
checkbox input "true"
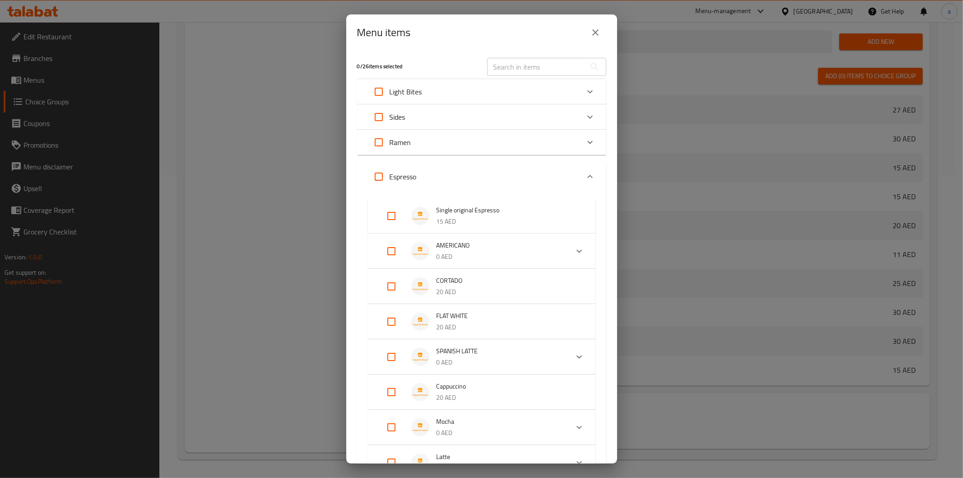
checkbox input "true"
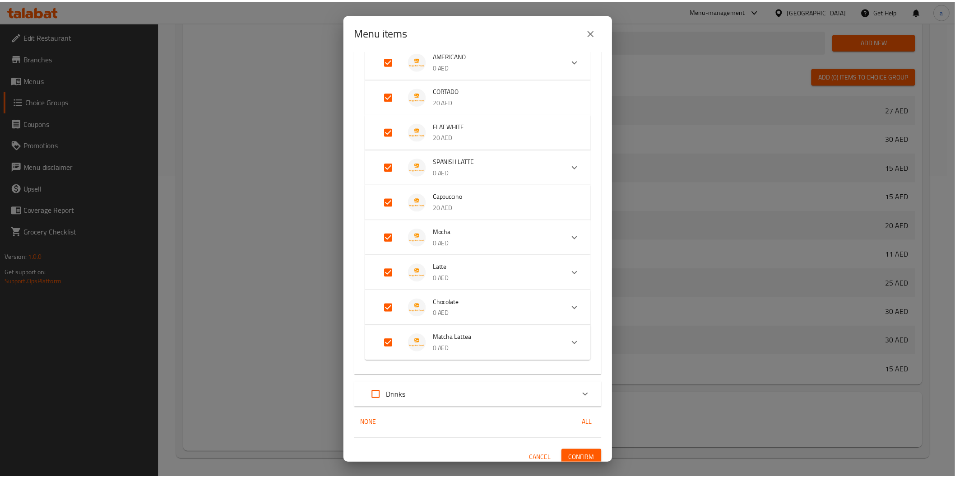
scroll to position [196, 0]
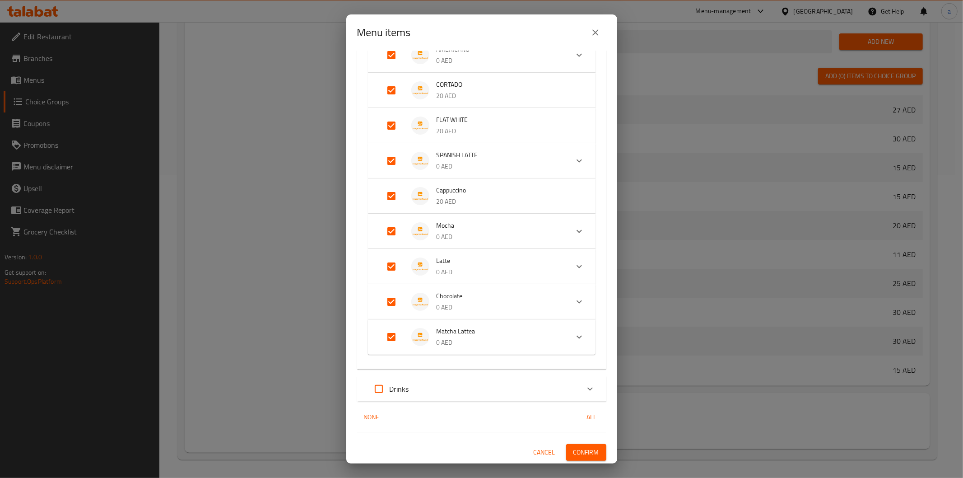
click at [585, 452] on span "Confirm" at bounding box center [586, 452] width 26 height 11
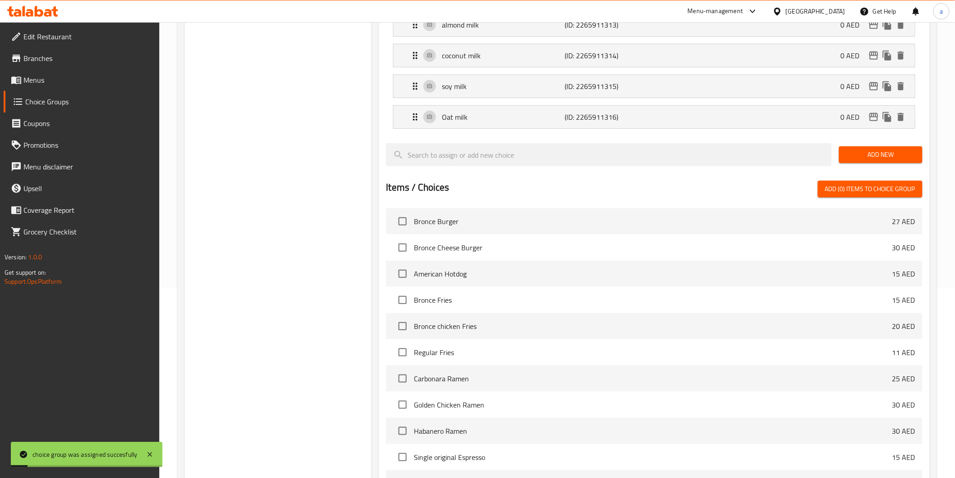
scroll to position [102, 0]
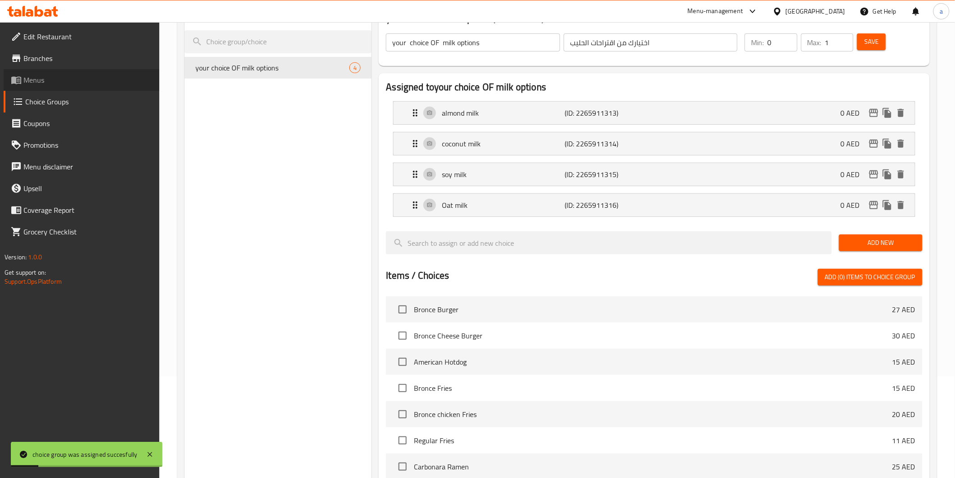
click at [26, 75] on span "Menus" at bounding box center [87, 80] width 129 height 11
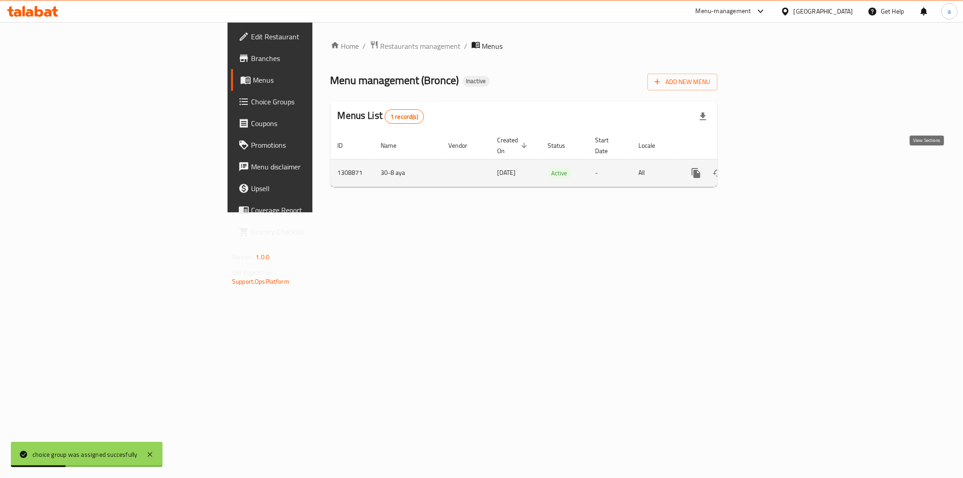
click at [767, 168] on icon "enhanced table" at bounding box center [761, 173] width 11 height 11
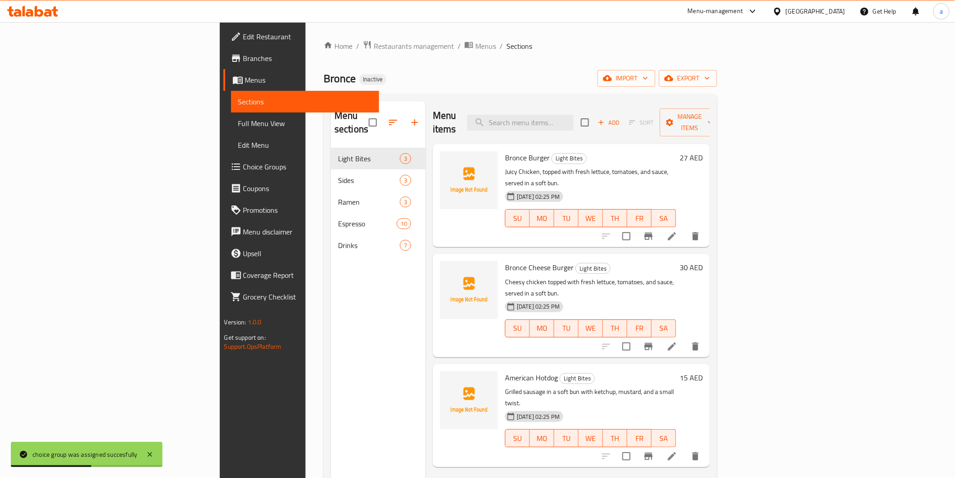
click at [238, 123] on span "Full Menu View" at bounding box center [305, 123] width 134 height 11
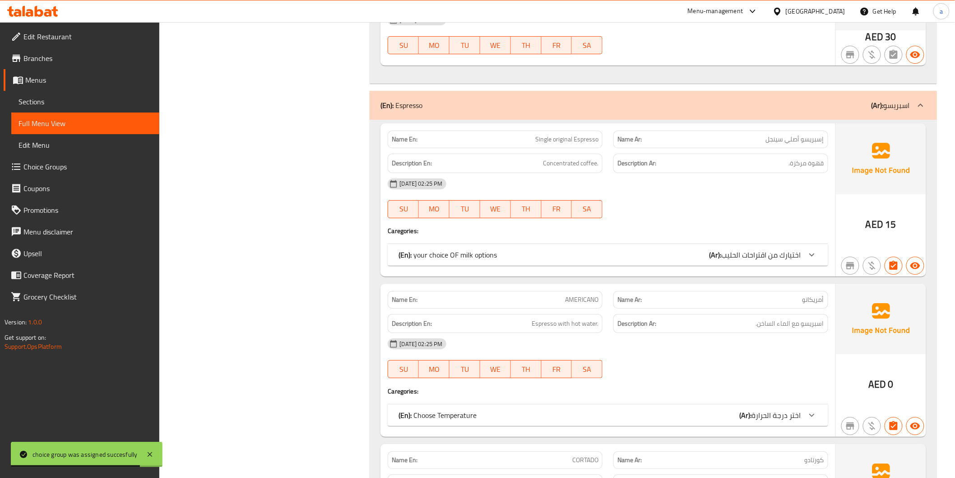
scroll to position [1254, 0]
click at [753, 259] on span "اختيارك من اقتراحات الحليب" at bounding box center [761, 254] width 79 height 14
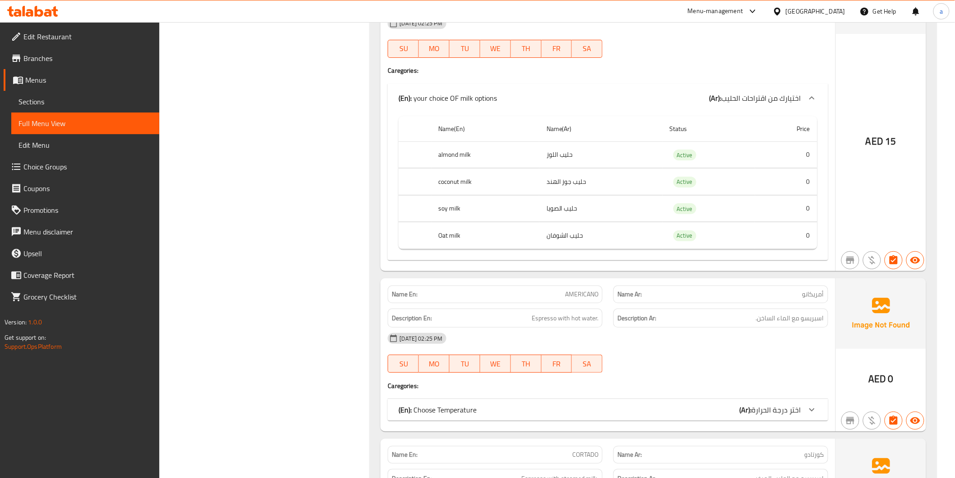
scroll to position [1455, 0]
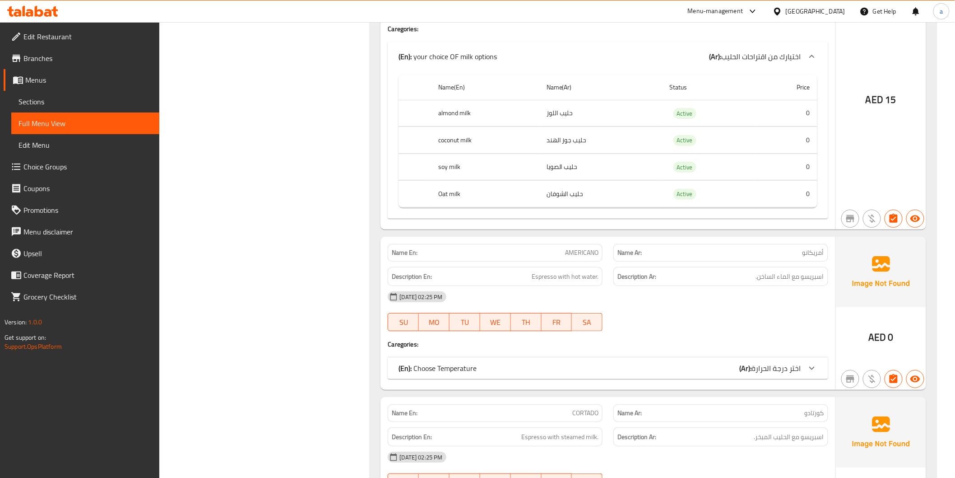
click at [707, 362] on div "(En): Choose Temperature (Ar): اختر درجة الحرارة" at bounding box center [608, 368] width 440 height 22
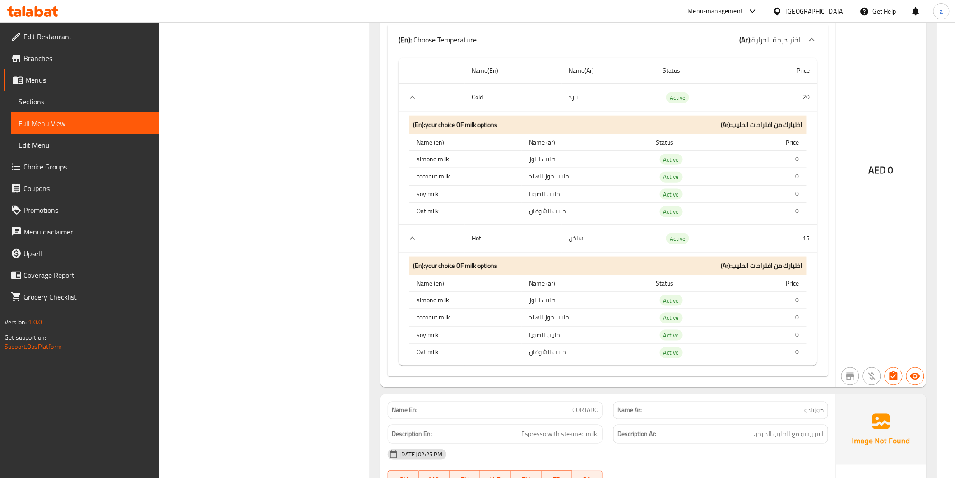
scroll to position [1806, 0]
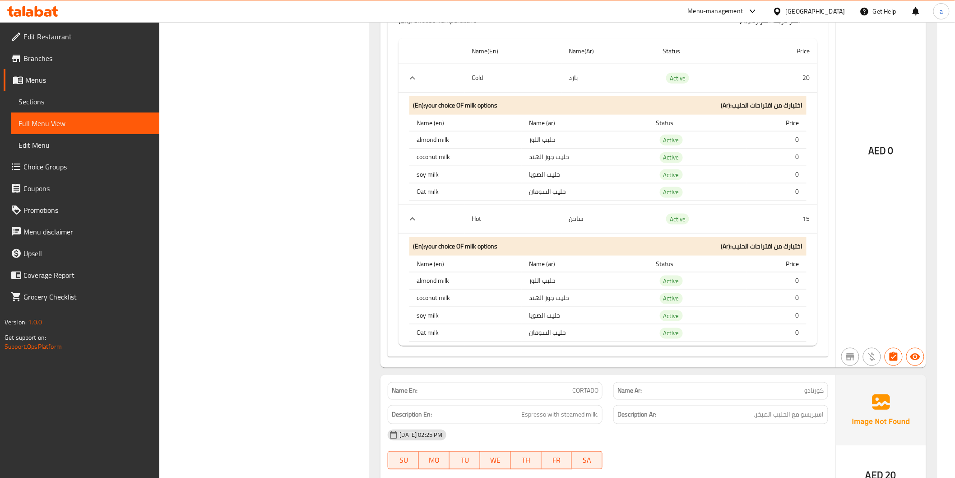
click at [56, 157] on link "Choice Groups" at bounding box center [82, 167] width 156 height 22
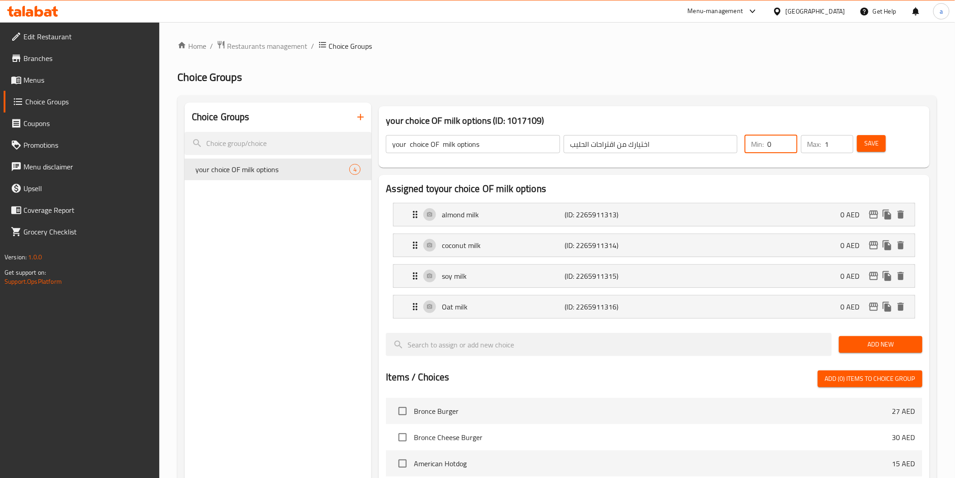
drag, startPoint x: 782, startPoint y: 145, endPoint x: 762, endPoint y: 145, distance: 19.9
click at [762, 145] on div "Min: 0 ​" at bounding box center [771, 144] width 52 height 18
type input "1"
click at [885, 141] on button "Save" at bounding box center [871, 143] width 29 height 17
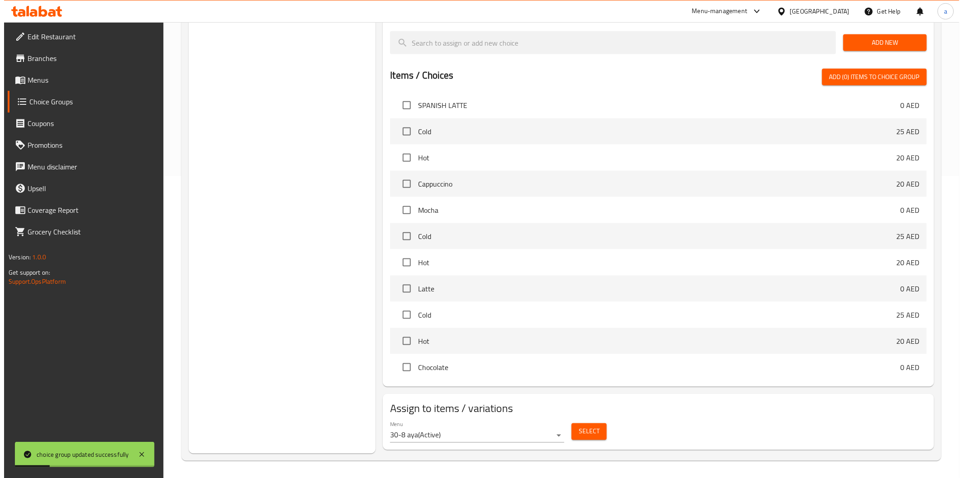
scroll to position [303, 0]
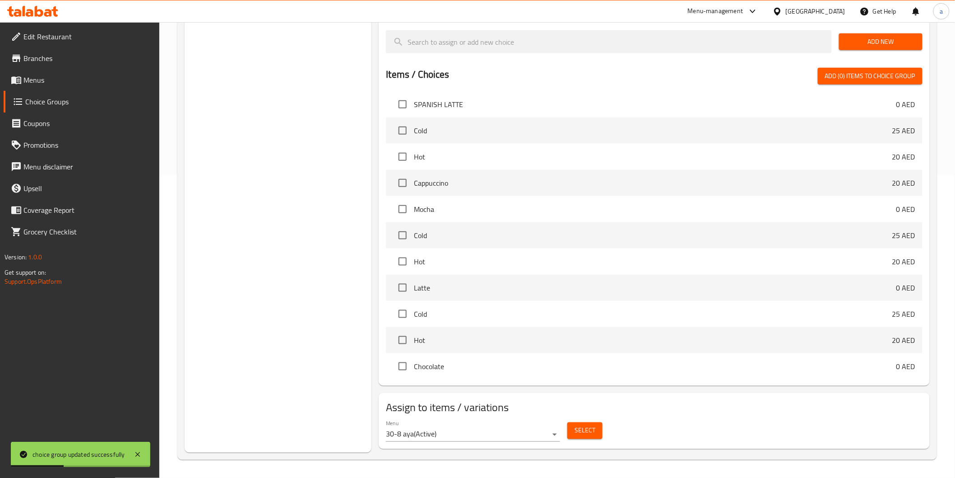
click at [568, 433] on button "Select" at bounding box center [585, 430] width 35 height 17
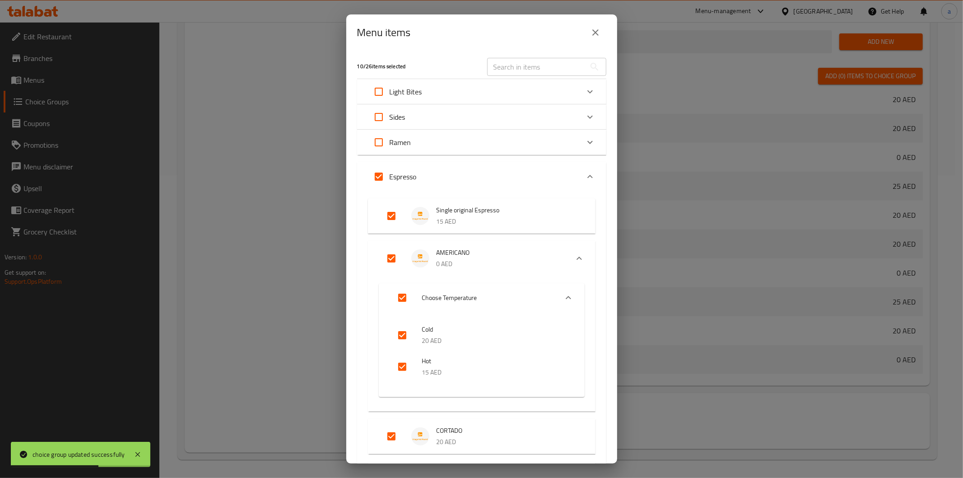
click at [377, 179] on input "Expand" at bounding box center [379, 177] width 22 height 22
checkbox input "false"
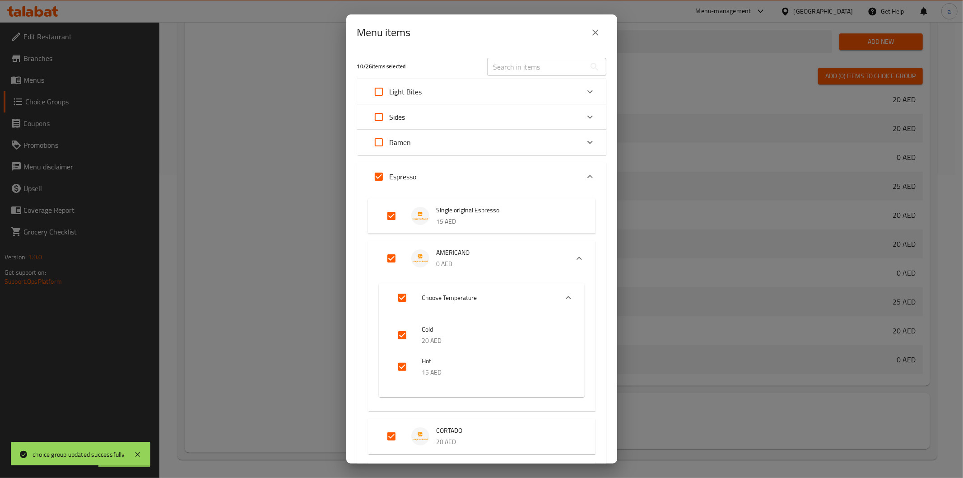
checkbox input "false"
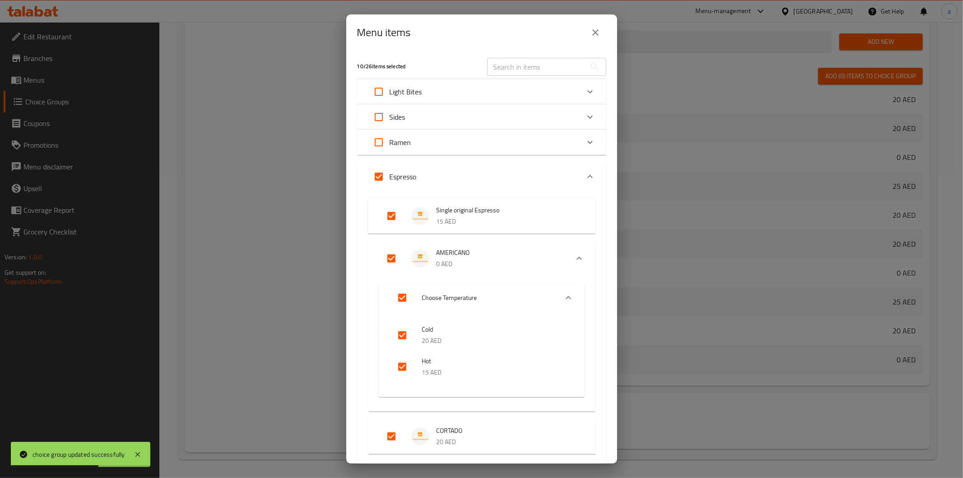
checkbox input "false"
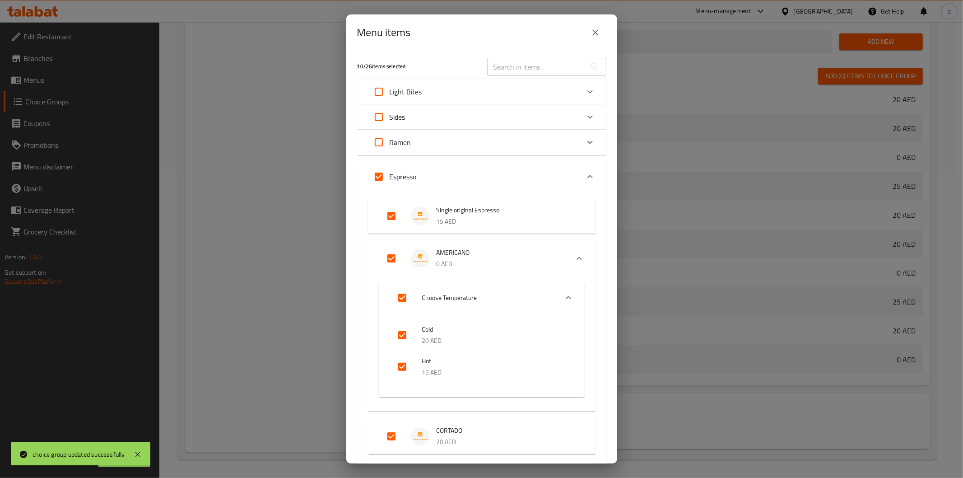
checkbox input "false"
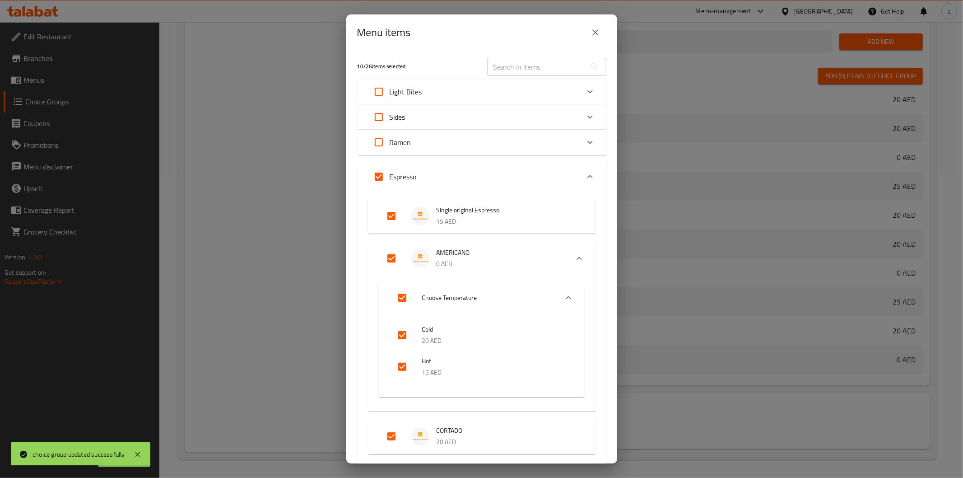
checkbox input "false"
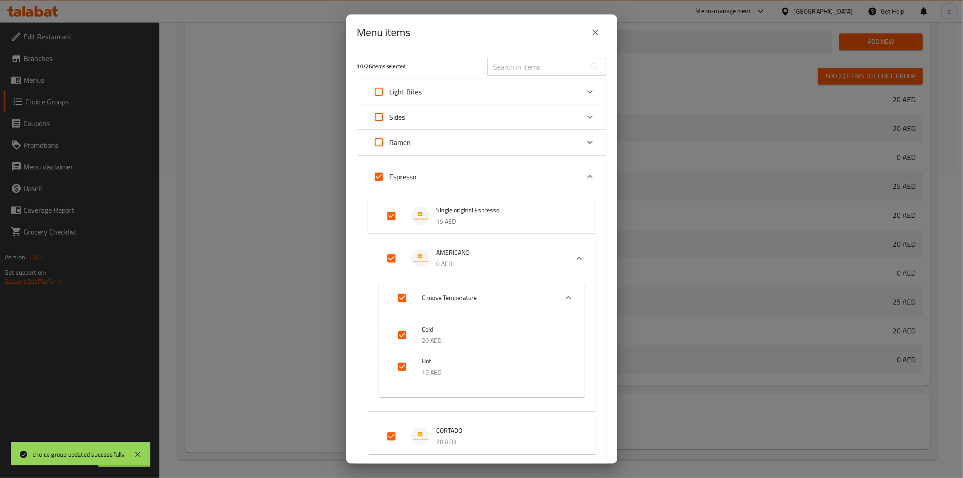
checkbox input "false"
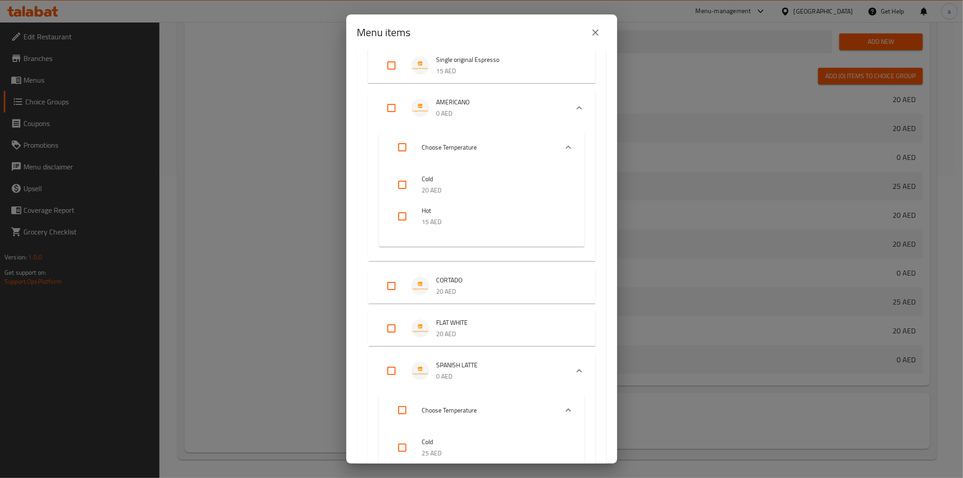
scroll to position [0, 0]
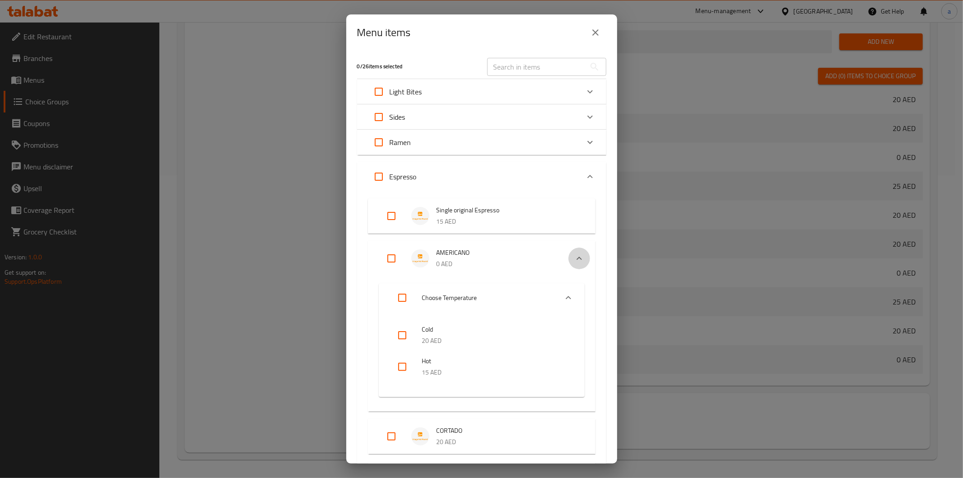
click at [576, 260] on icon "Expand" at bounding box center [579, 258] width 11 height 11
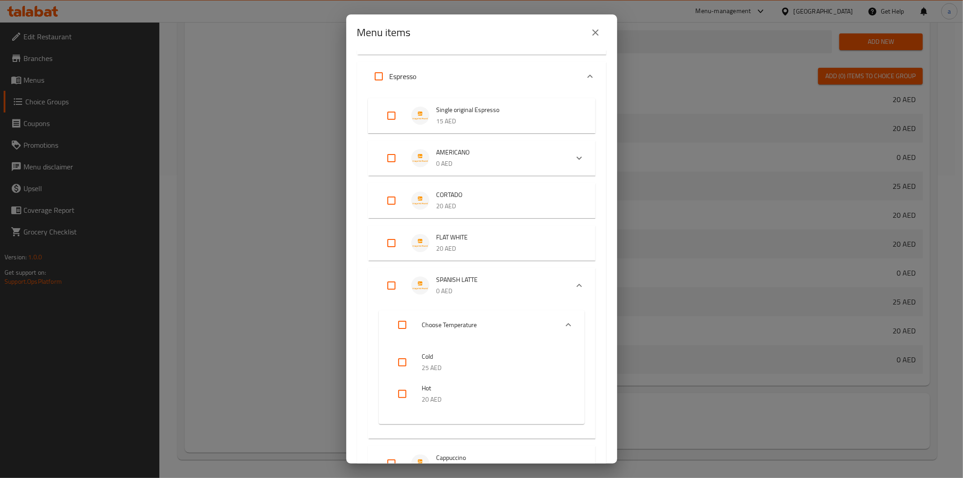
scroll to position [150, 0]
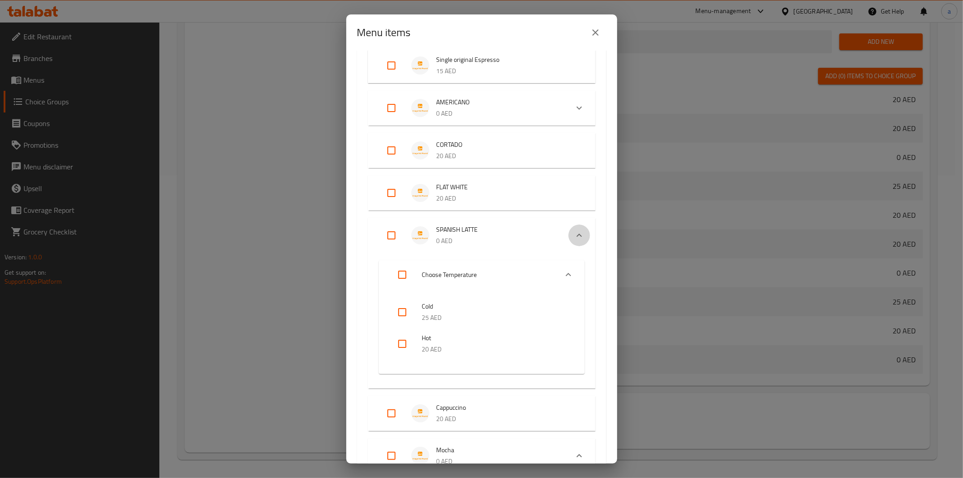
click at [574, 238] on icon "Expand" at bounding box center [579, 235] width 11 height 11
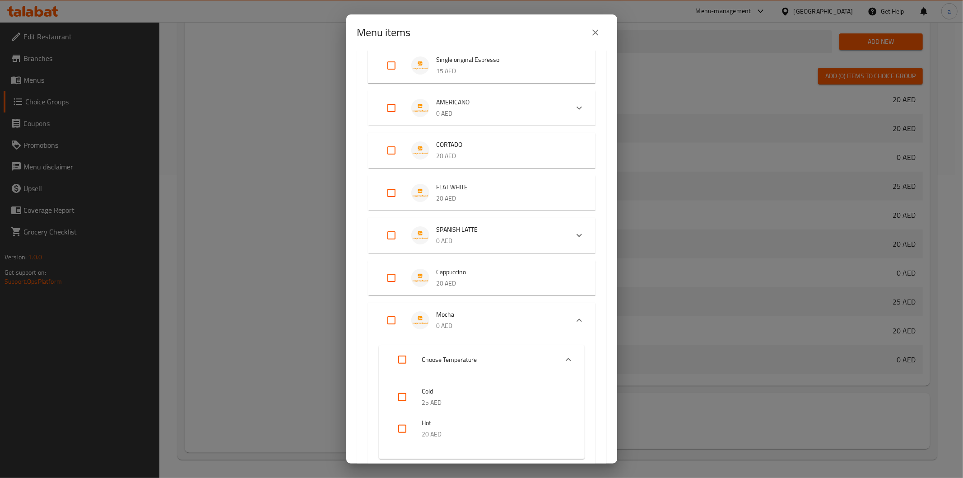
click at [574, 317] on icon "Expand" at bounding box center [579, 320] width 11 height 11
click at [574, 358] on icon "Expand" at bounding box center [579, 362] width 11 height 11
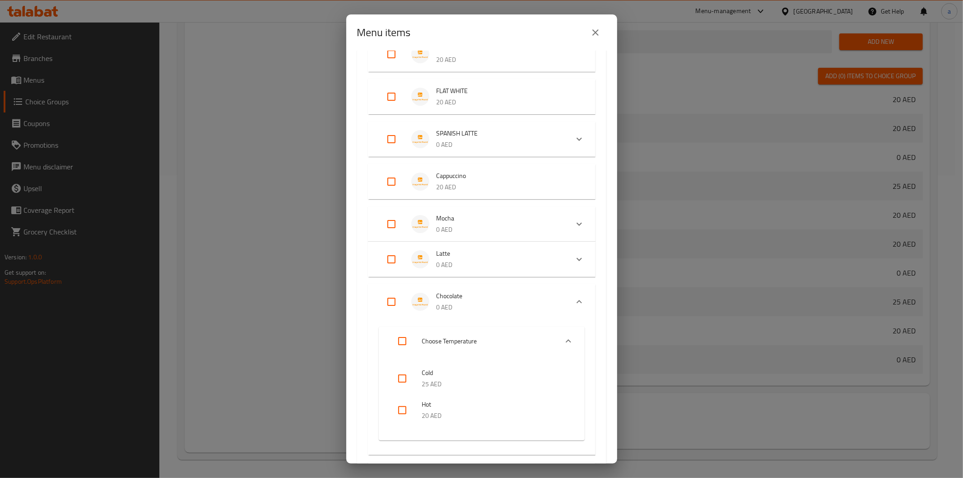
scroll to position [251, 0]
click at [574, 292] on icon "Expand" at bounding box center [579, 297] width 11 height 11
click at [574, 336] on icon "Expand" at bounding box center [579, 332] width 11 height 11
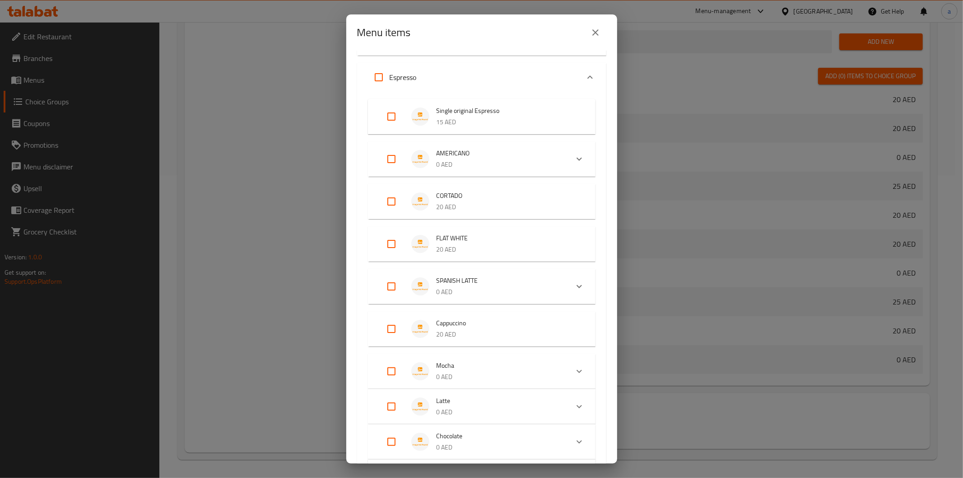
scroll to position [100, 0]
click at [391, 199] on input "Expand" at bounding box center [392, 201] width 22 height 22
checkbox input "true"
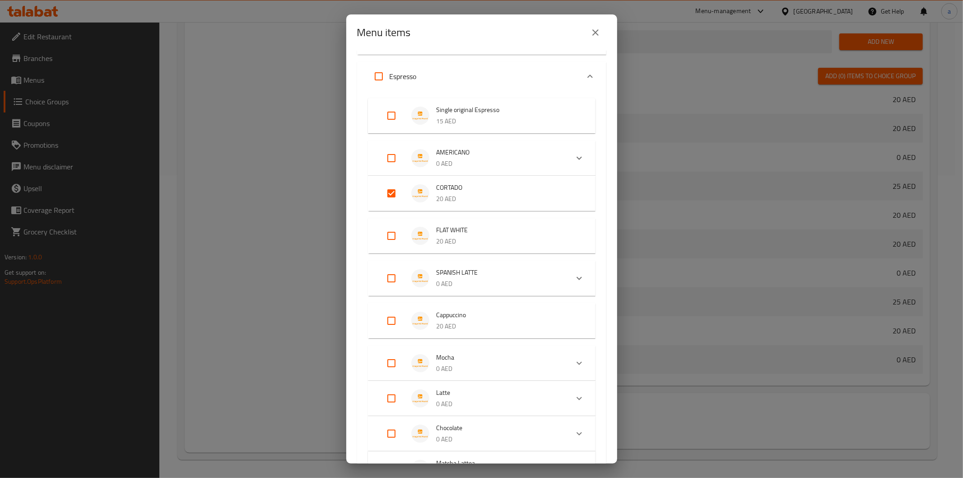
click at [391, 232] on input "Expand" at bounding box center [392, 236] width 22 height 22
checkbox input "true"
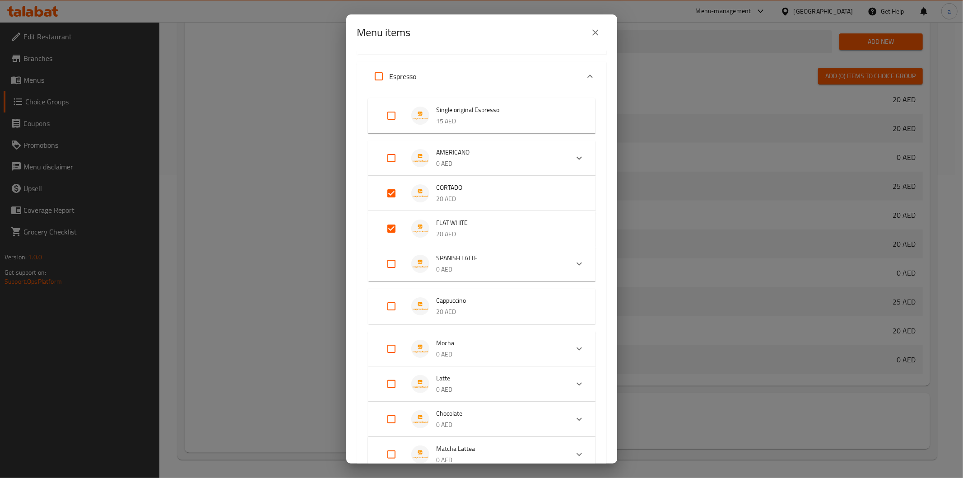
click at [388, 271] on input "Expand" at bounding box center [392, 264] width 22 height 22
checkbox input "true"
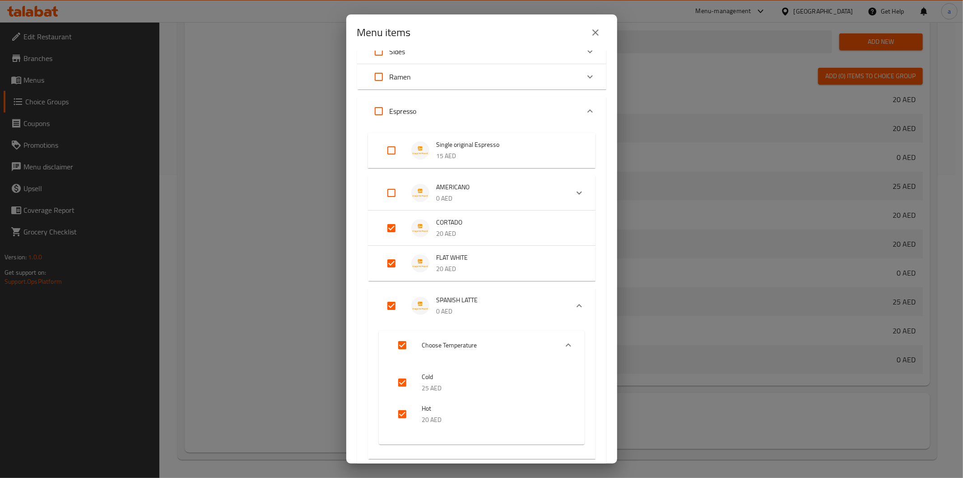
scroll to position [50, 0]
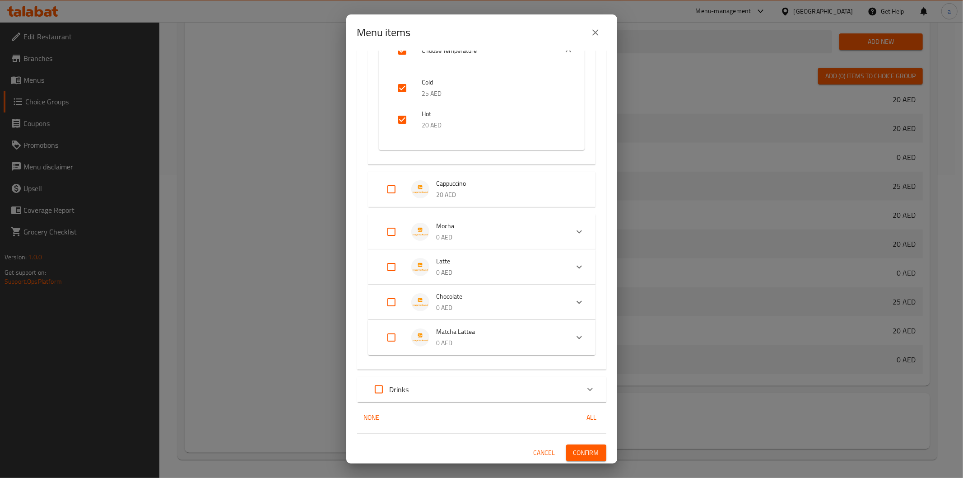
click at [390, 186] on input "Expand" at bounding box center [392, 189] width 22 height 22
checkbox input "true"
click at [386, 236] on input "Expand" at bounding box center [392, 231] width 22 height 22
checkbox input "true"
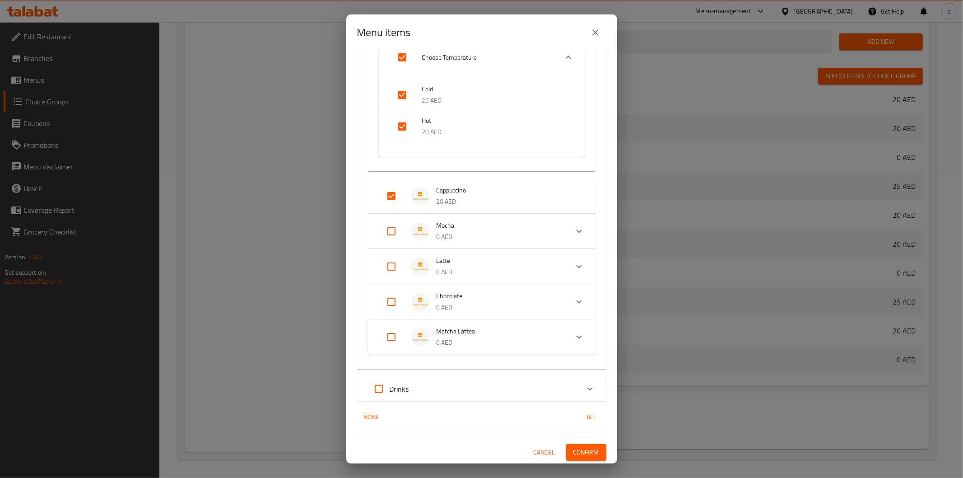
checkbox input "true"
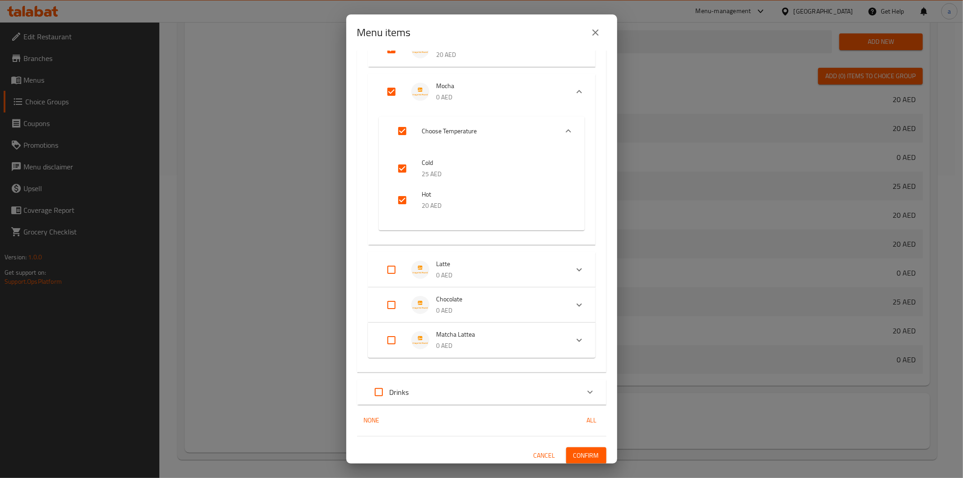
scroll to position [503, 0]
click at [387, 265] on input "Expand" at bounding box center [392, 267] width 22 height 22
checkbox input "true"
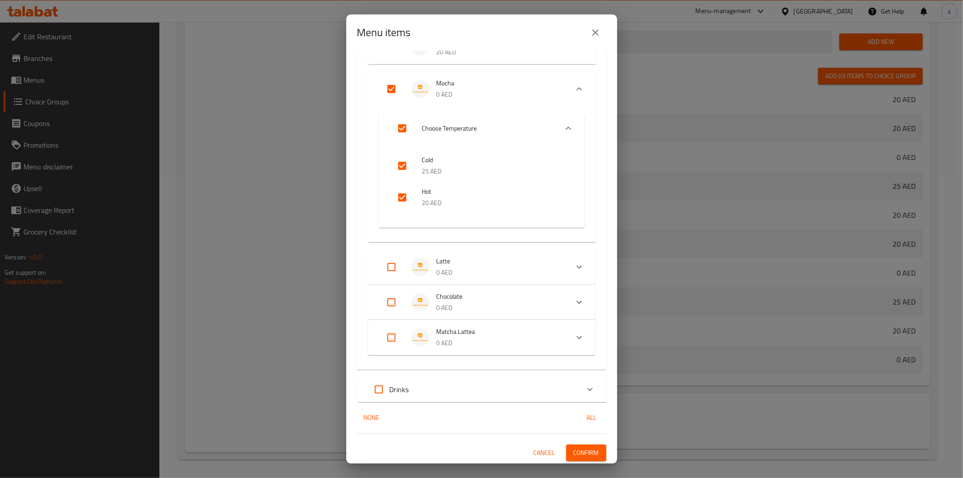
checkbox input "true"
click at [387, 303] on input "Expand" at bounding box center [392, 303] width 22 height 22
checkbox input "true"
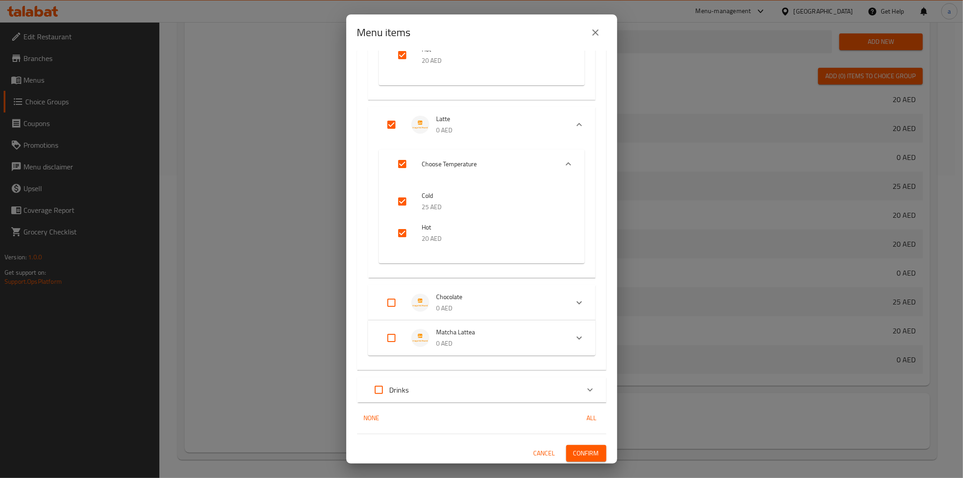
checkbox input "true"
click at [387, 345] on input "Expand" at bounding box center [392, 338] width 22 height 22
checkbox input "true"
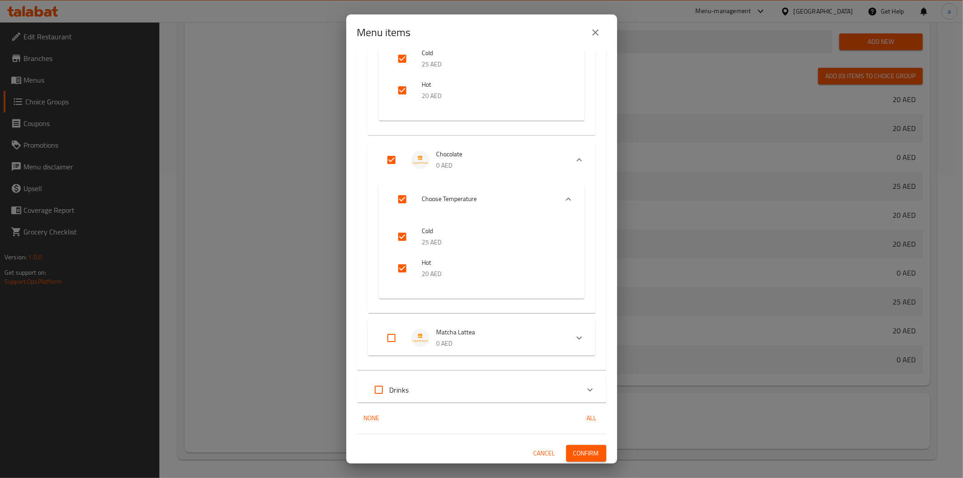
checkbox input "true"
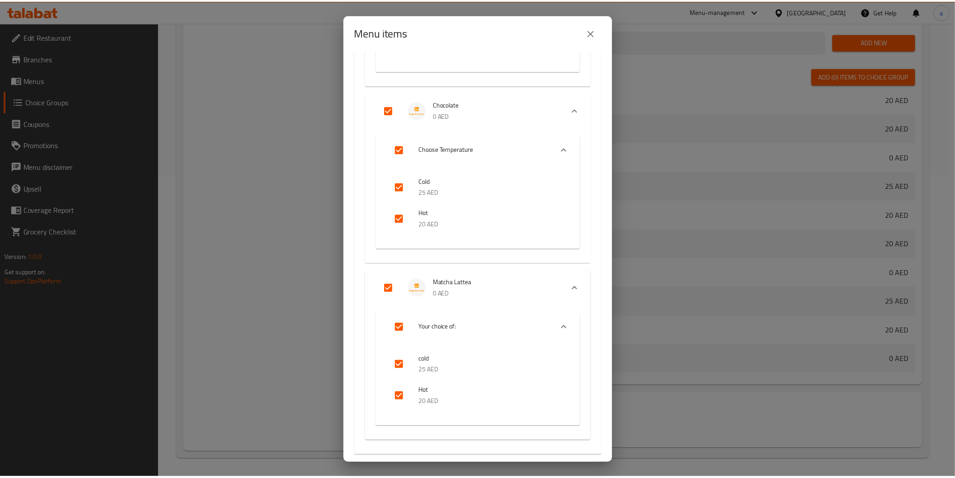
scroll to position [923, 0]
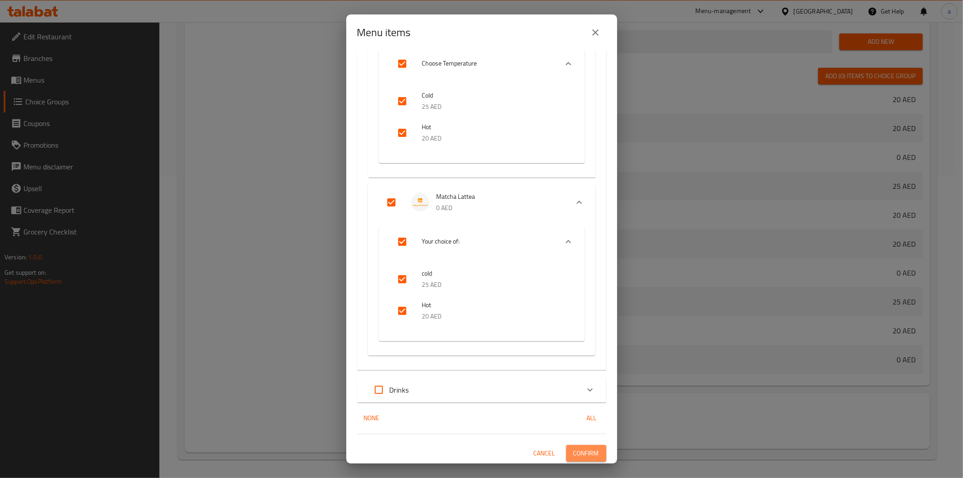
click at [575, 457] on button "Confirm" at bounding box center [586, 453] width 40 height 17
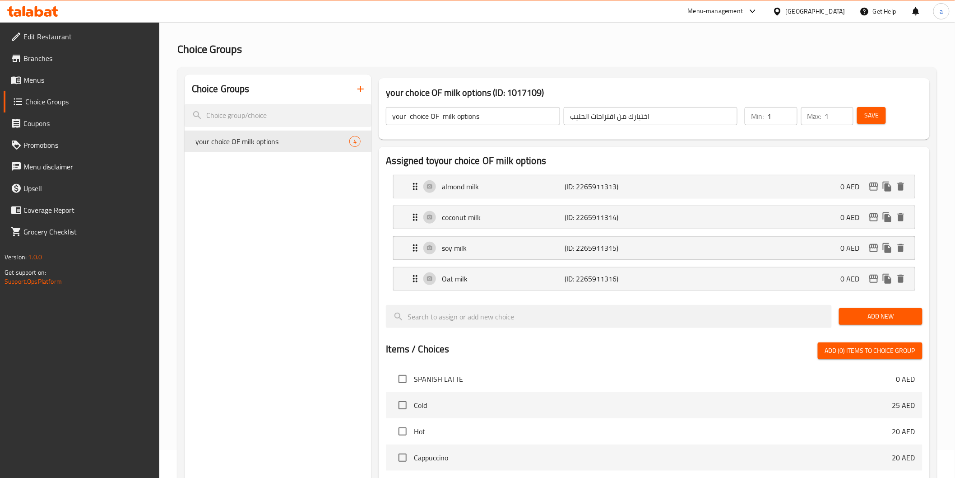
scroll to position [0, 0]
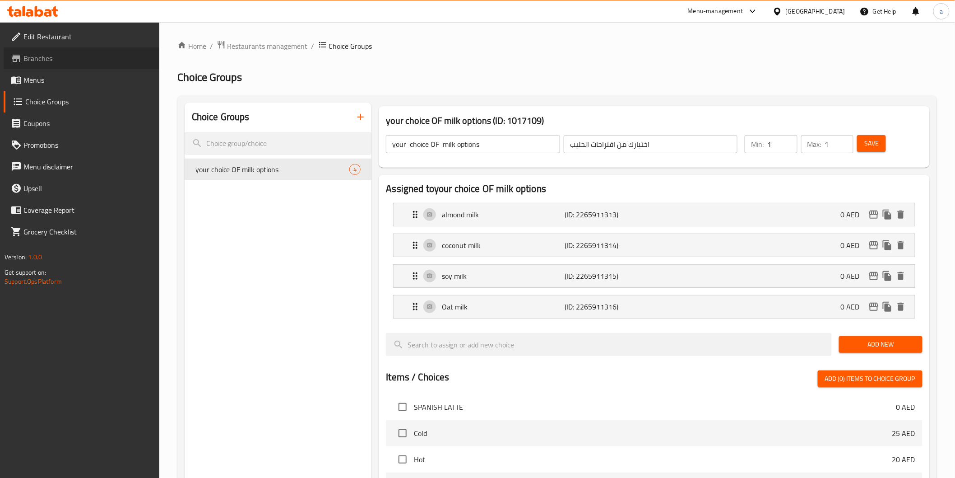
click at [41, 59] on span "Branches" at bounding box center [87, 58] width 129 height 11
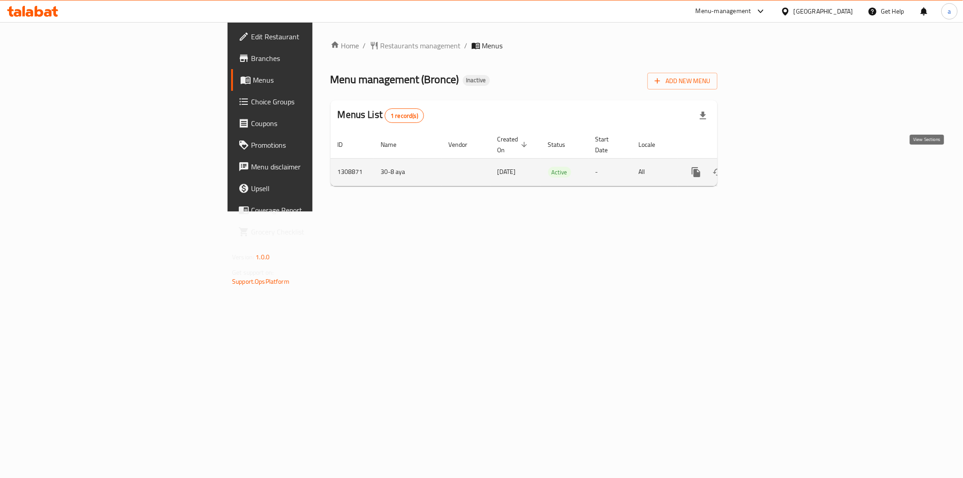
click at [767, 167] on icon "enhanced table" at bounding box center [761, 172] width 11 height 11
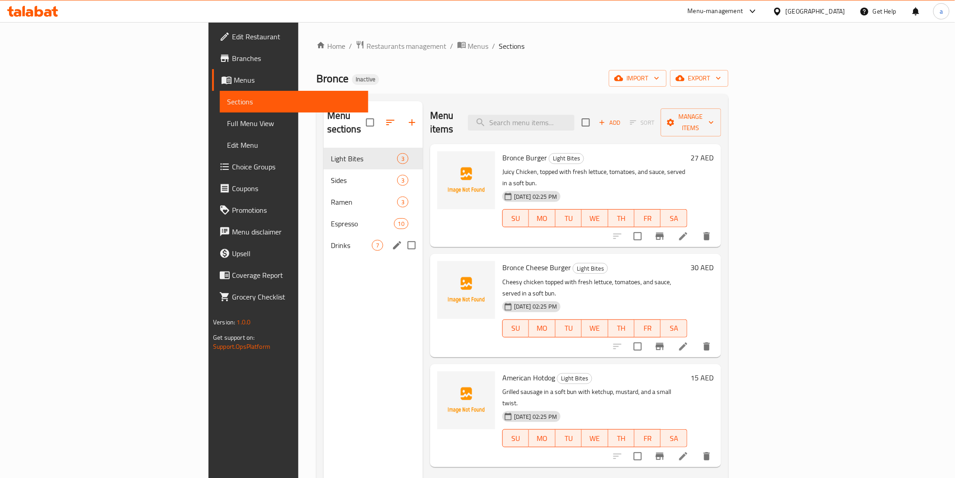
click at [324, 238] on div "Drinks 7" at bounding box center [373, 245] width 99 height 22
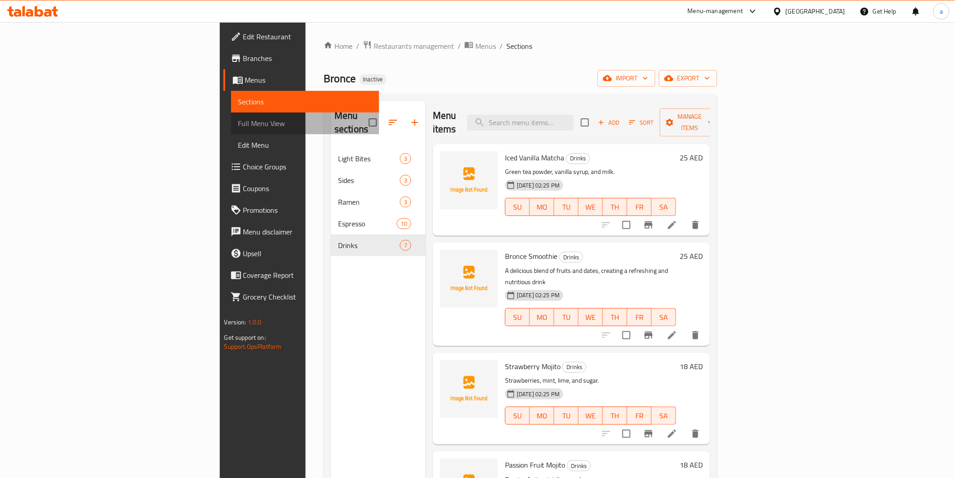
click at [238, 121] on span "Full Menu View" at bounding box center [305, 123] width 134 height 11
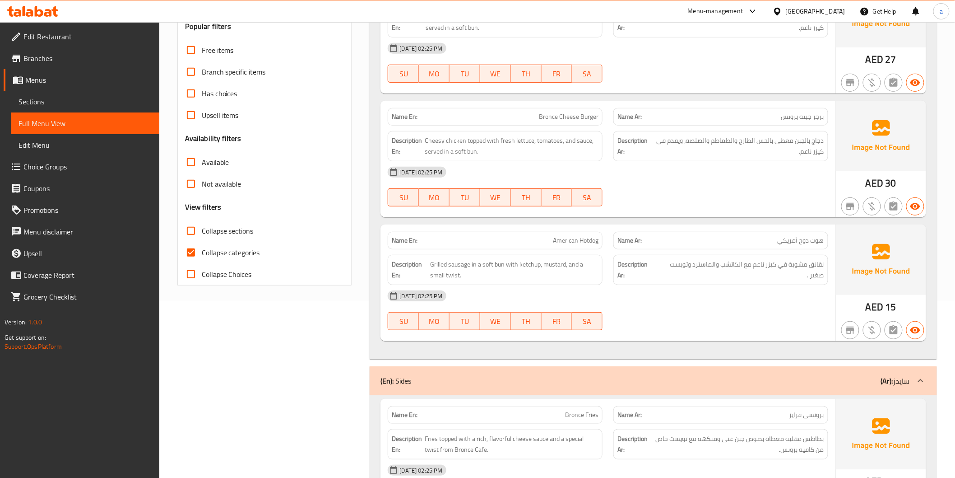
scroll to position [251, 0]
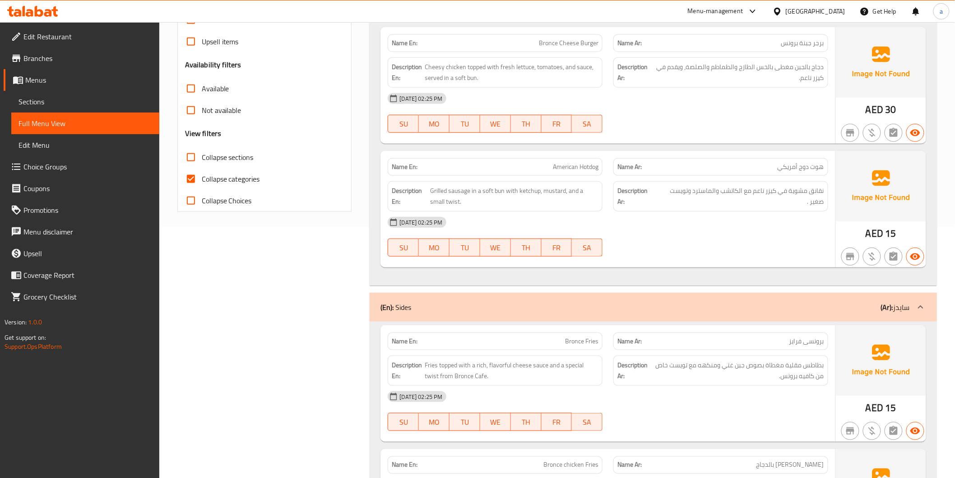
click at [215, 173] on span "Collapse categories" at bounding box center [231, 178] width 58 height 11
click at [202, 172] on input "Collapse categories" at bounding box center [191, 179] width 22 height 22
checkbox input "false"
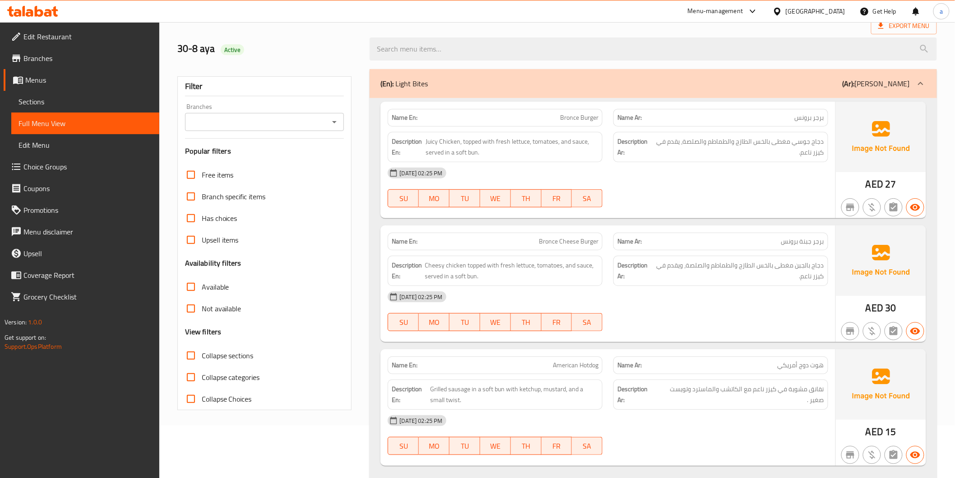
scroll to position [0, 0]
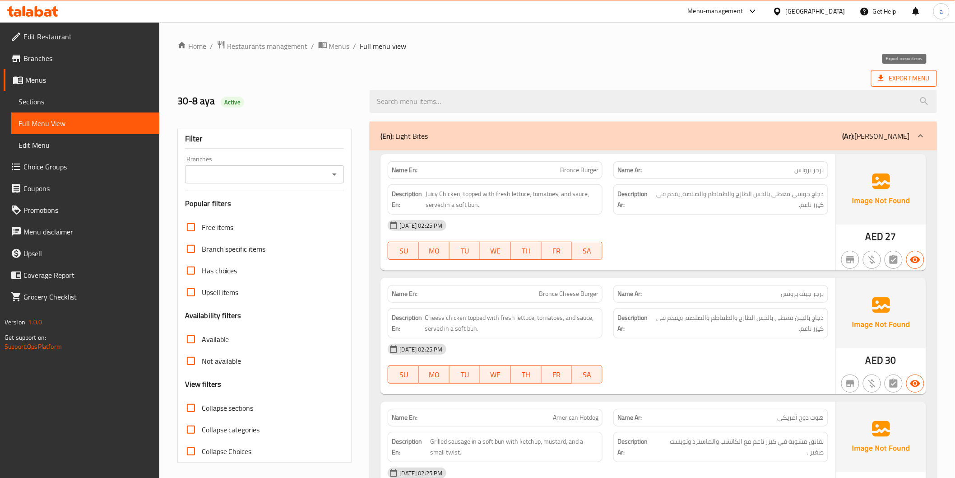
click at [918, 78] on span "Export Menu" at bounding box center [904, 78] width 51 height 11
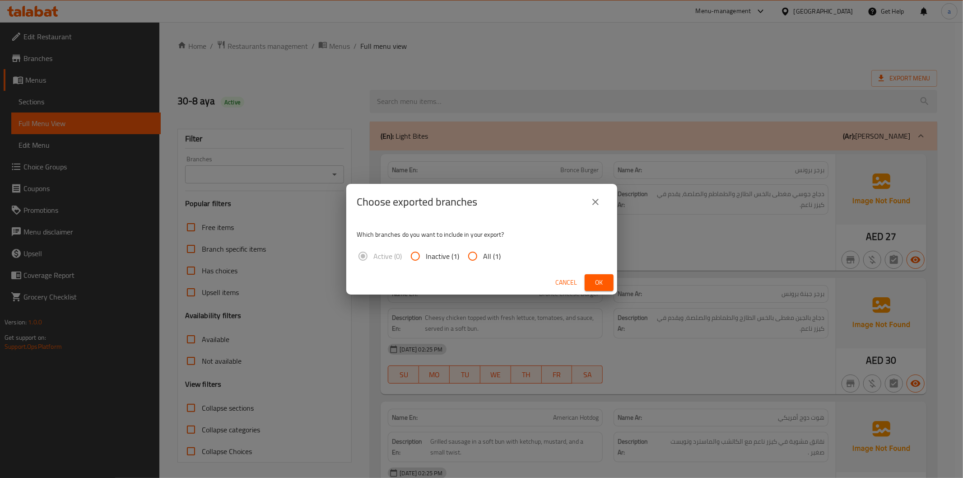
click at [477, 258] on input "All (1)" at bounding box center [473, 256] width 22 height 22
radio input "true"
click at [606, 286] on span "Ok" at bounding box center [599, 282] width 14 height 11
